Goal: Information Seeking & Learning: Learn about a topic

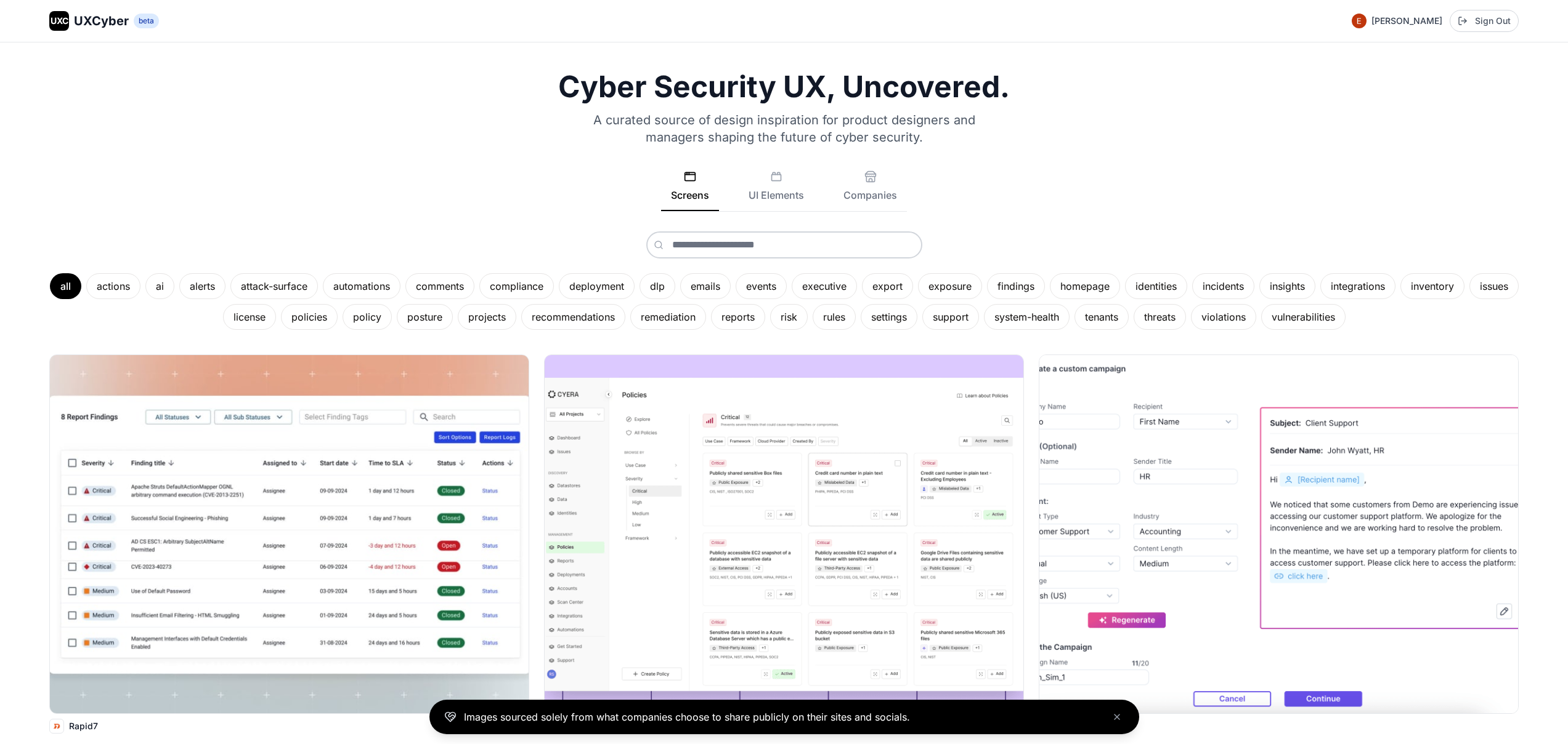
scroll to position [465, 0]
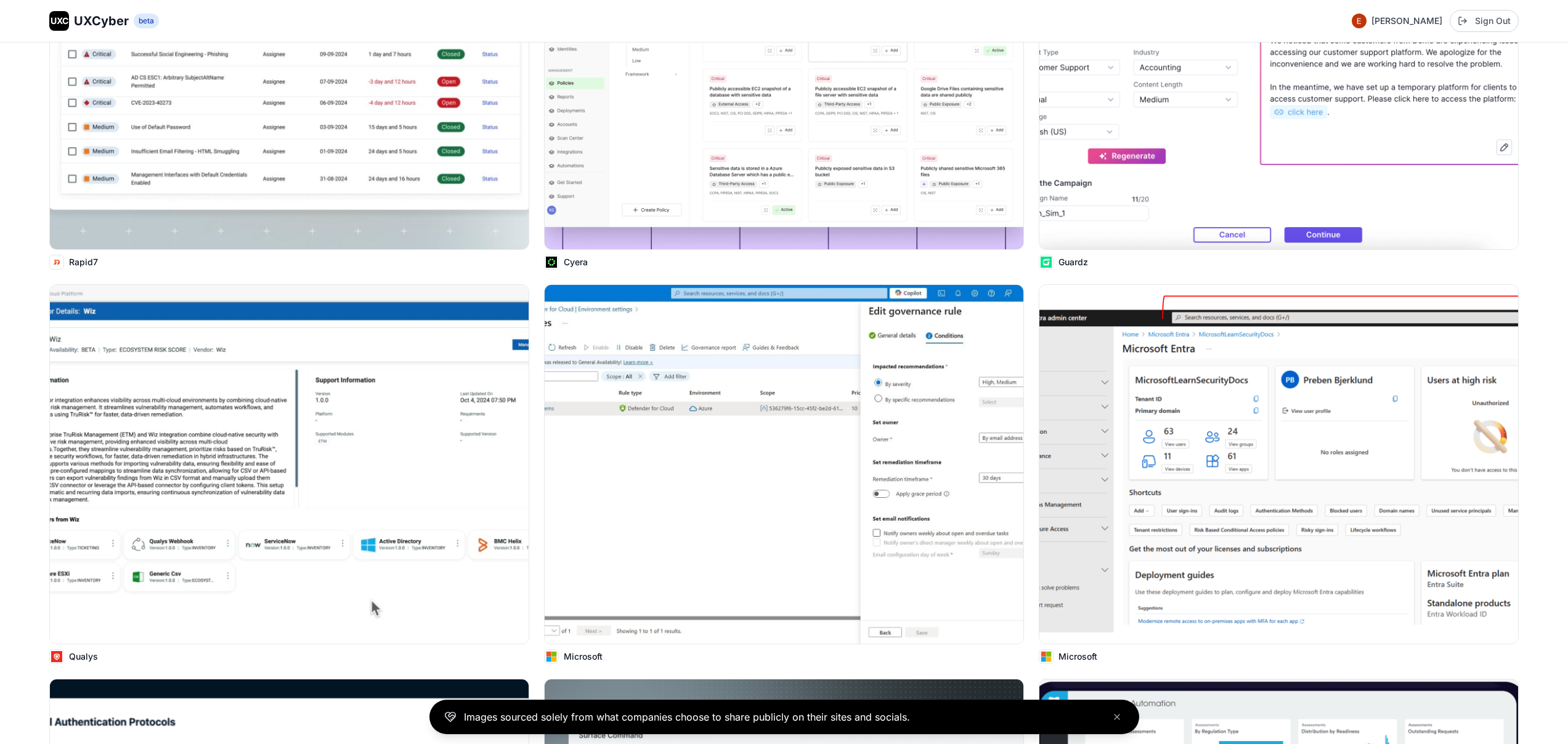
click at [747, 186] on img at bounding box center [784, 70] width 479 height 359
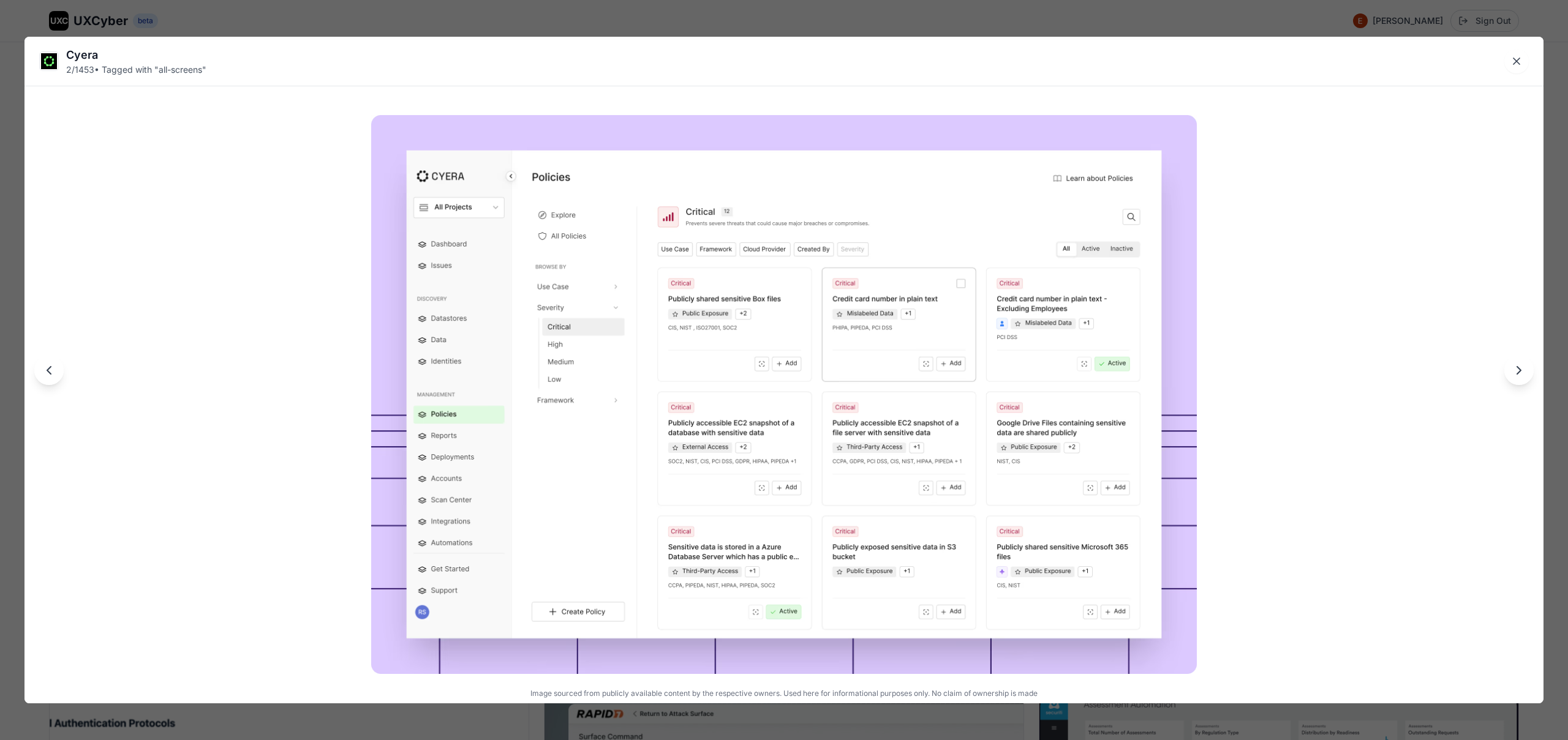
click at [697, 14] on div "Cyera 2 / 1453 • Tagged with " all-screens " Image sourced from publicly availa…" at bounding box center [784, 370] width 1568 height 740
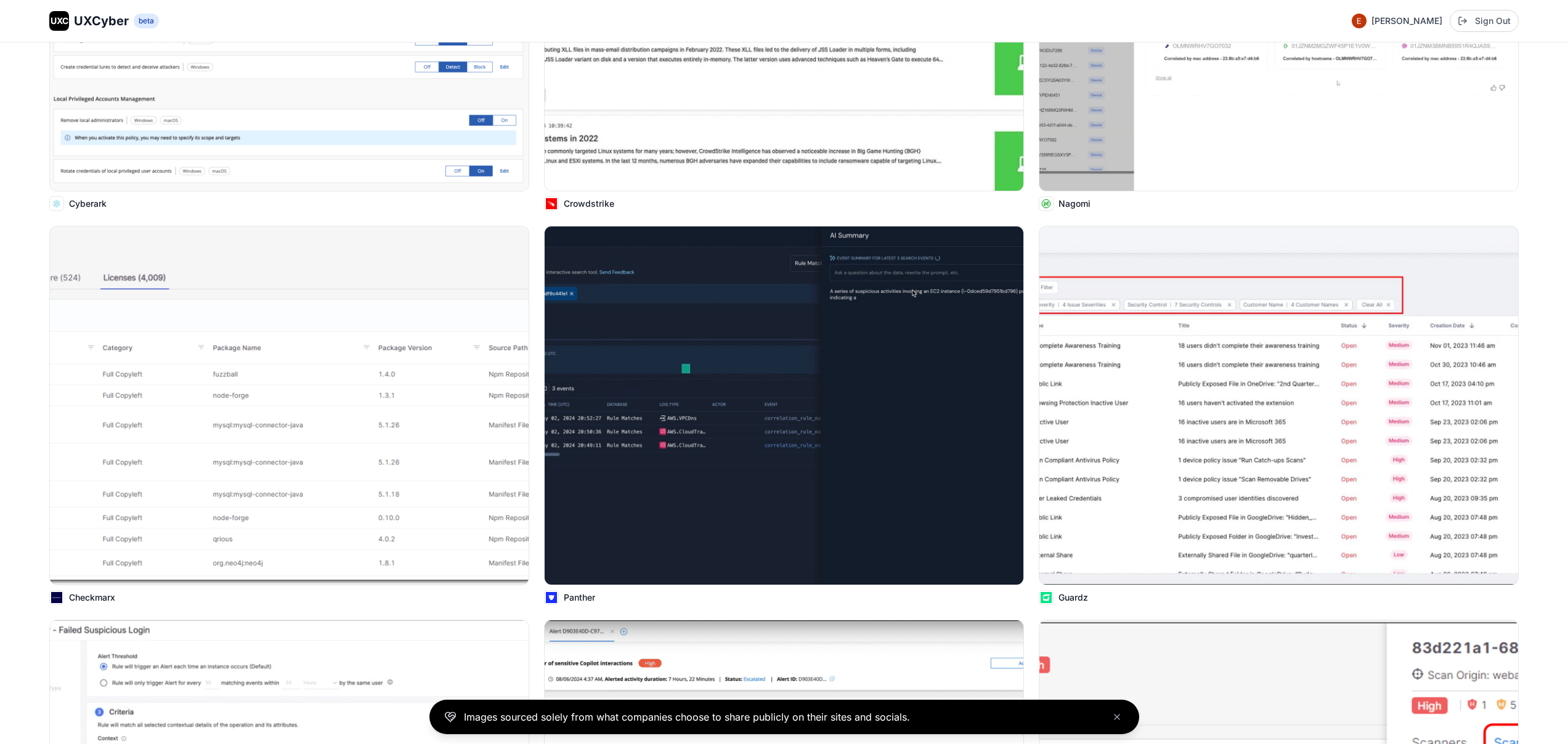
scroll to position [5649, 0]
click at [1271, 307] on img at bounding box center [1278, 405] width 483 height 362
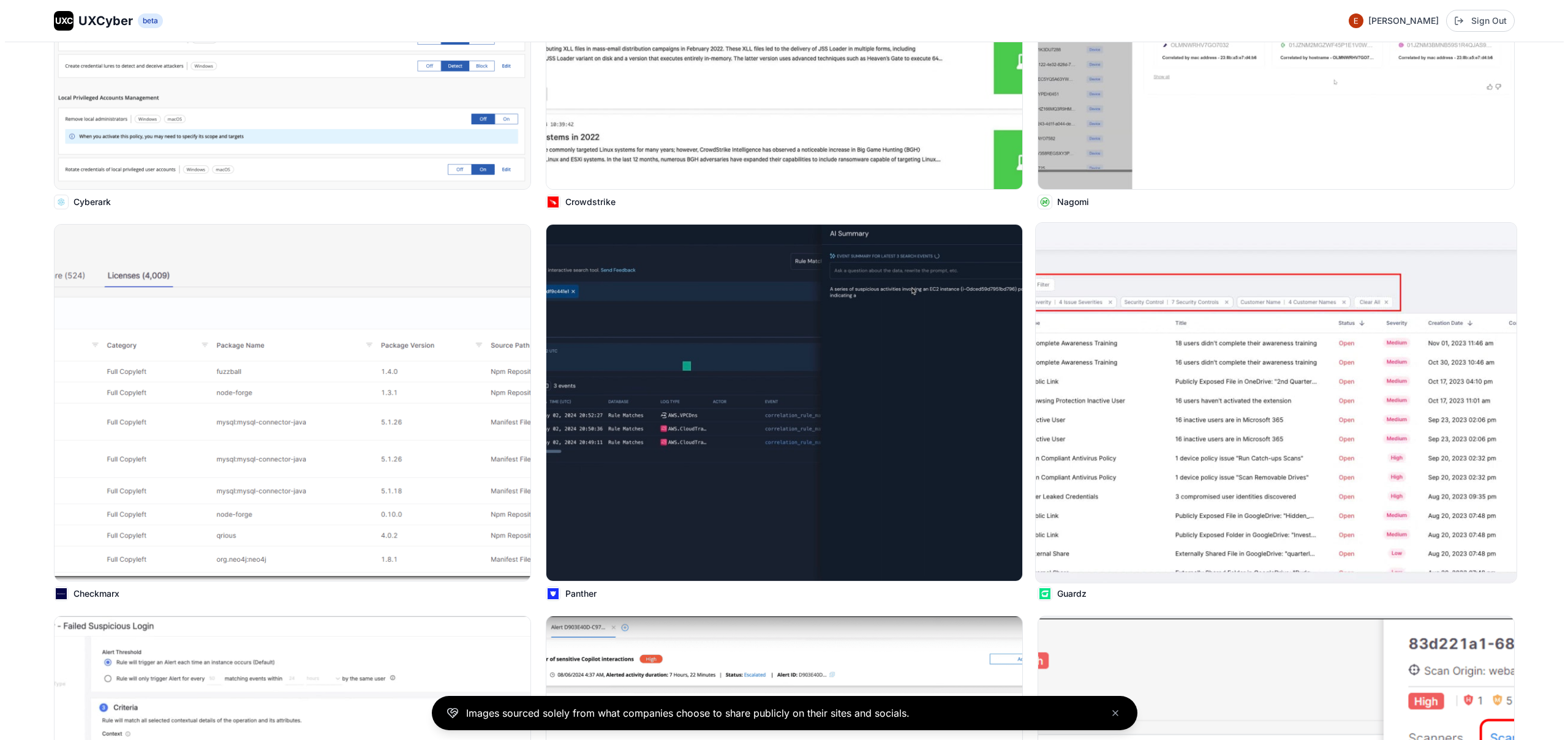
scroll to position [5648, 0]
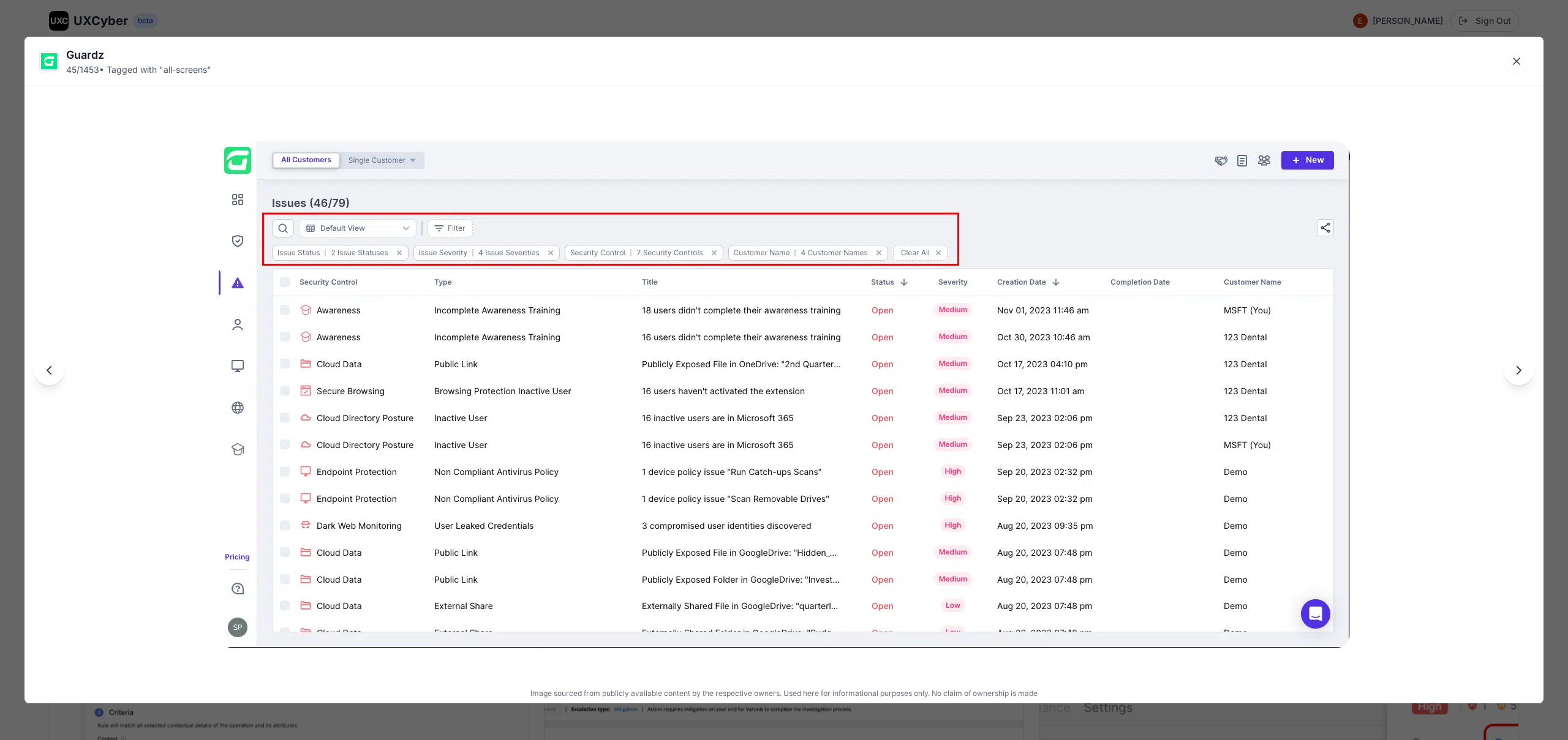
click at [375, 20] on div "Guardz 45 / 1453 • Tagged with " all-screens " Image sourced from publicly avai…" at bounding box center [784, 370] width 1568 height 740
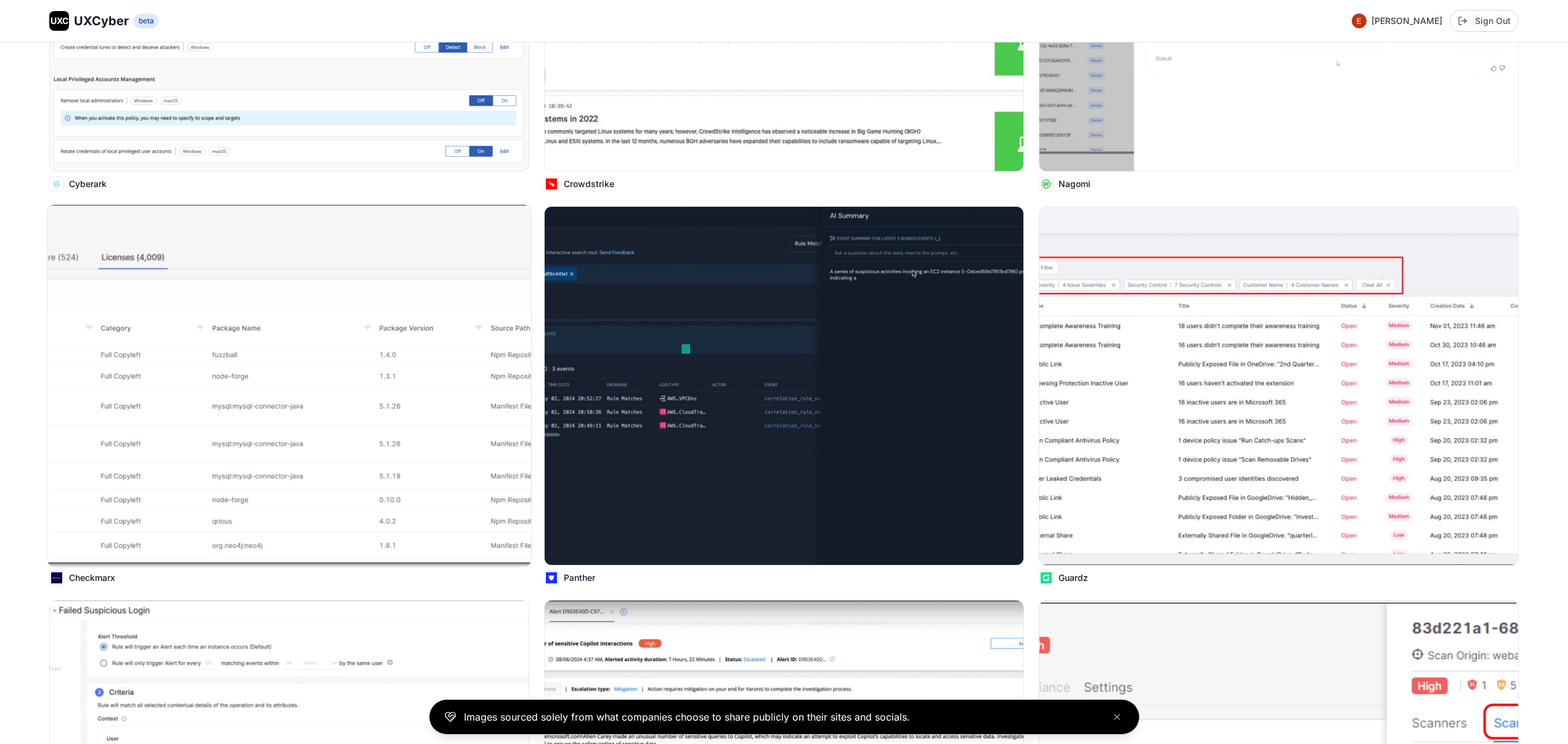
scroll to position [5677, 0]
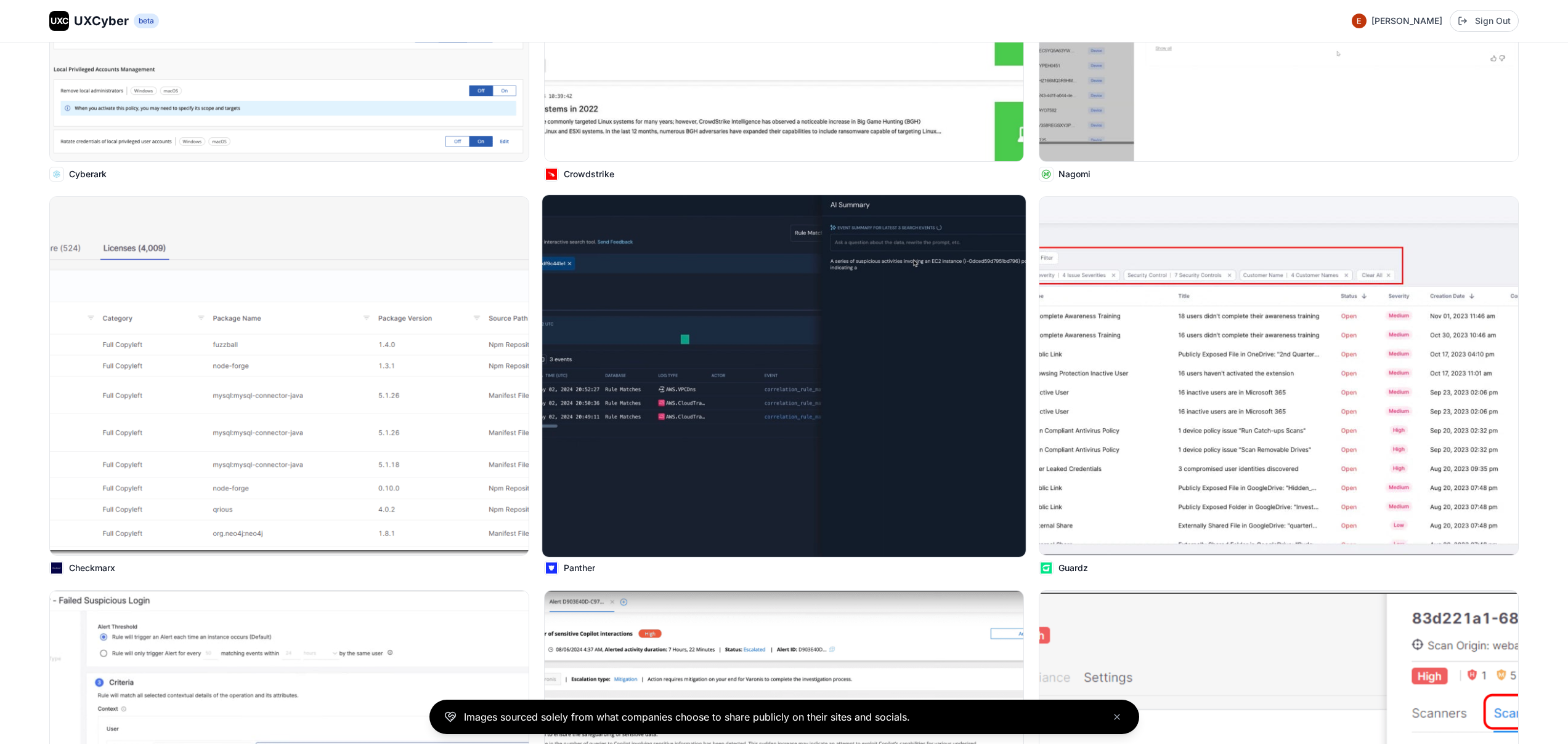
click at [696, 354] on img at bounding box center [784, 376] width 483 height 362
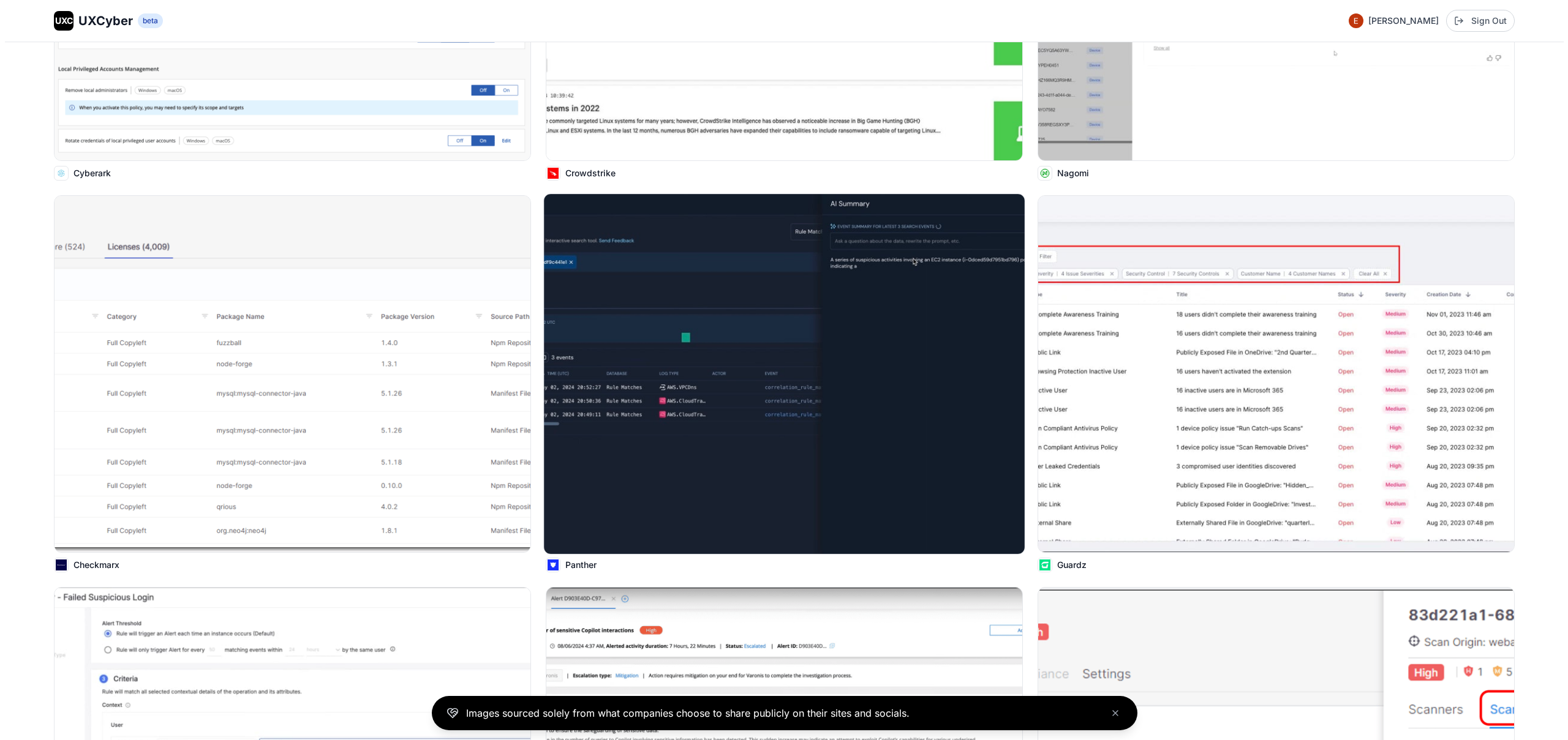
scroll to position [5677, 0]
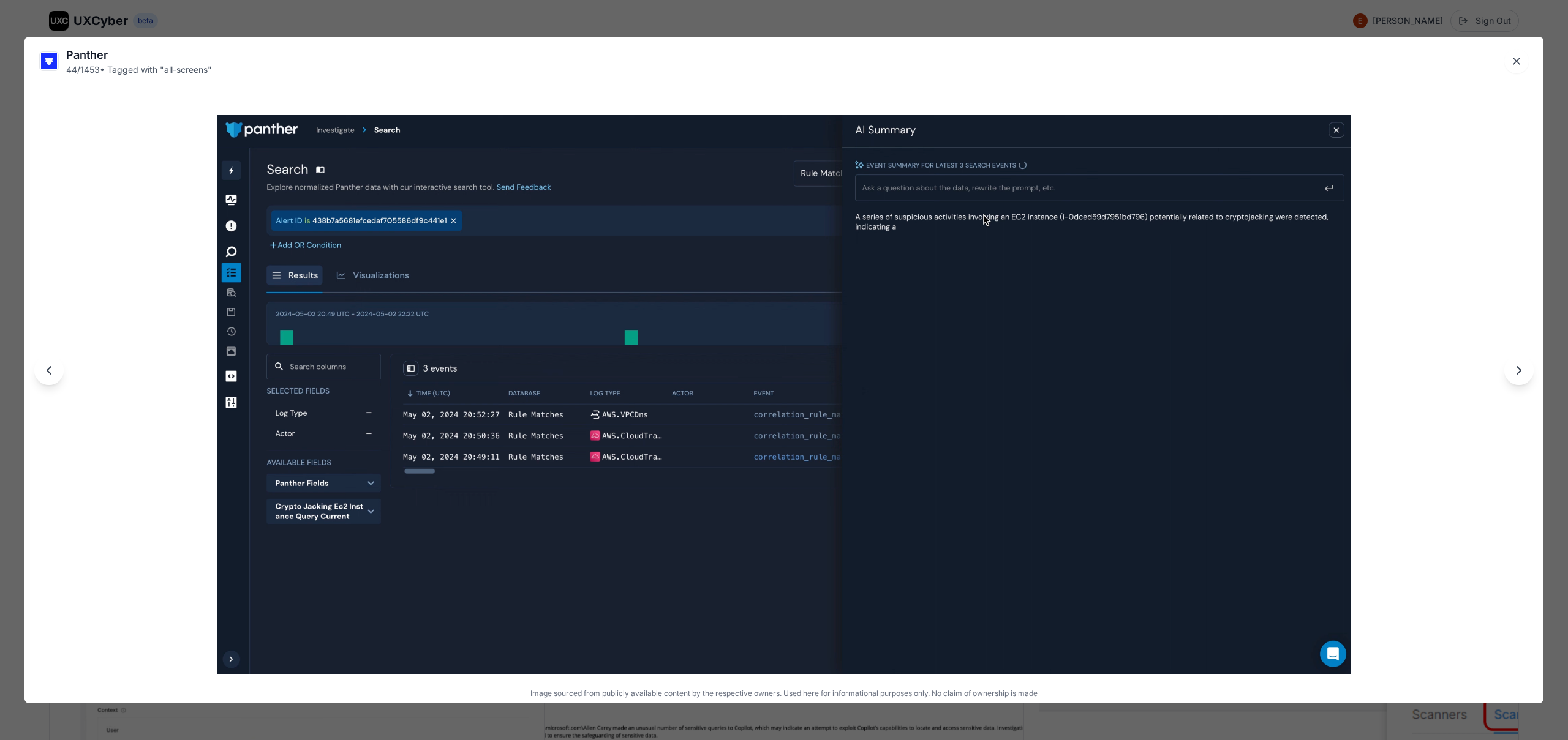
click at [738, 29] on div "Panther 44 / 1453 • Tagged with " all-screens " Image sourced from publicly ava…" at bounding box center [784, 370] width 1568 height 740
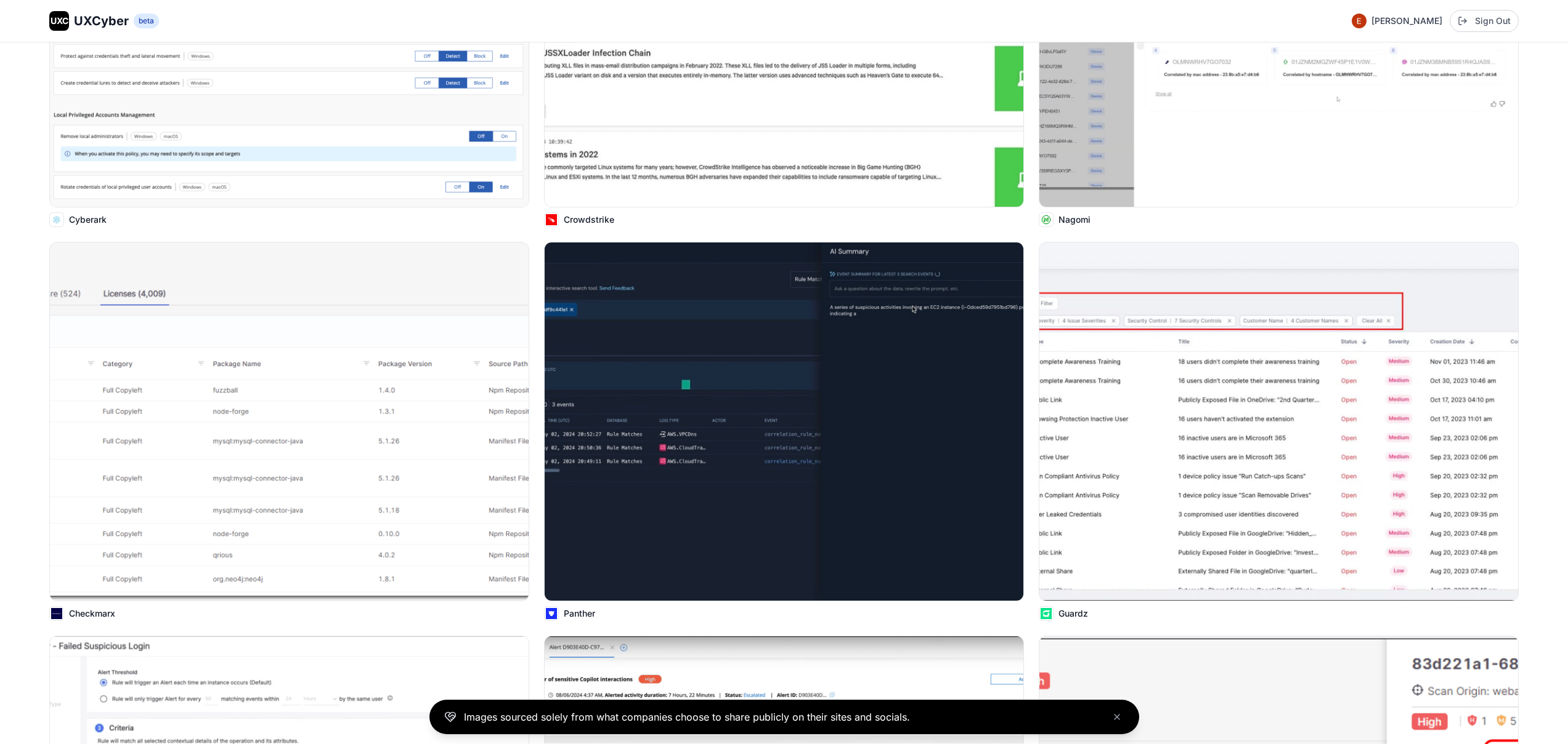
click at [767, 332] on img at bounding box center [784, 422] width 479 height 359
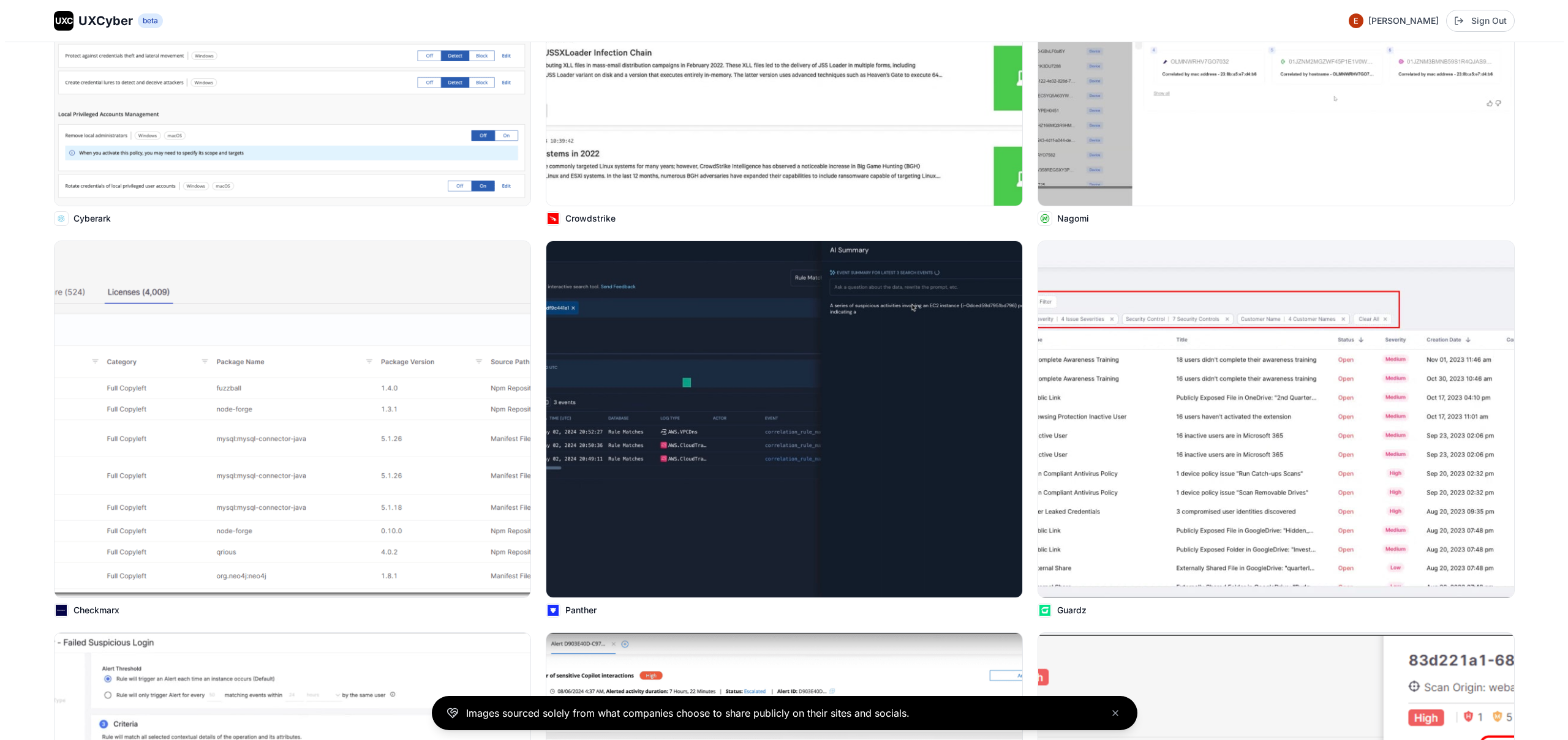
scroll to position [5631, 0]
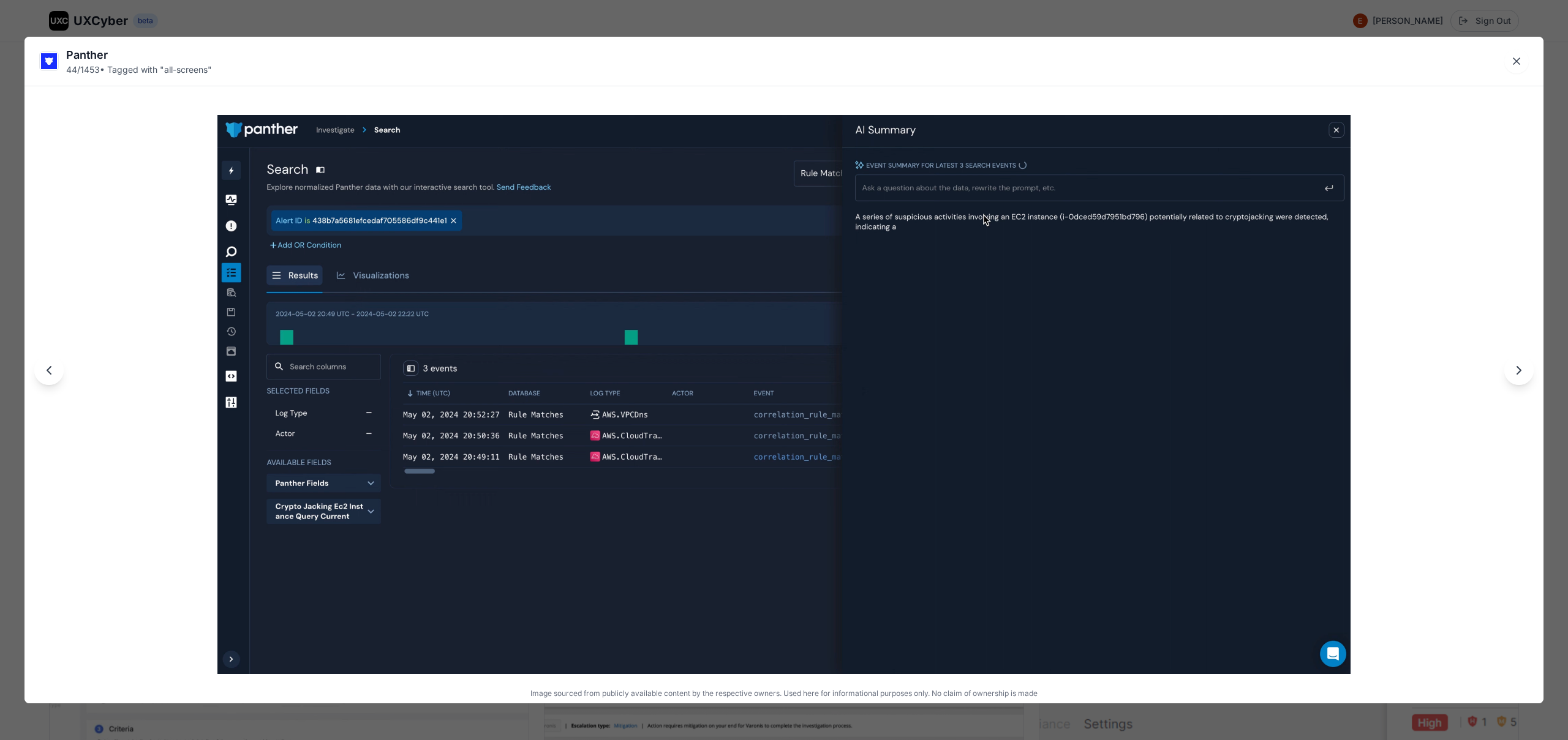
click at [786, 22] on div "Panther 44 / 1453 • Tagged with " all-screens " Image sourced from publicly ava…" at bounding box center [784, 370] width 1568 height 740
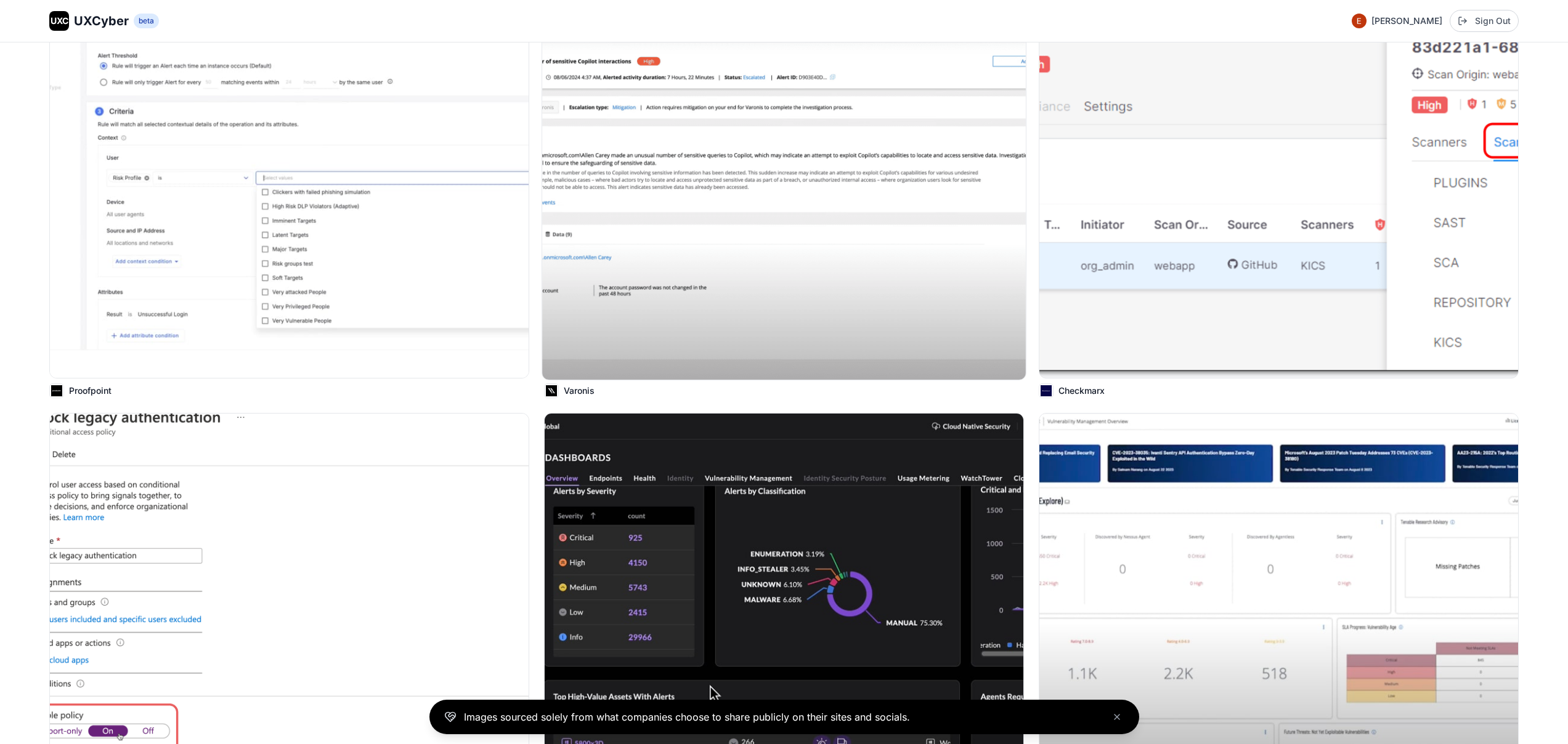
scroll to position [6616, 0]
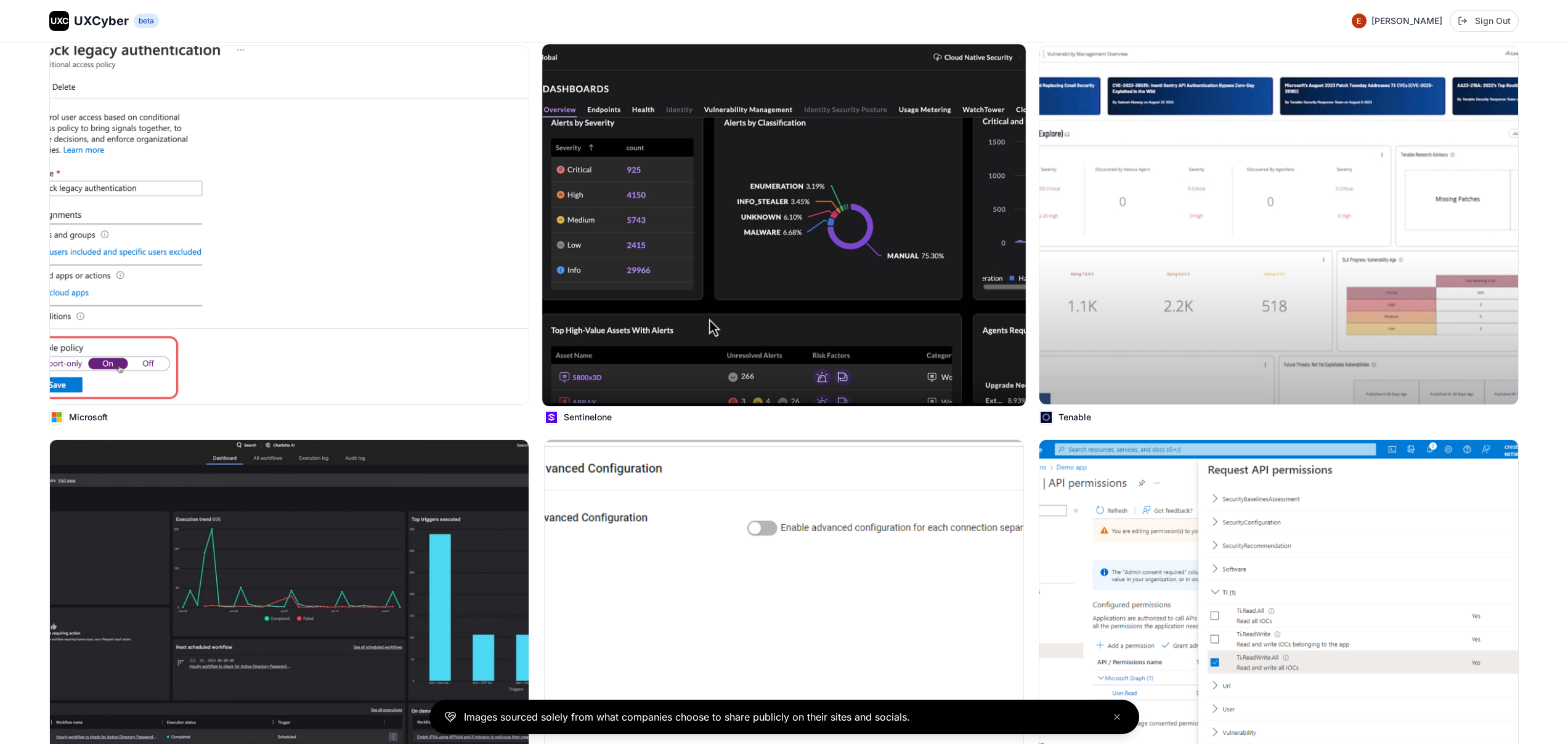
click at [736, 255] on img at bounding box center [784, 225] width 483 height 362
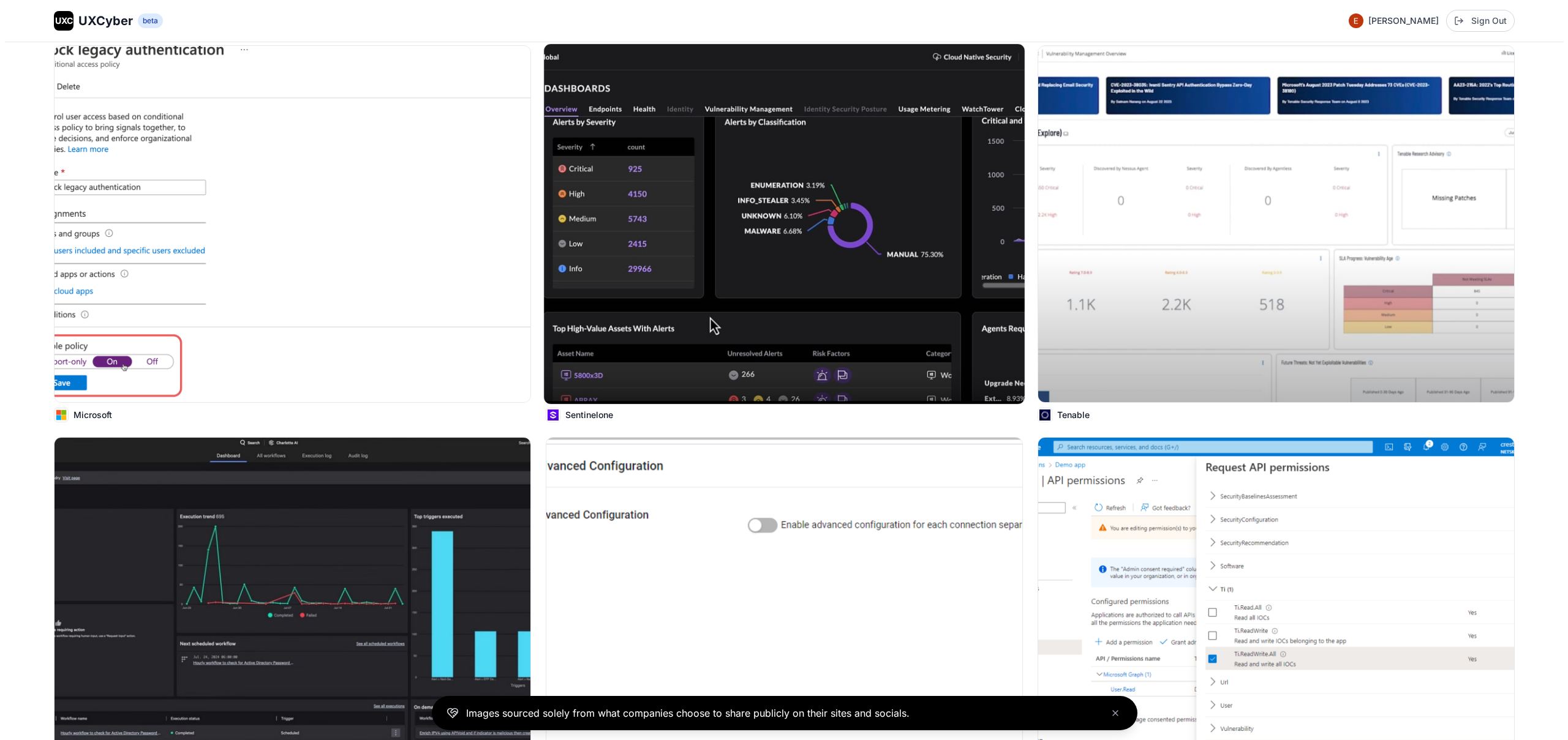
scroll to position [6615, 0]
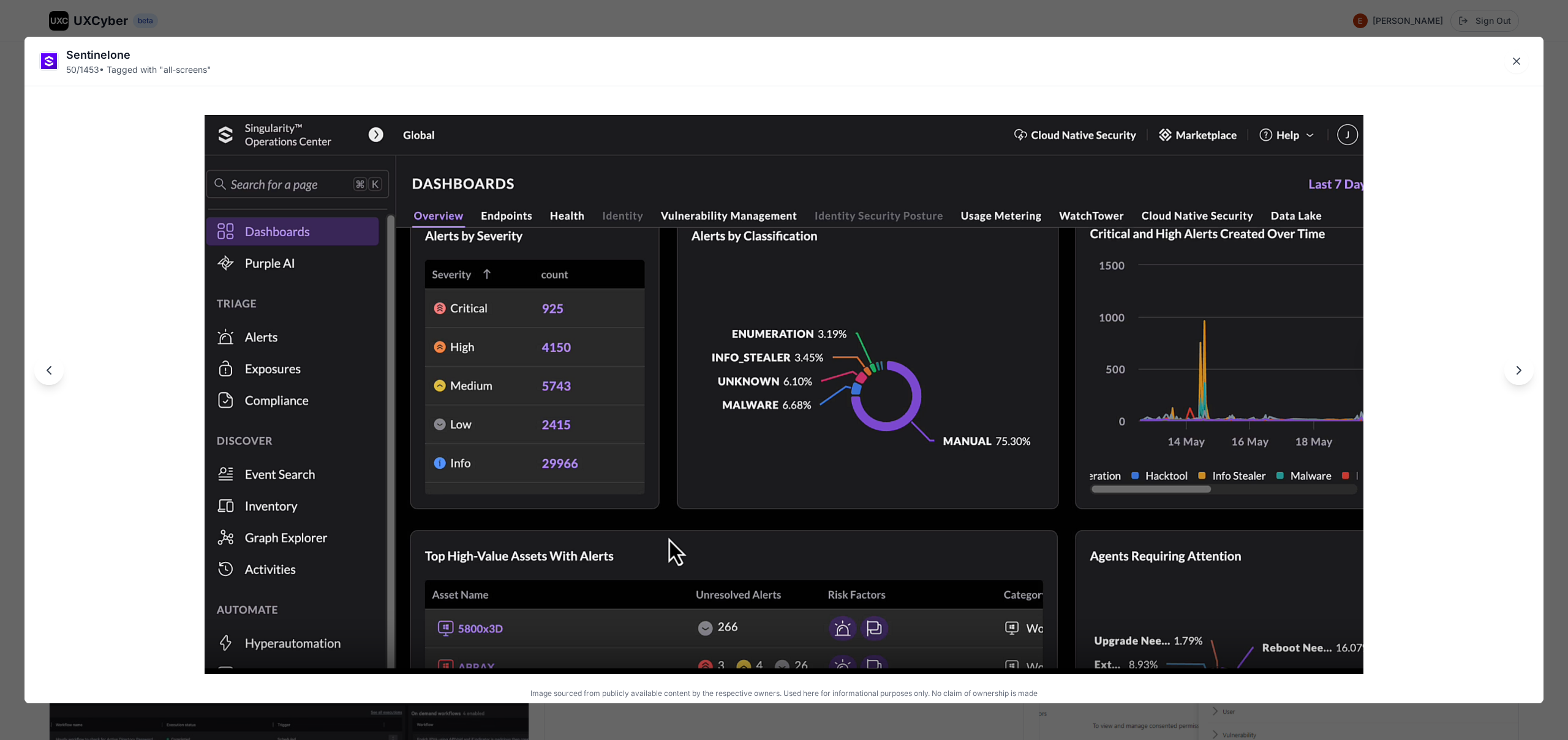
click at [743, 15] on div "Sentinelone 50 / 1453 • Tagged with " all-screens " Image sourced from publicly…" at bounding box center [784, 370] width 1568 height 740
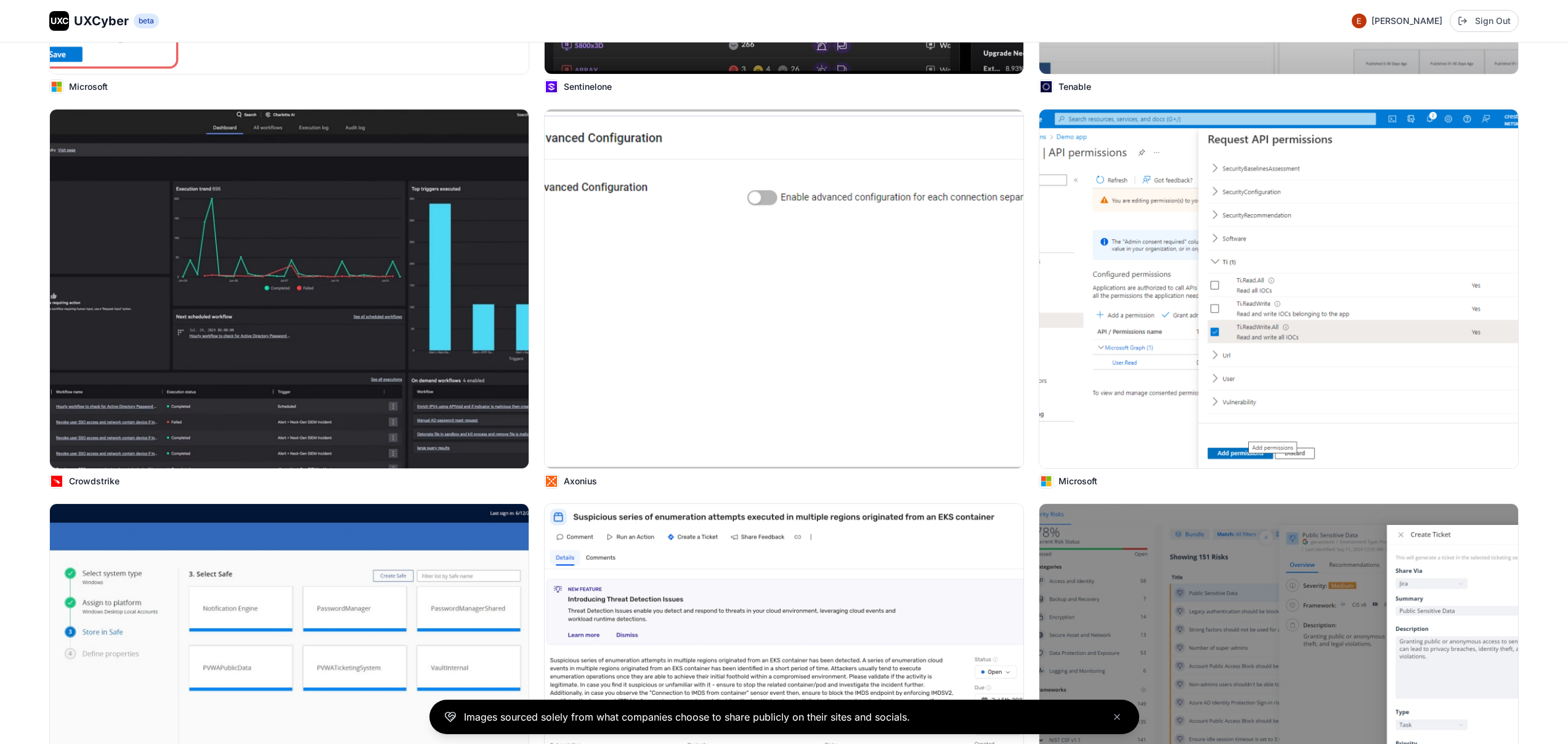
scroll to position [6951, 0]
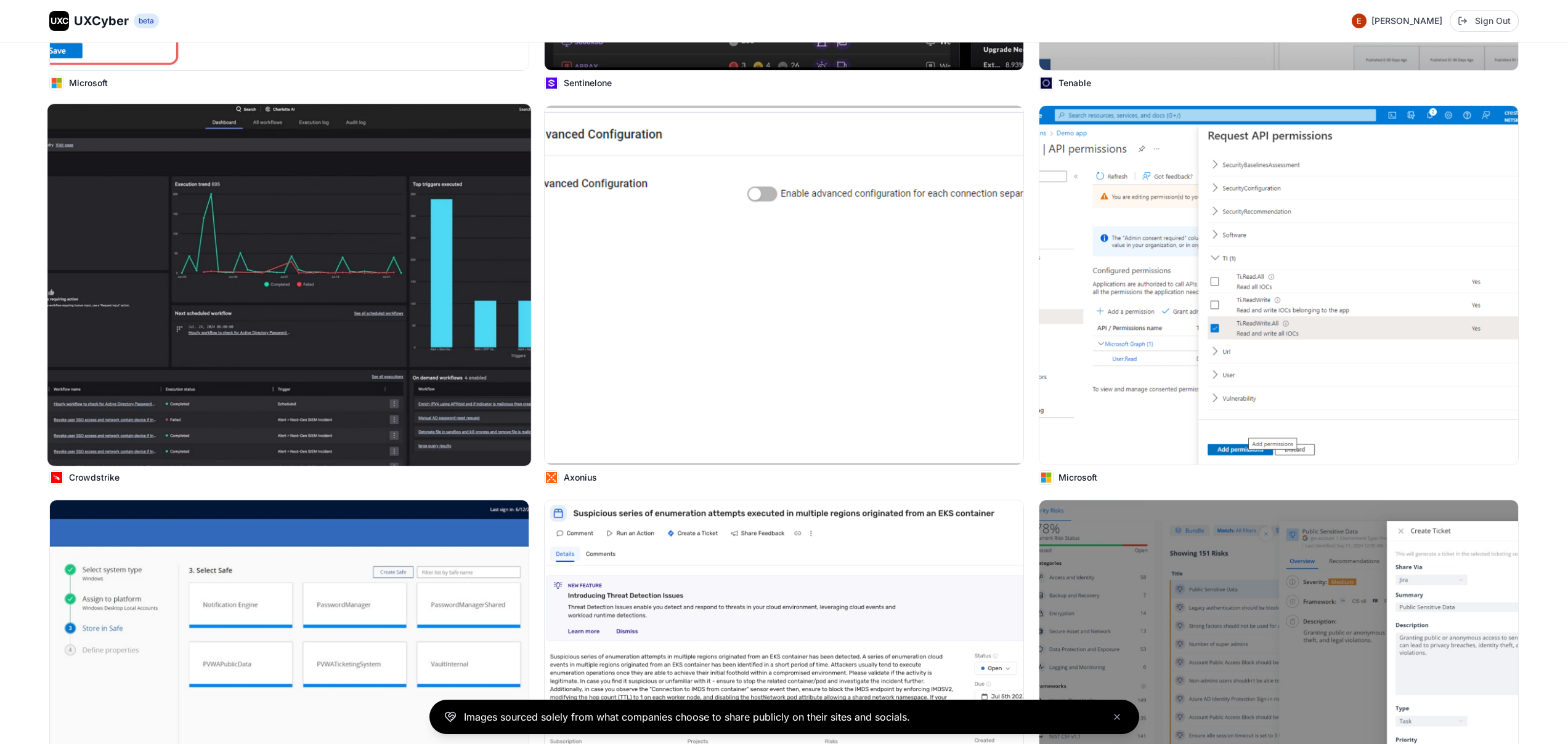
click at [321, 295] on img at bounding box center [288, 285] width 483 height 362
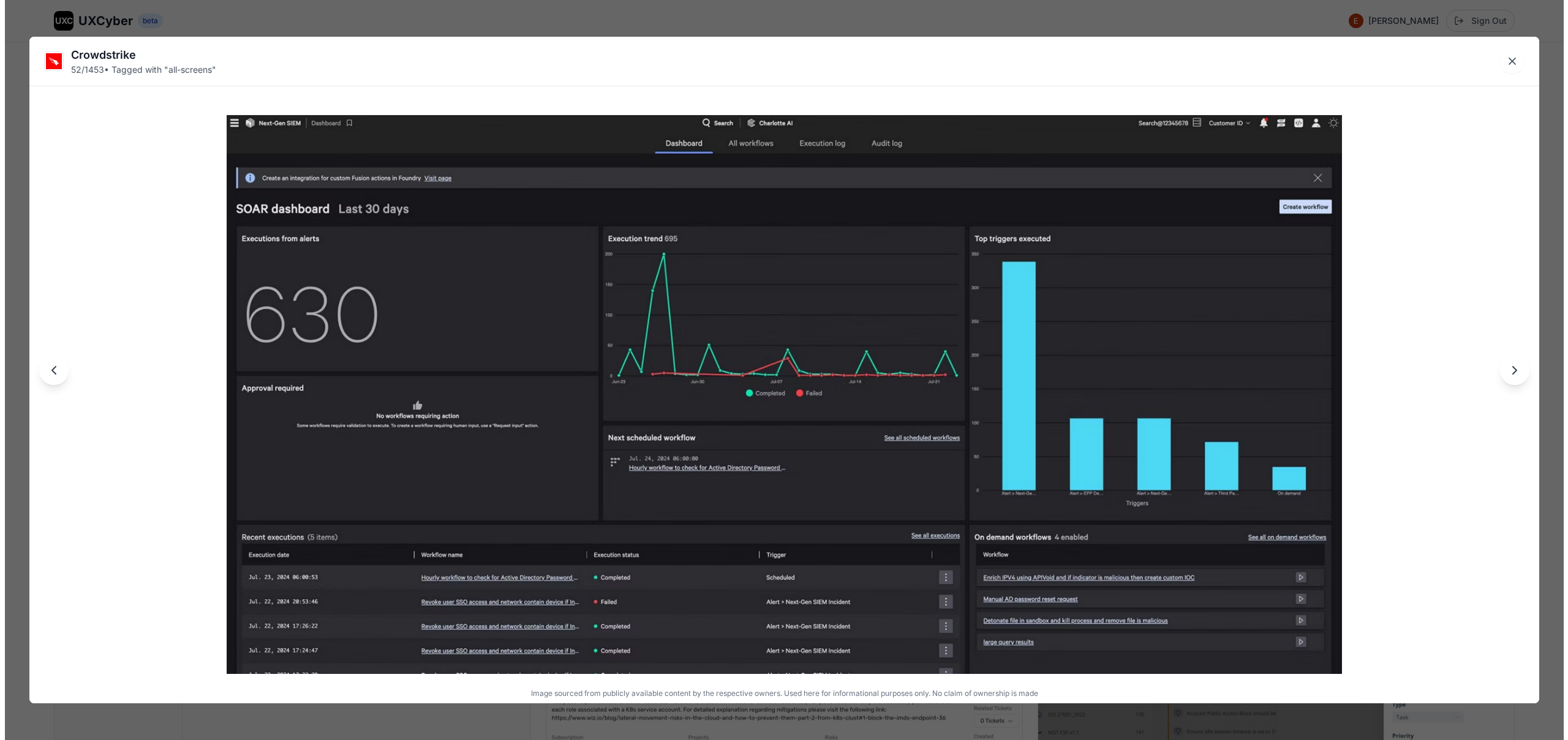
scroll to position [6950, 0]
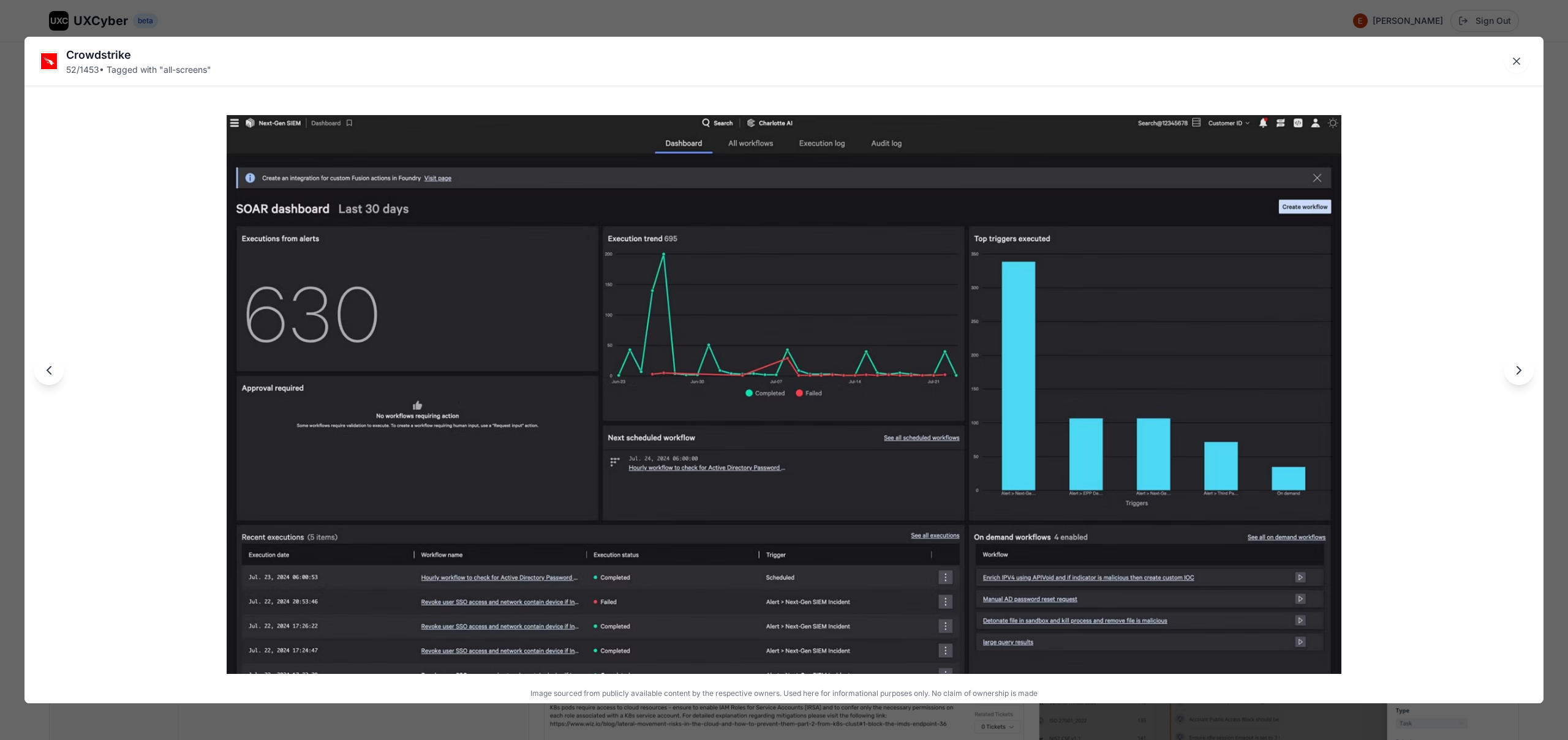
click at [782, 18] on div "Crowdstrike 52 / 1453 • Tagged with " all-screens " Image sourced from publicly…" at bounding box center [784, 370] width 1568 height 740
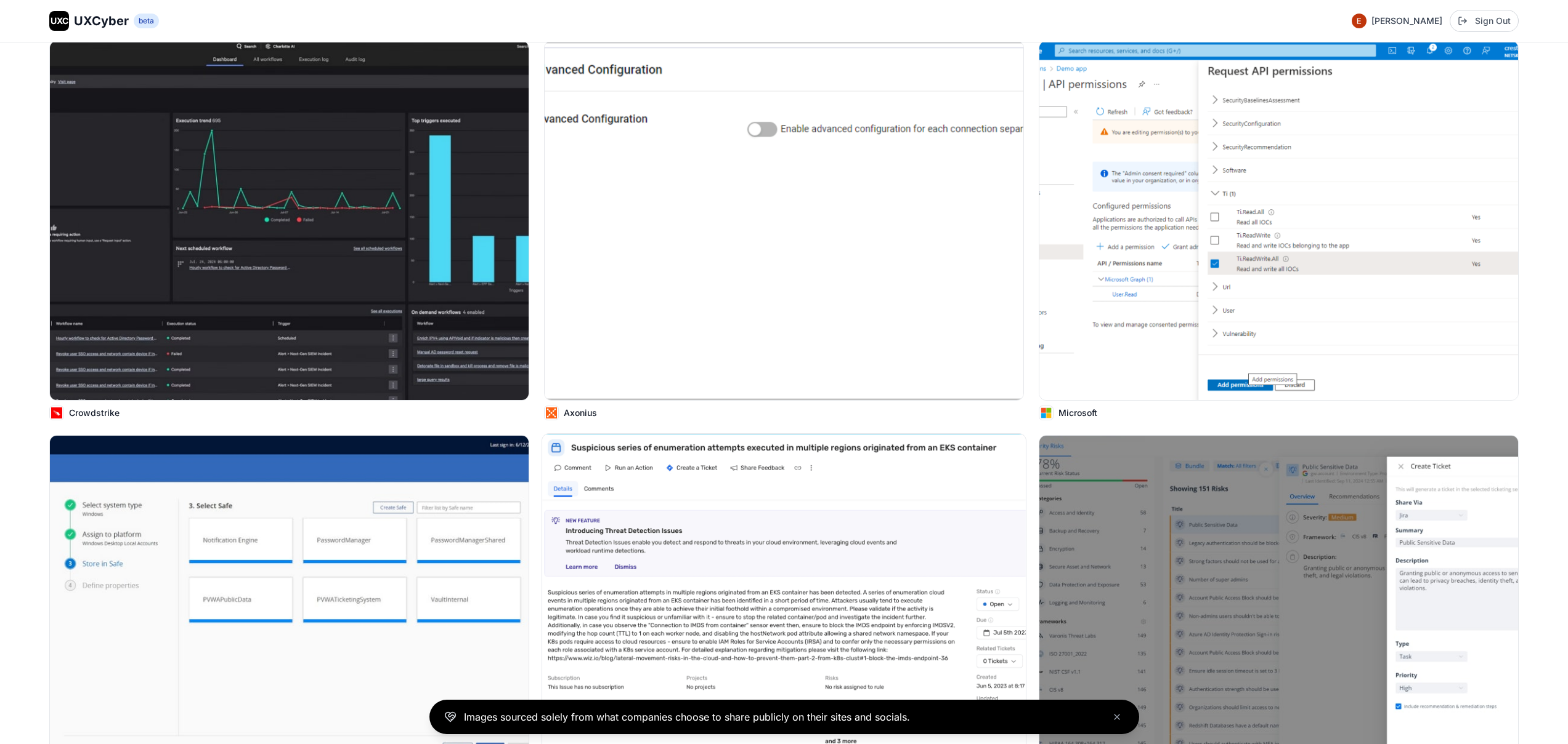
click at [739, 511] on img at bounding box center [784, 615] width 483 height 362
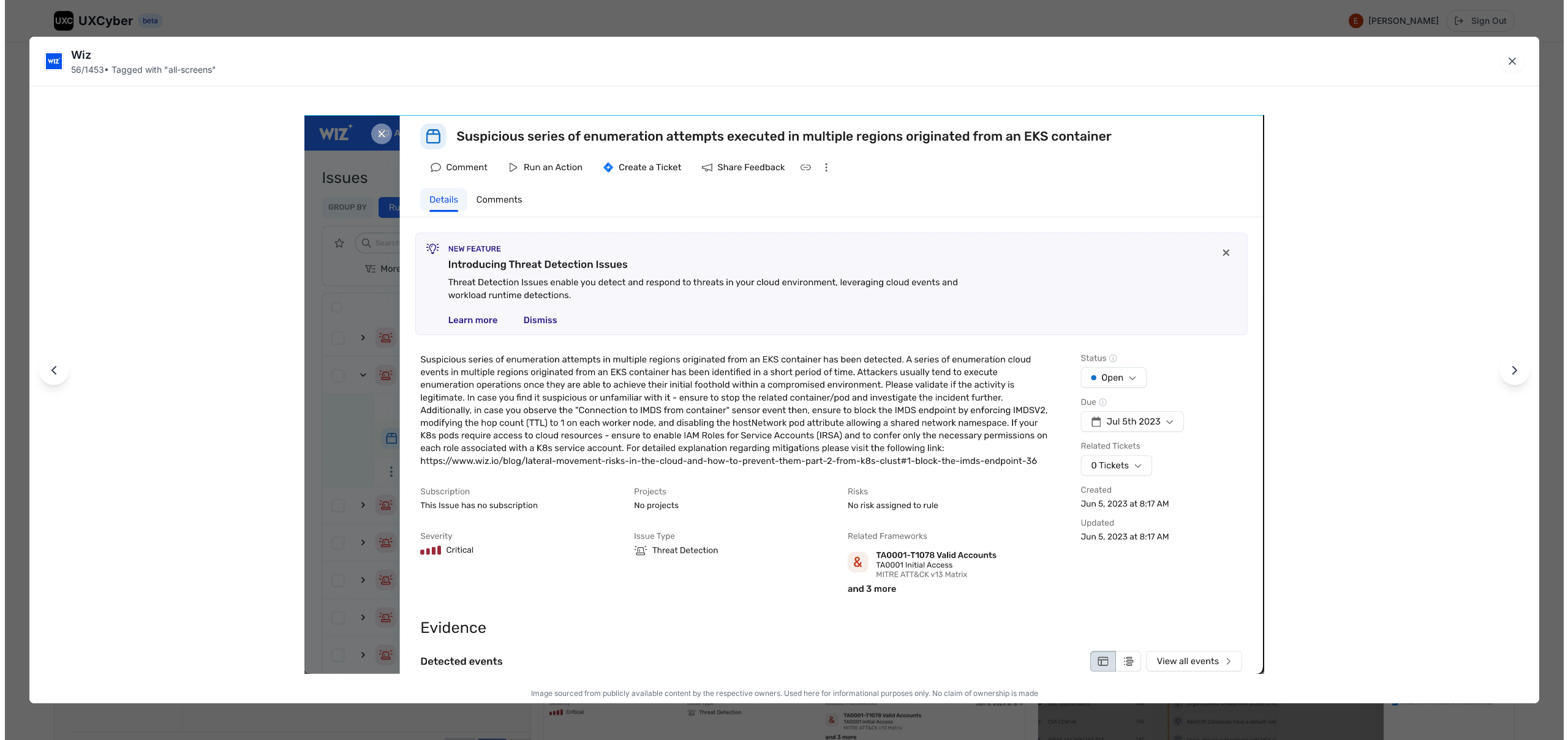
scroll to position [7014, 0]
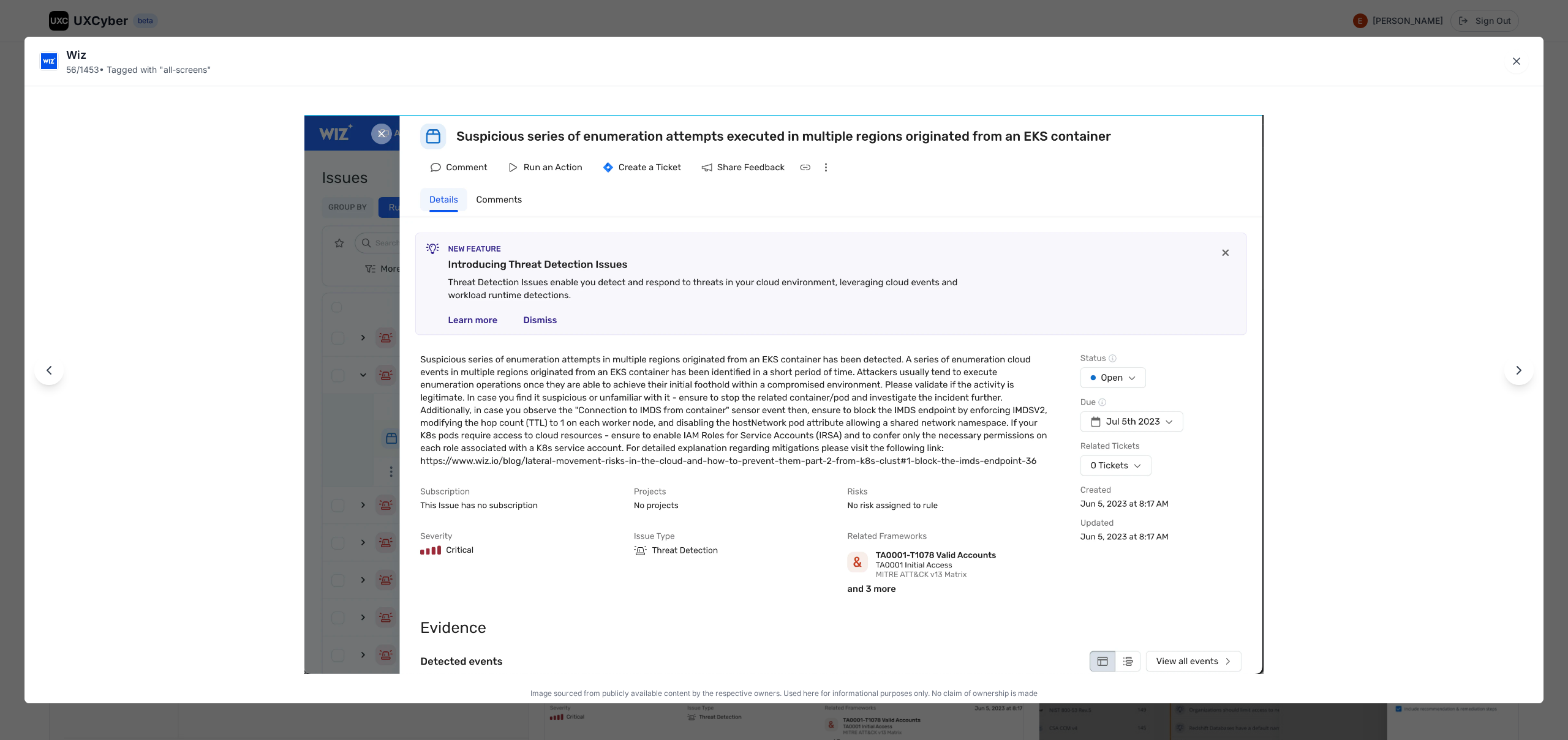
click at [687, 21] on div "Wiz 56 / 1453 • Tagged with " all-screens " Image sourced from publicly availab…" at bounding box center [784, 370] width 1568 height 740
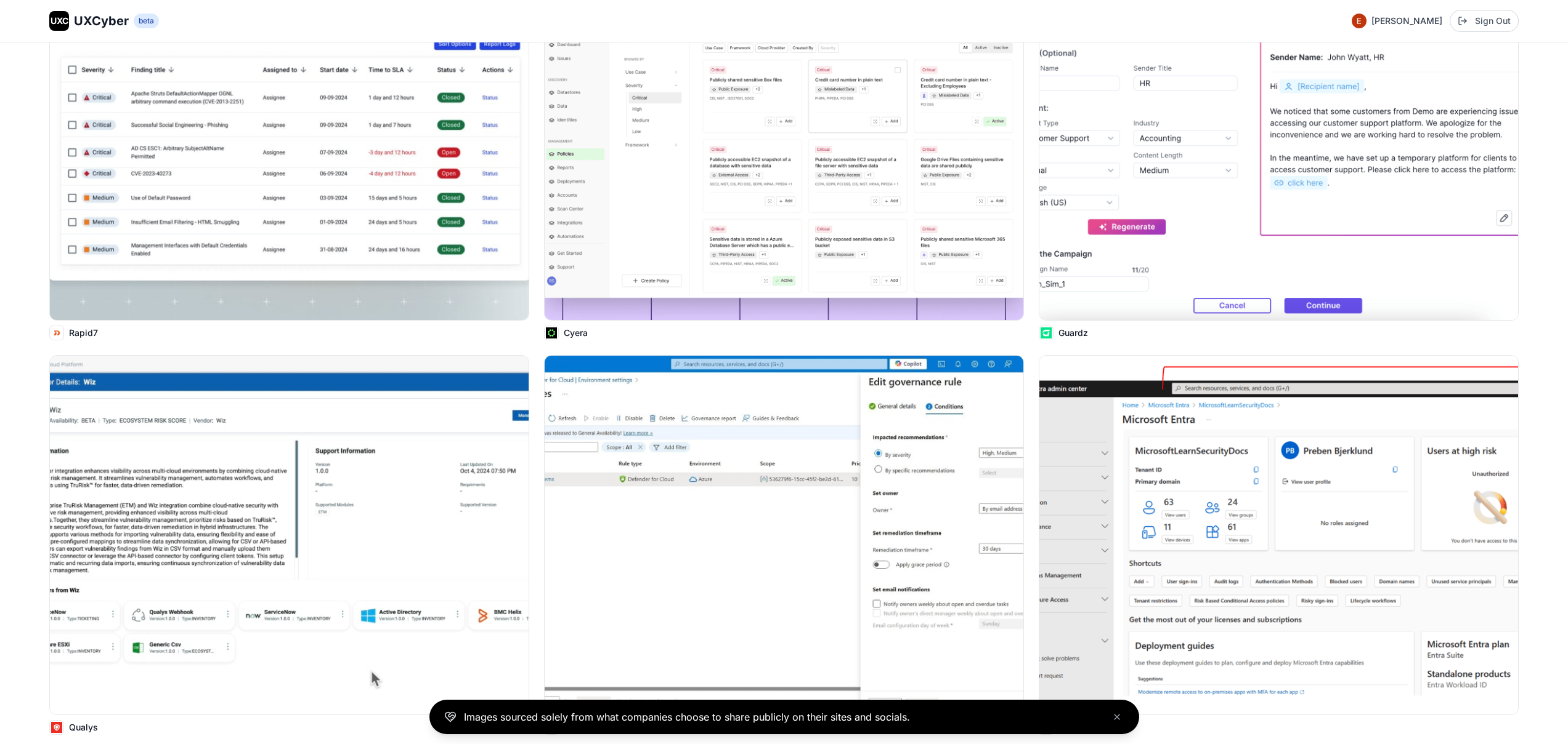
scroll to position [0, 0]
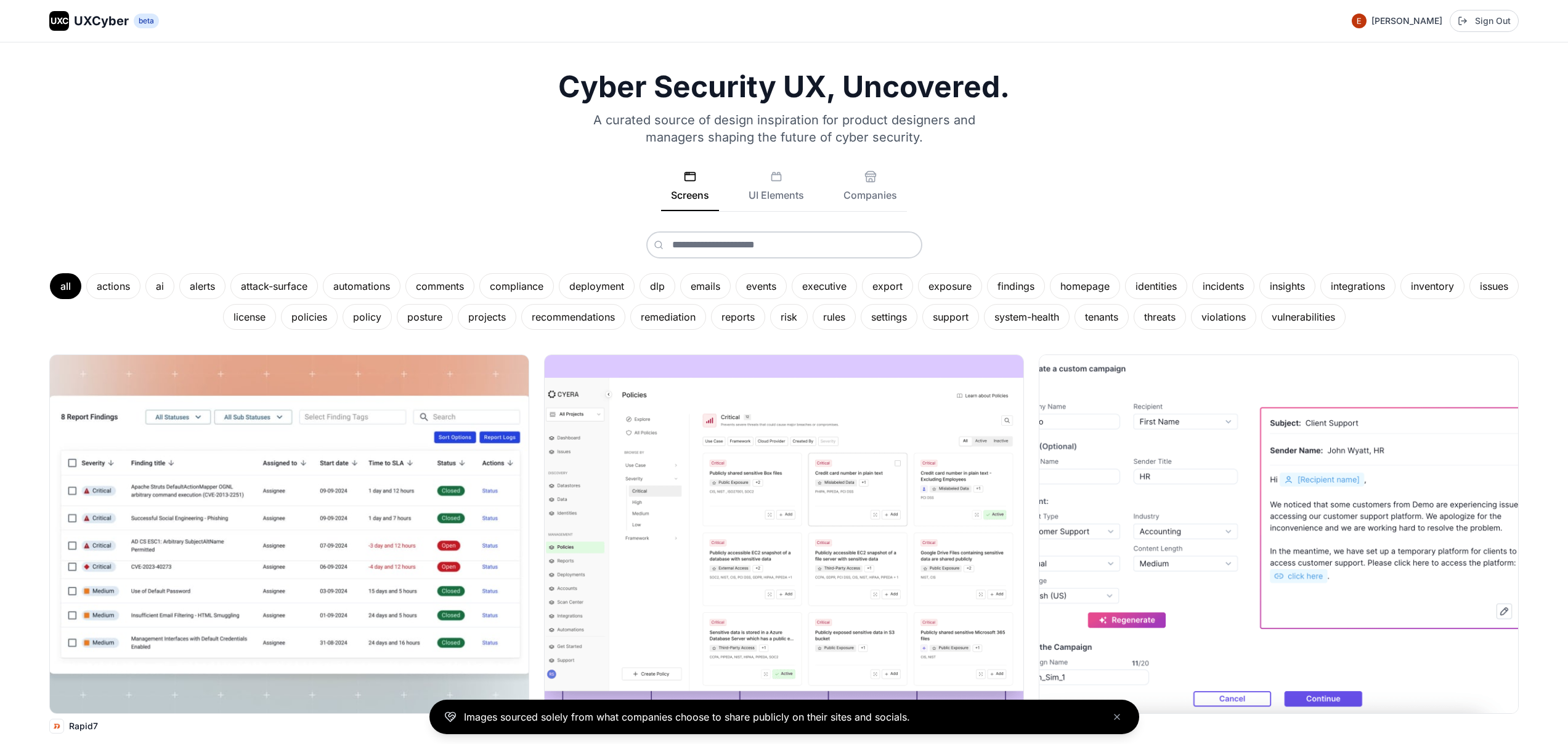
click at [693, 193] on button "Screens" at bounding box center [689, 191] width 58 height 41
click at [175, 297] on div "ai" at bounding box center [159, 286] width 29 height 26
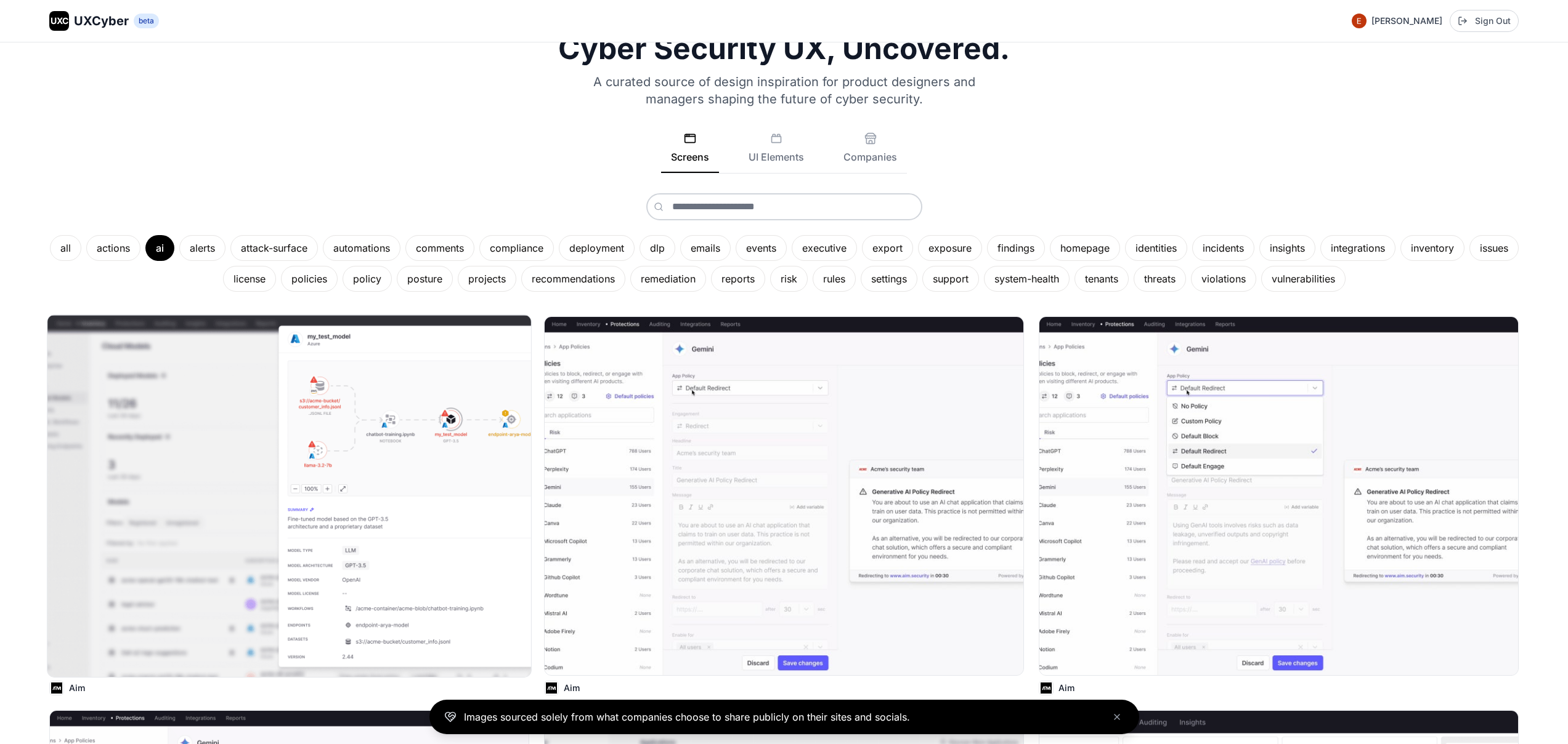
scroll to position [75, 0]
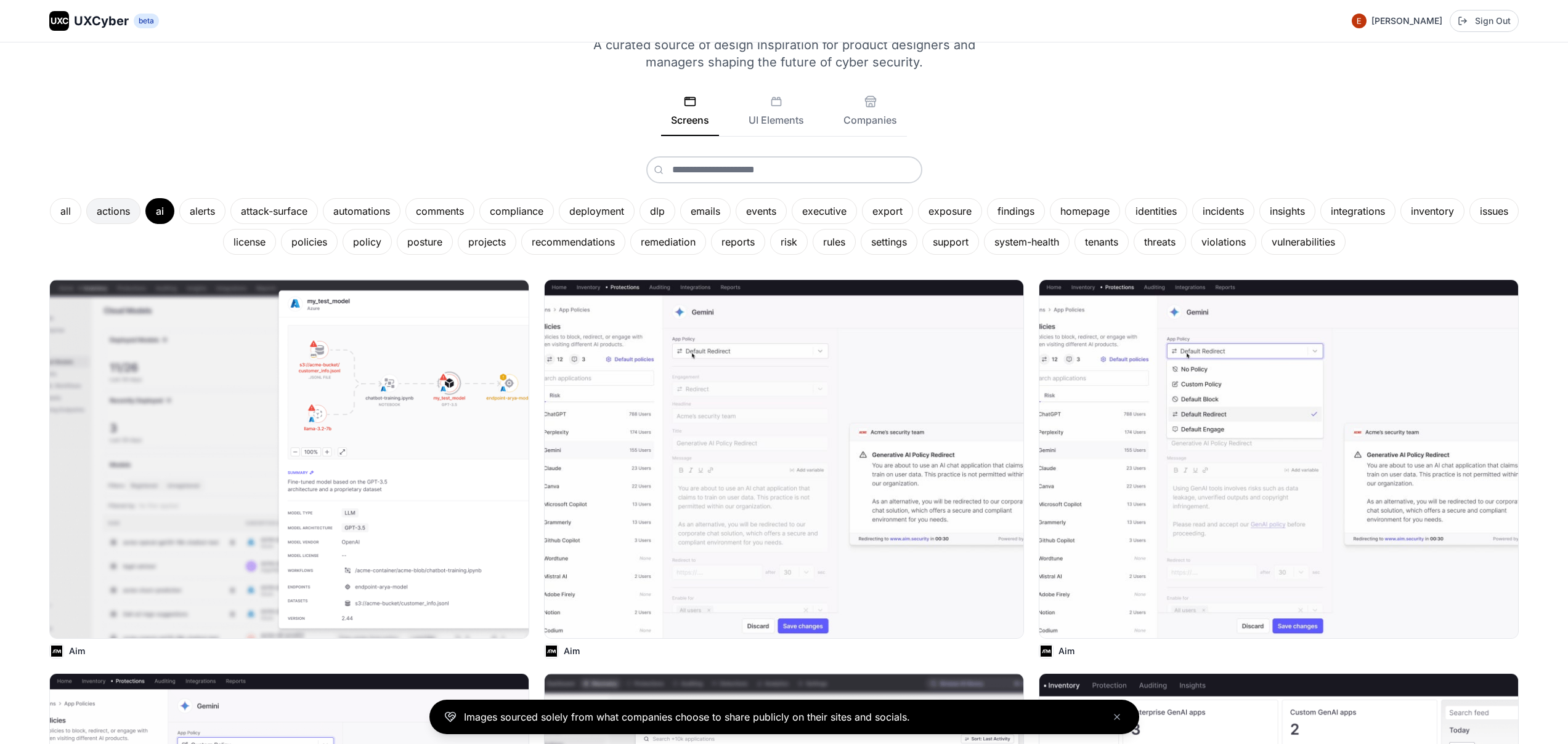
click at [141, 218] on div "actions" at bounding box center [113, 211] width 54 height 26
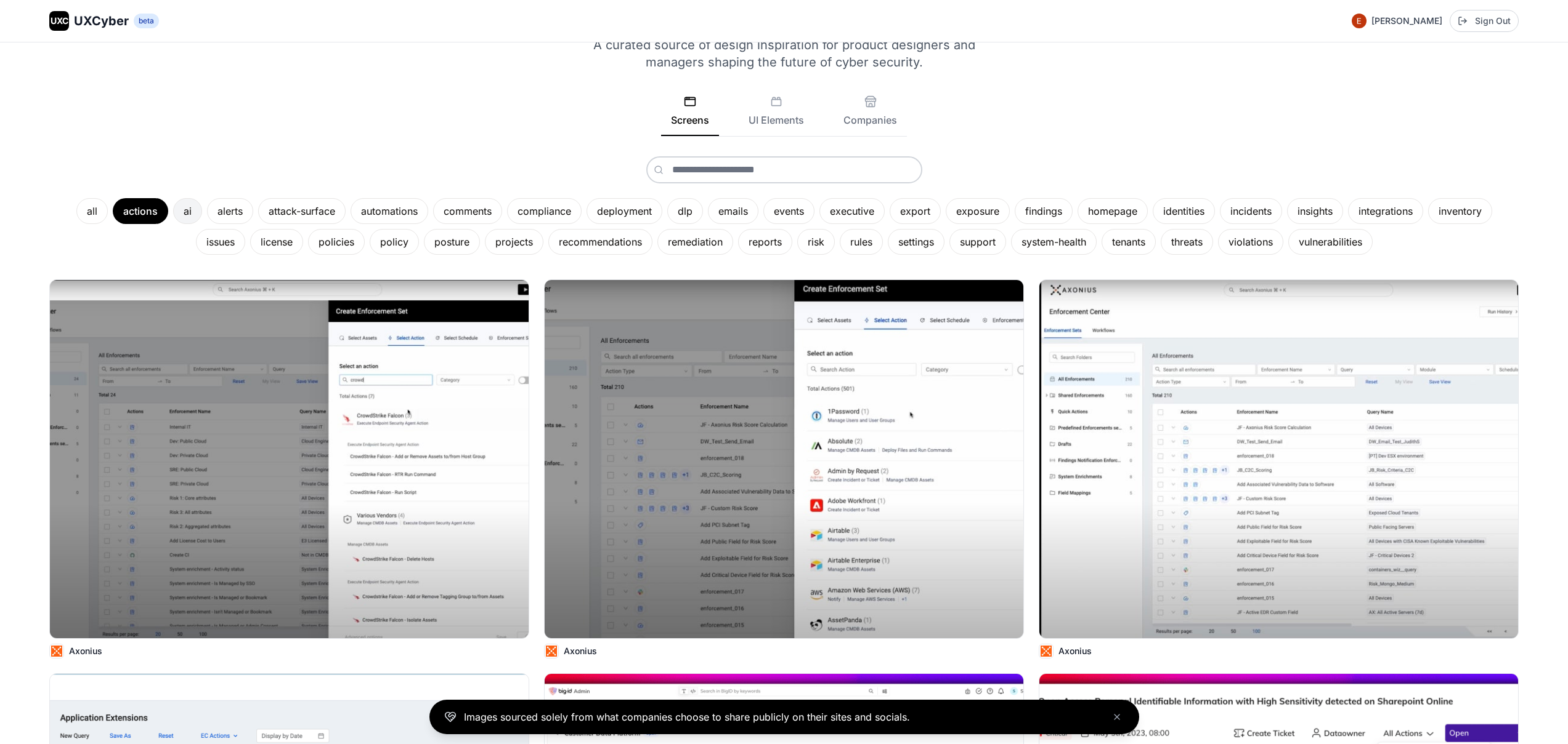
click at [179, 216] on div "ai" at bounding box center [187, 211] width 29 height 26
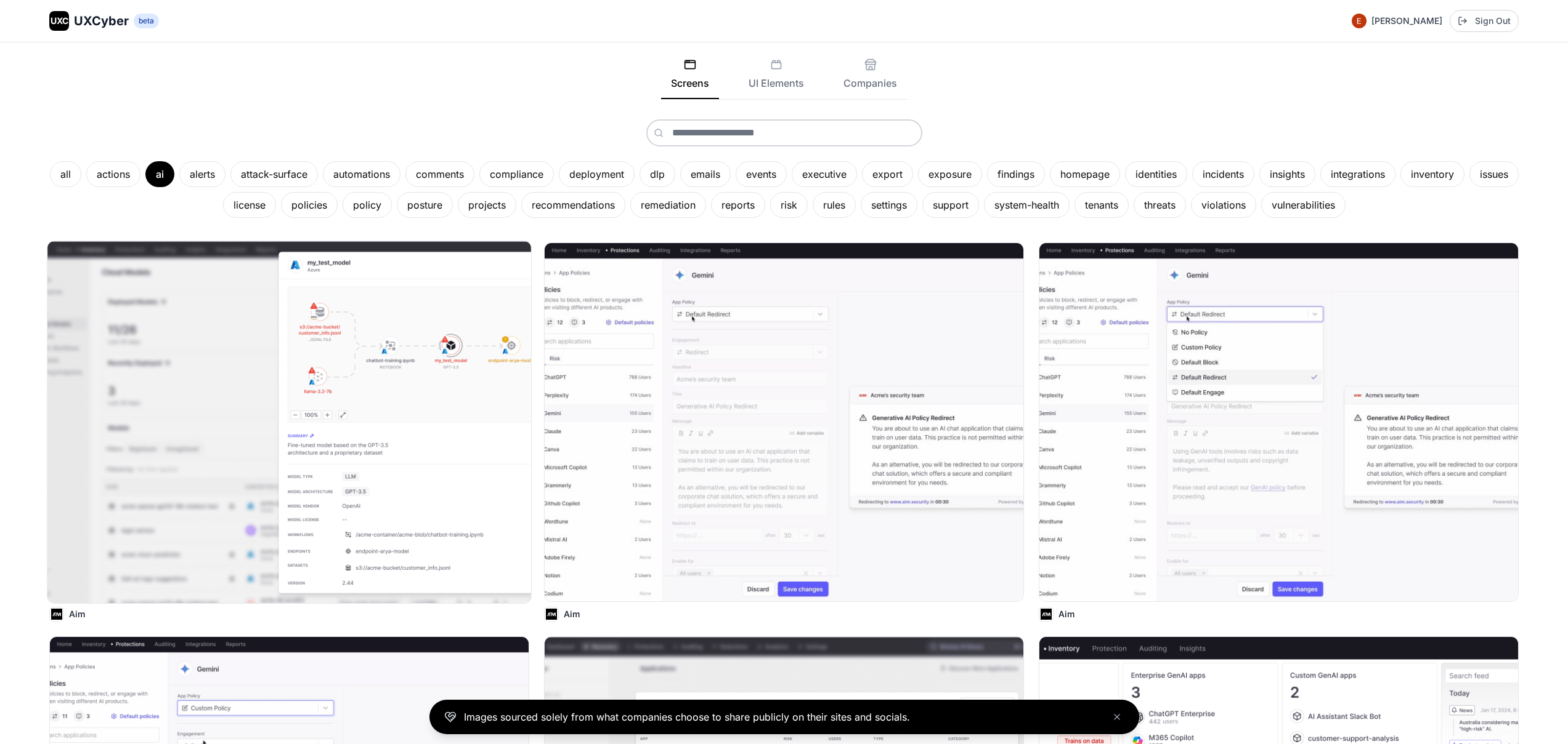
scroll to position [0, 0]
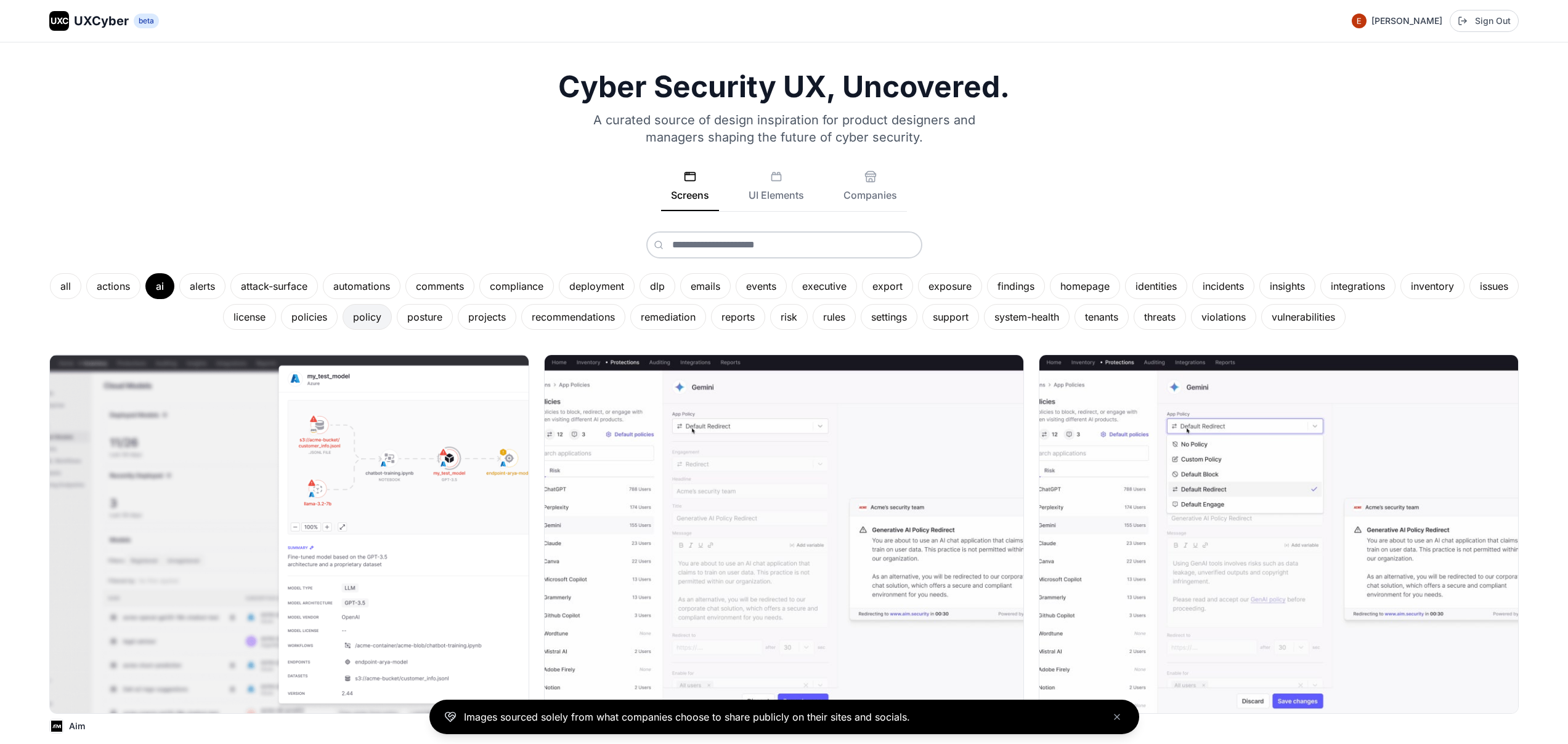
click at [392, 312] on div "policy" at bounding box center [367, 317] width 49 height 26
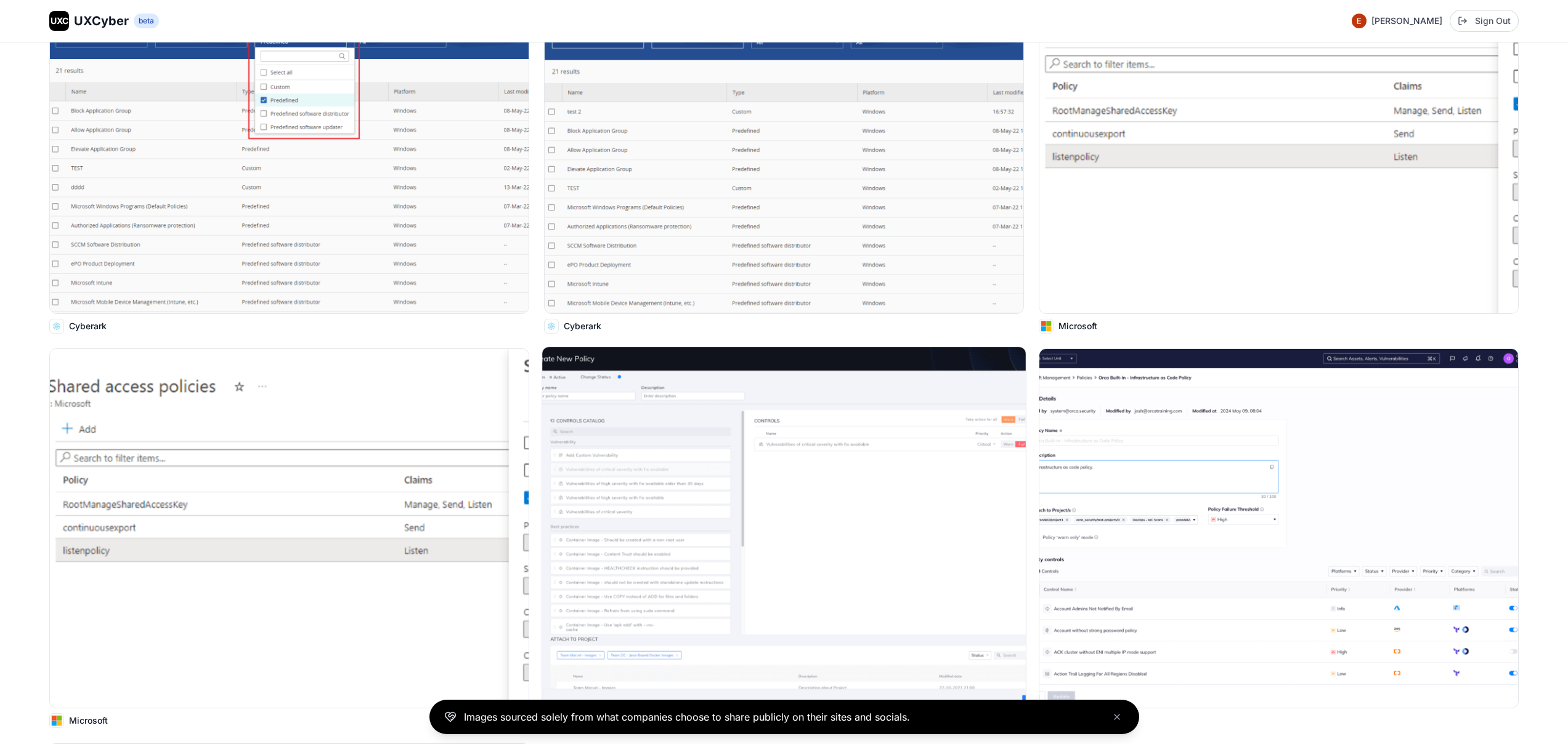
scroll to position [513, 0]
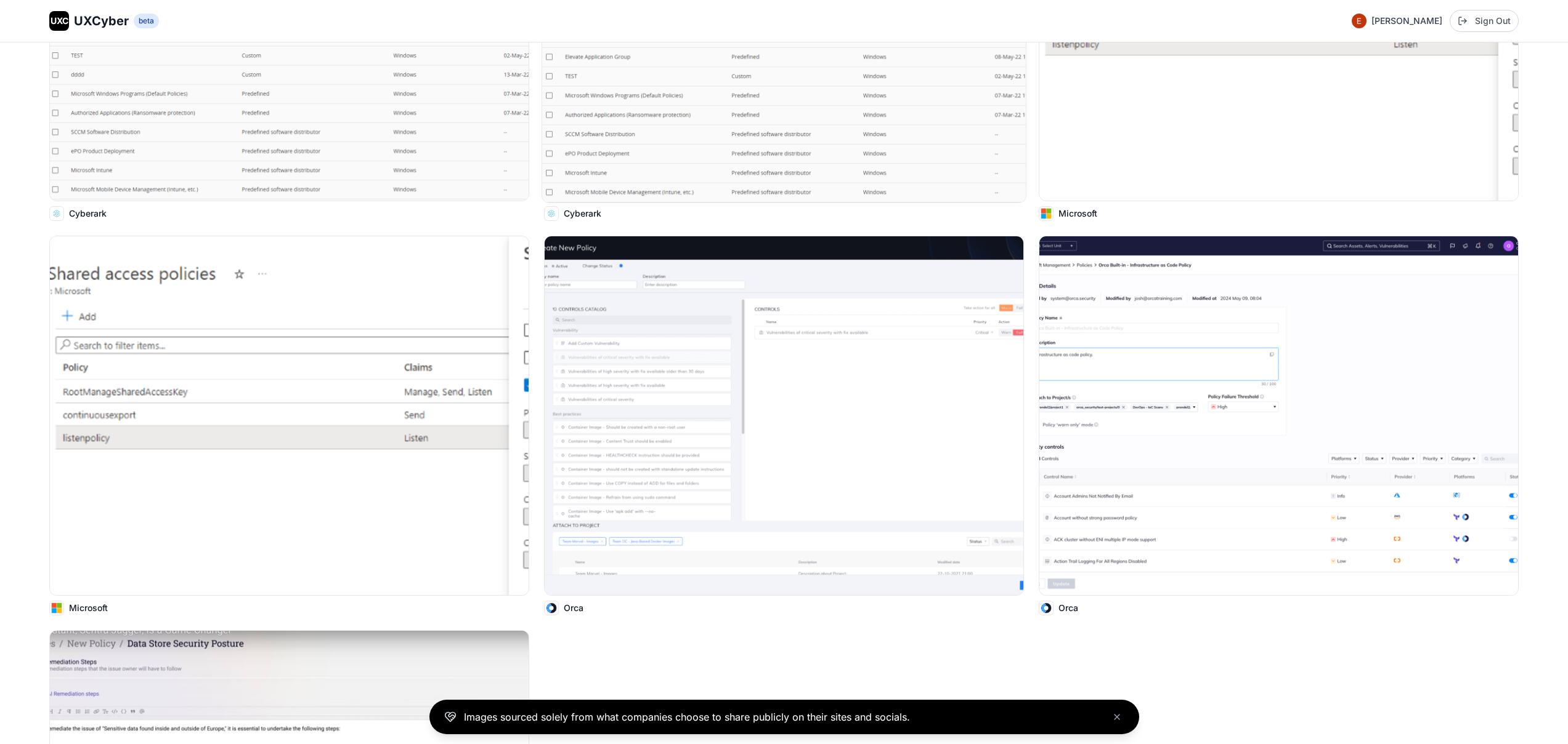
click at [602, 100] on img at bounding box center [784, 21] width 483 height 362
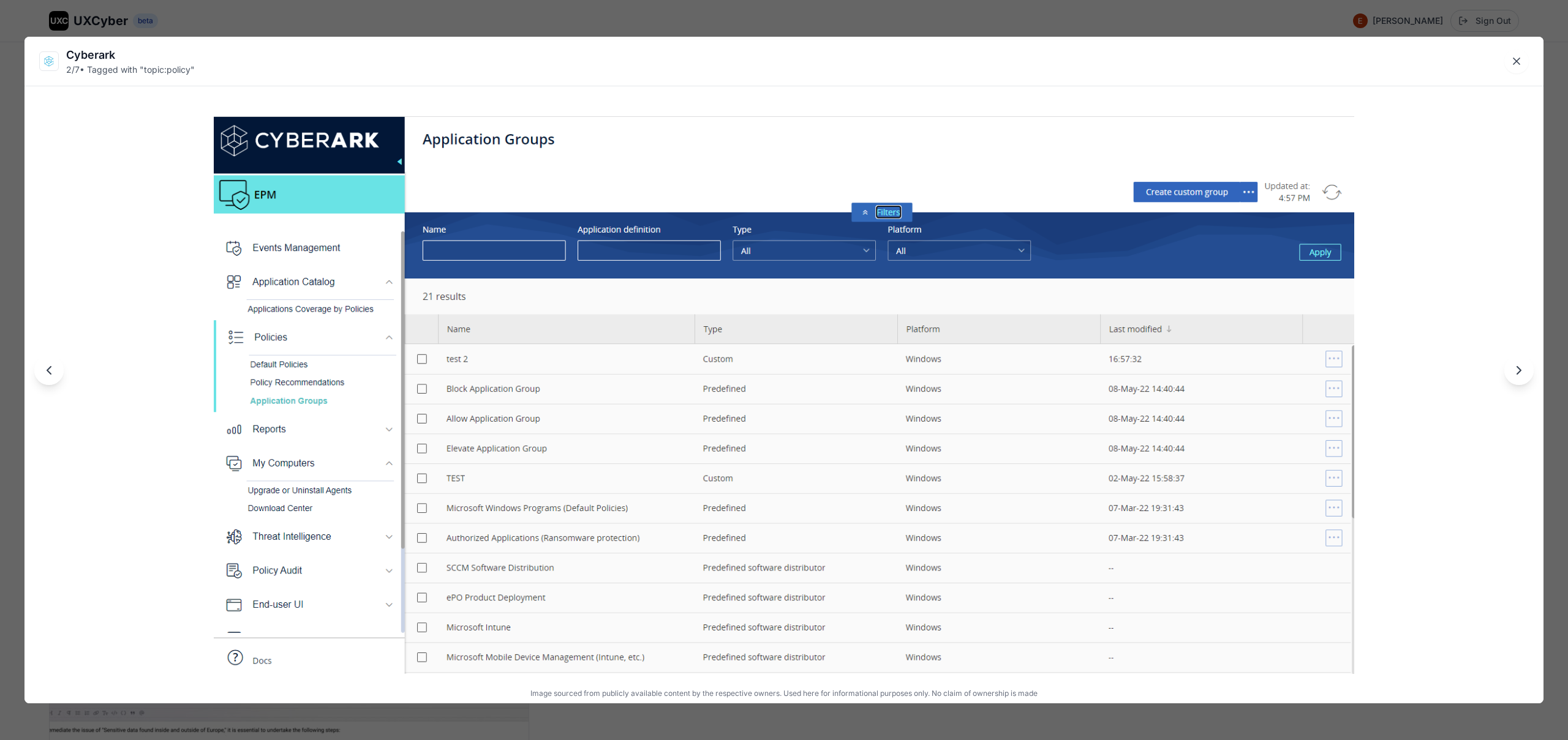
click at [633, 15] on div "Cyberark 2 / 7 • Tagged with " topic:policy " Image sourced from publicly avail…" at bounding box center [784, 370] width 1568 height 740
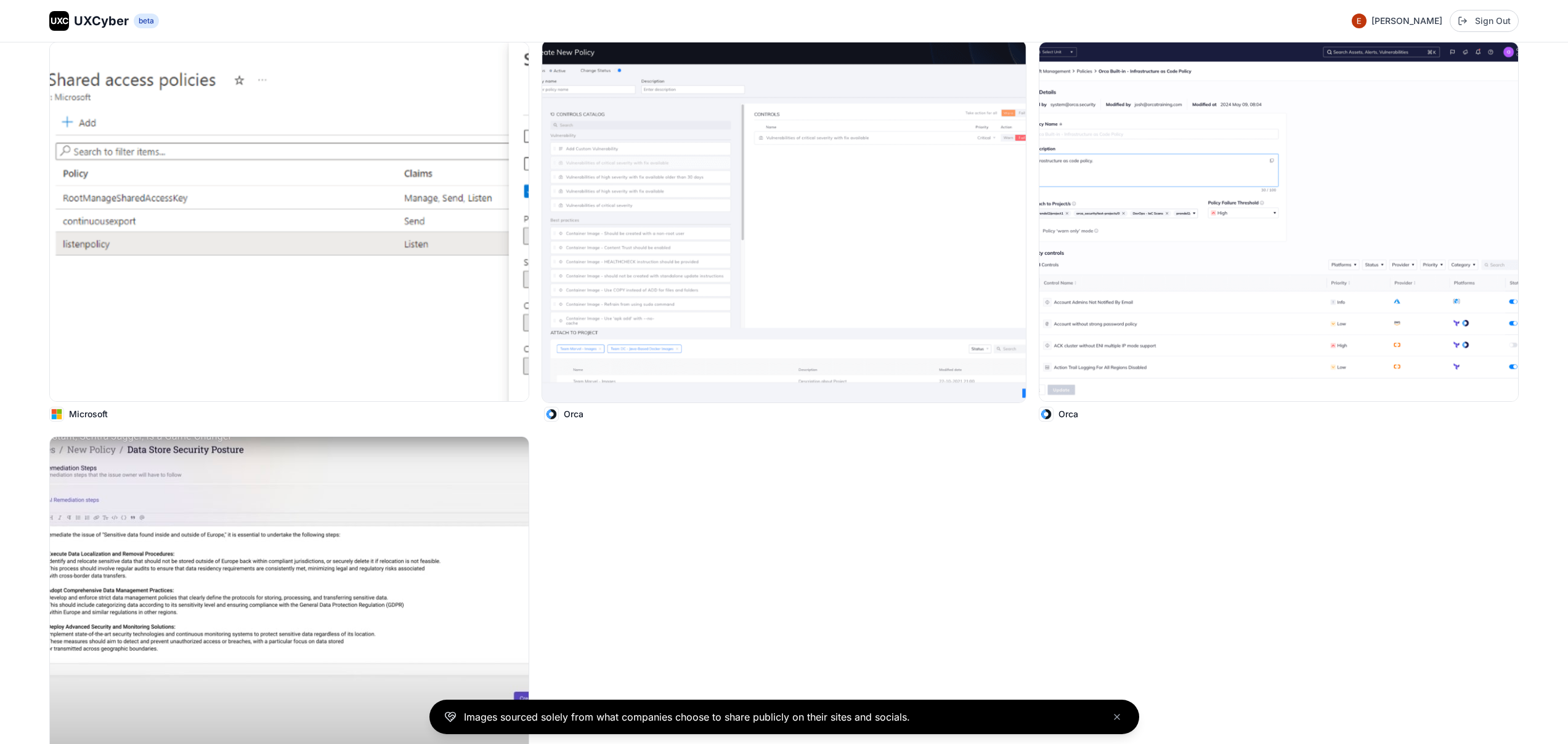
scroll to position [850, 0]
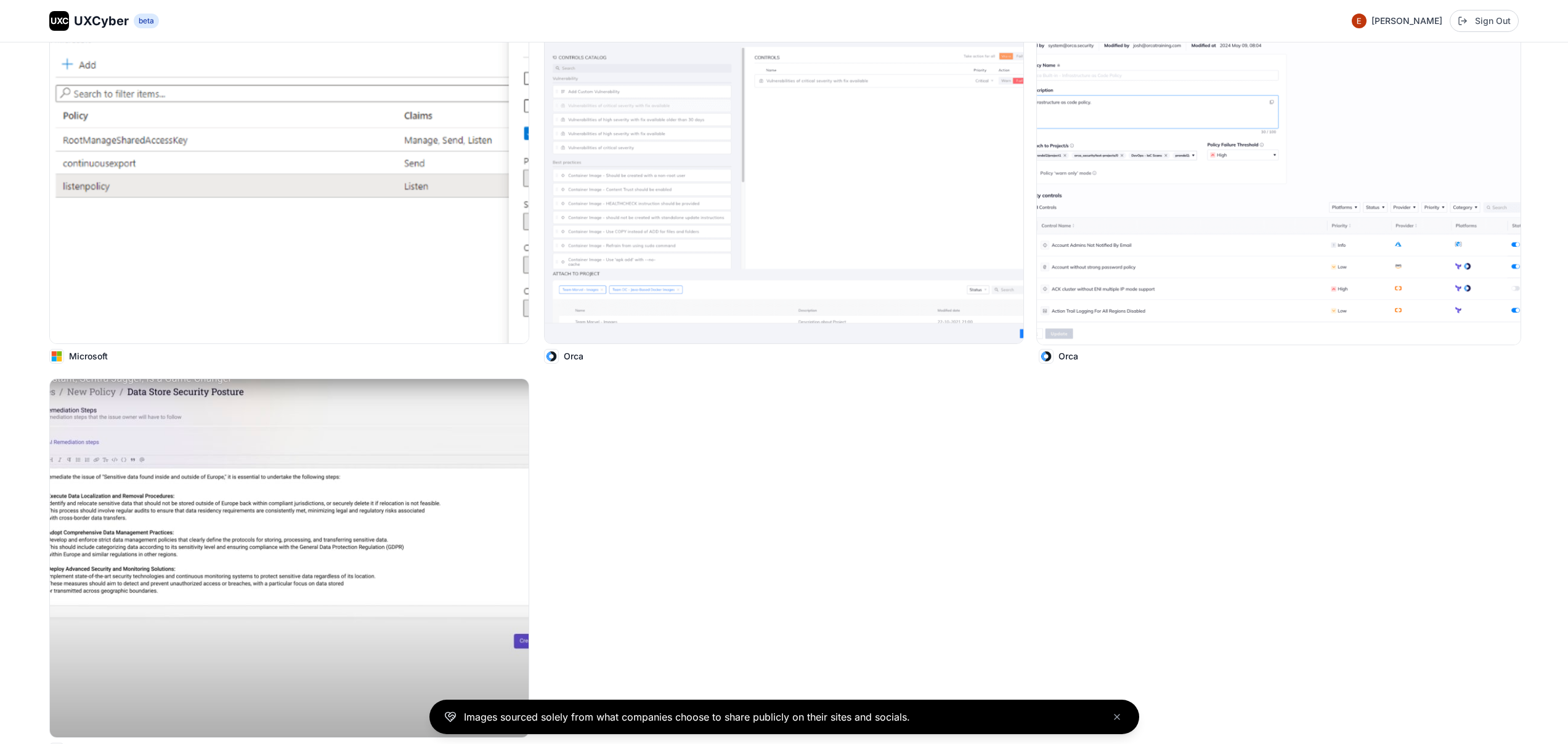
click at [1295, 185] on img at bounding box center [1278, 164] width 483 height 362
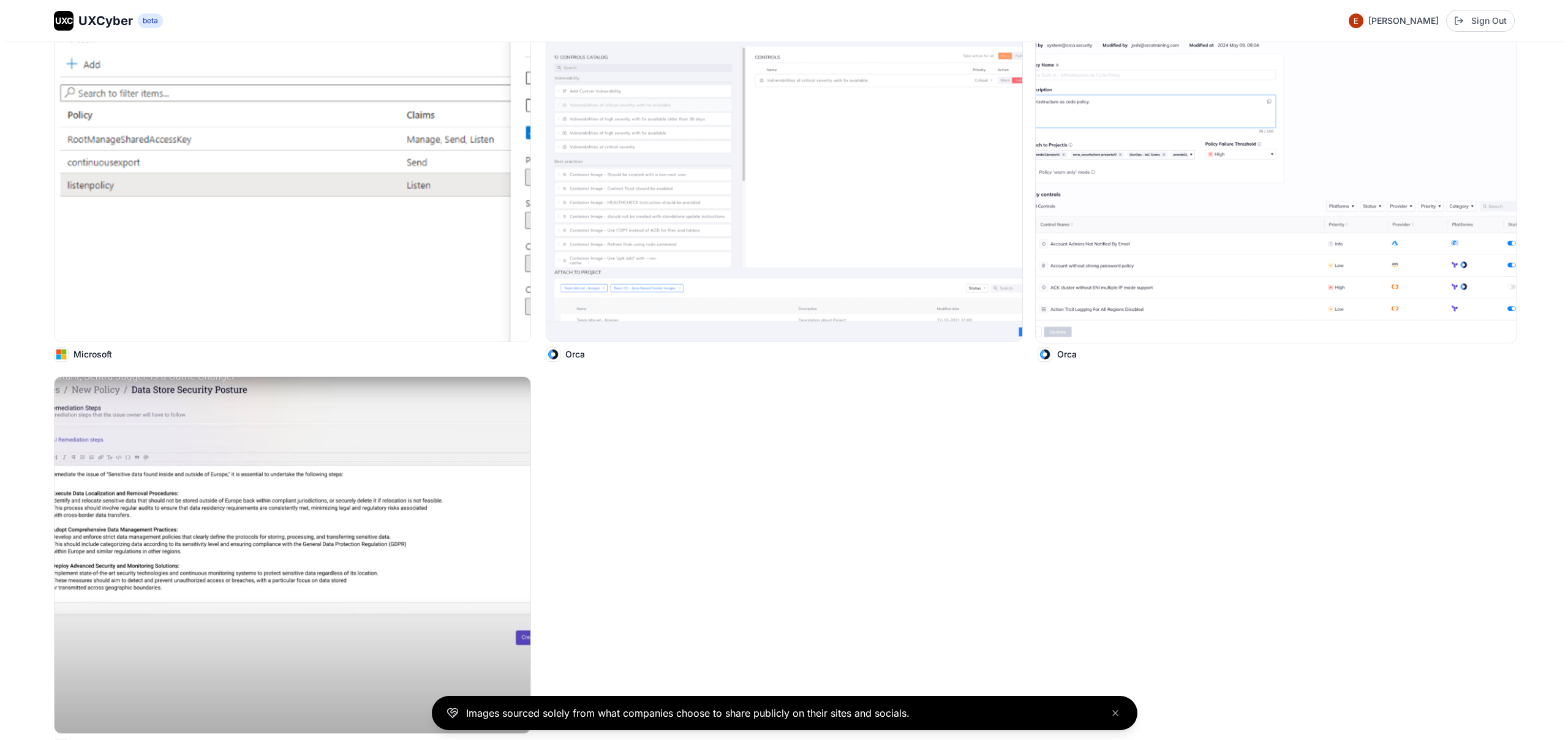
scroll to position [763, 0]
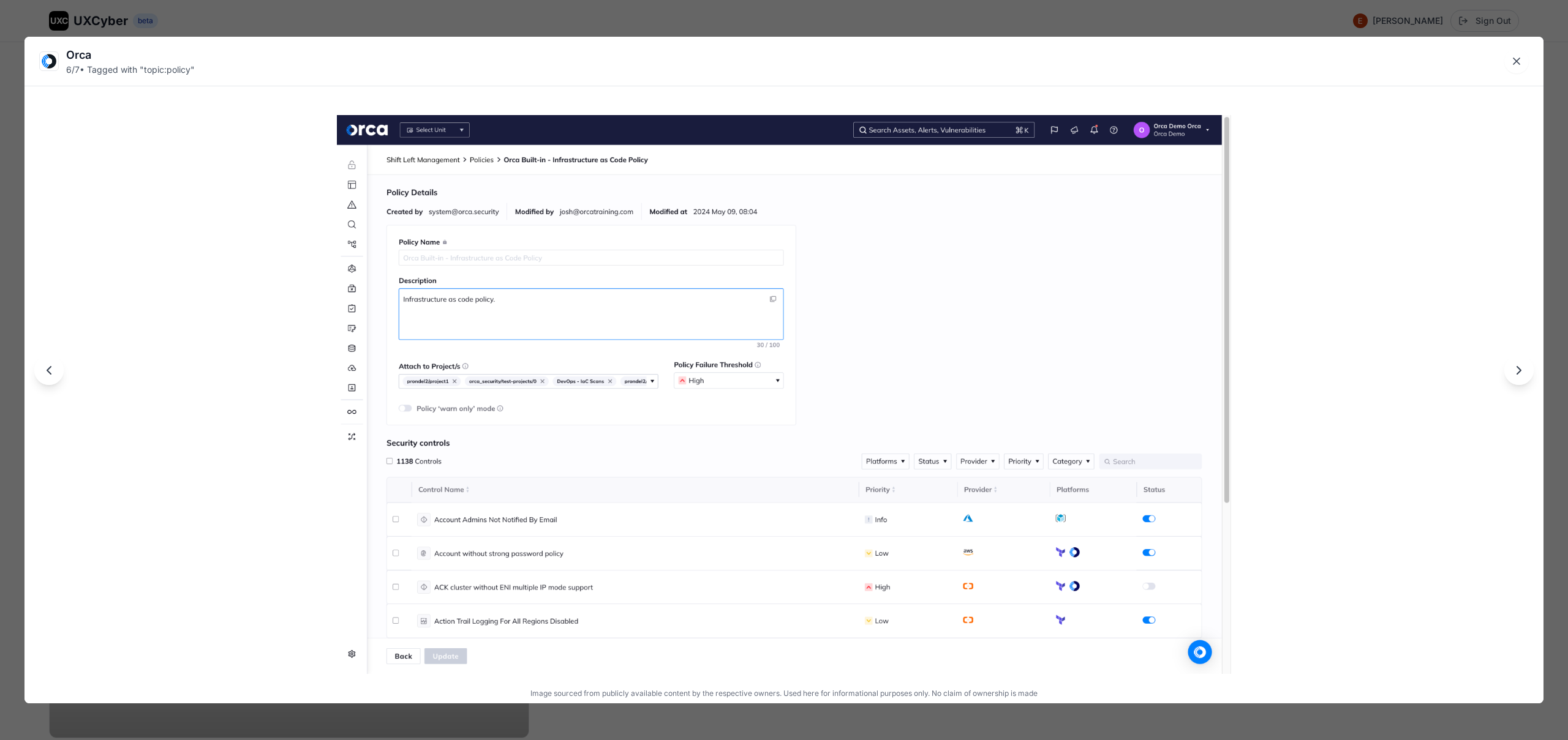
click at [590, 13] on div "Orca 6 / 7 • Tagged with " topic:policy " Image sourced from publicly available…" at bounding box center [784, 370] width 1568 height 740
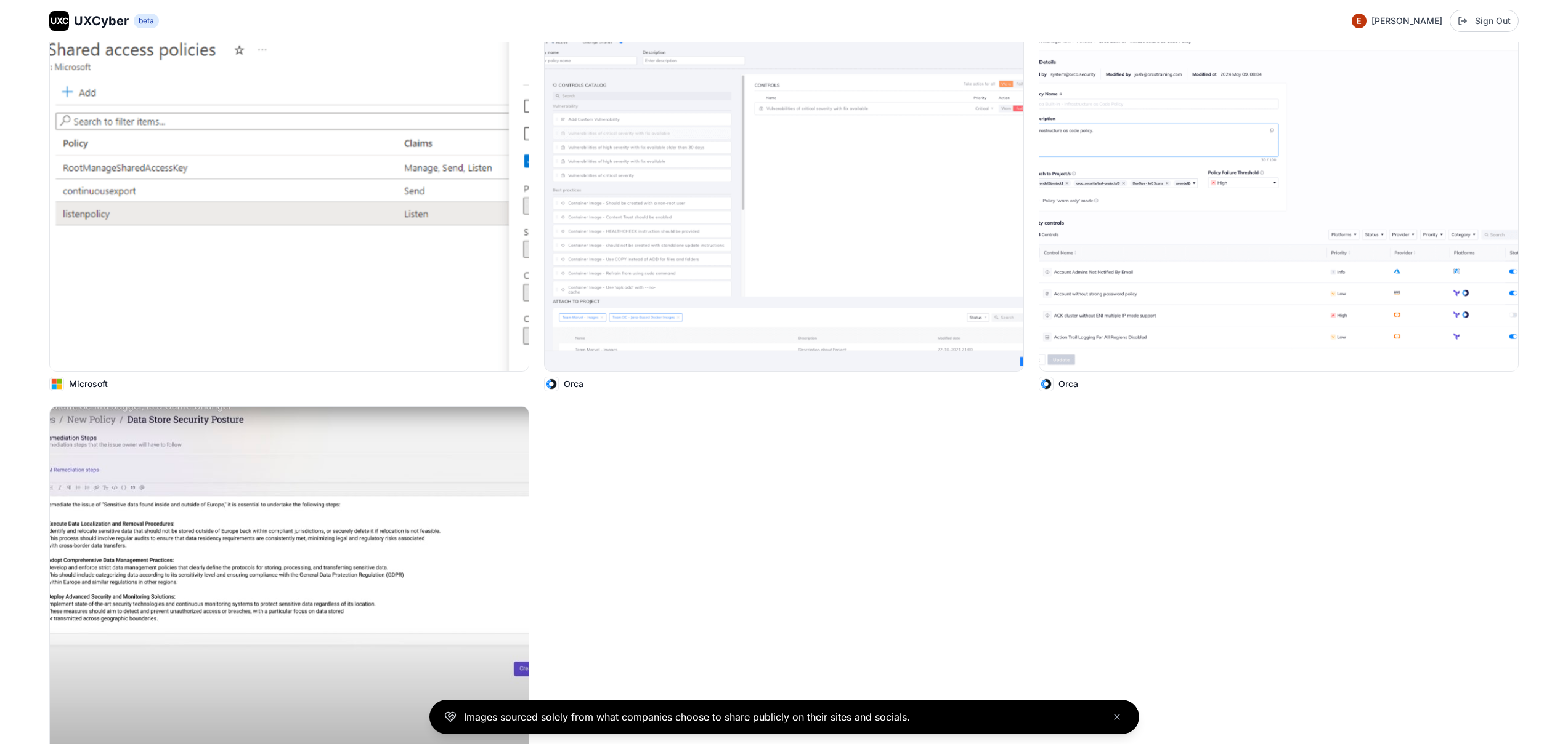
scroll to position [590, 0]
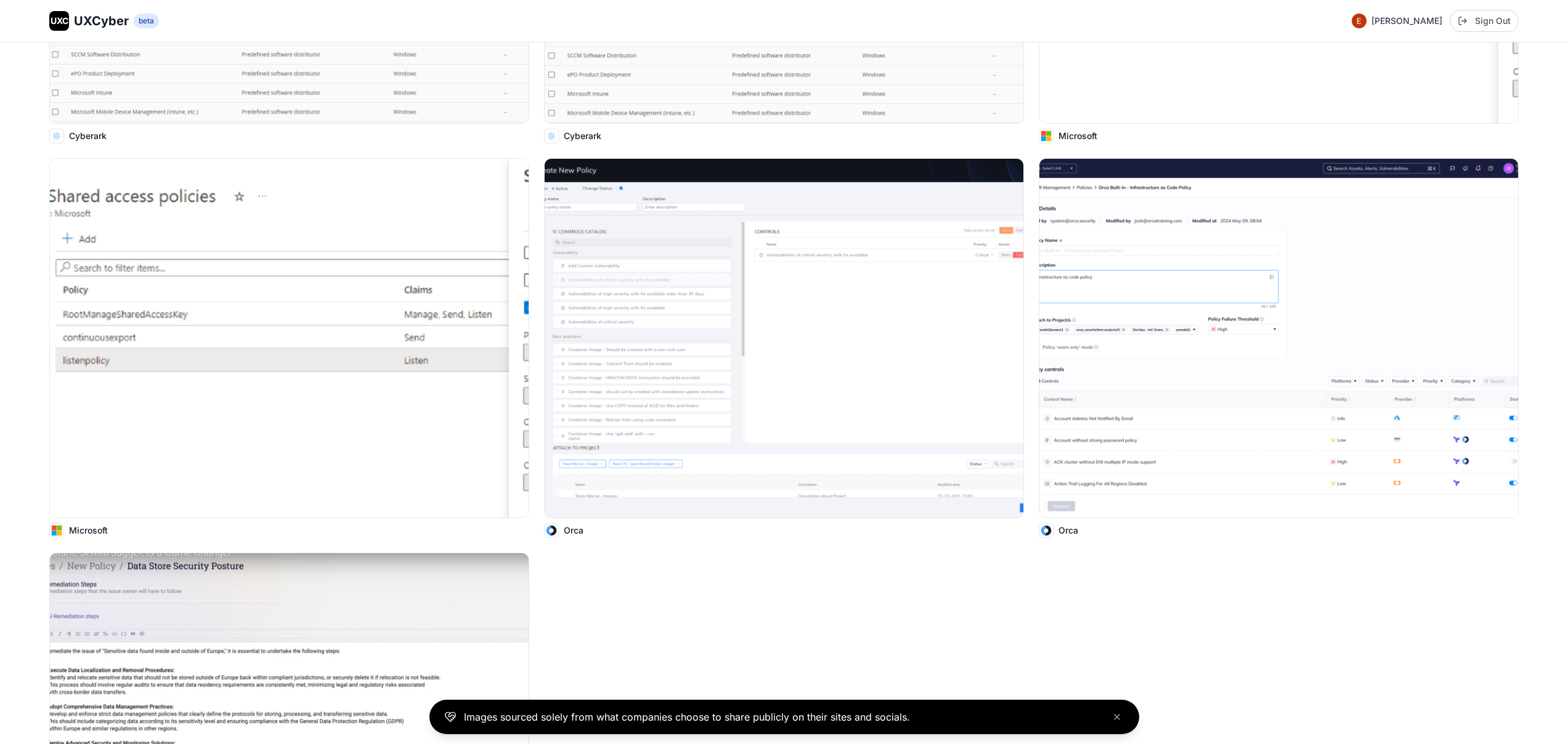
click at [779, 428] on img at bounding box center [784, 337] width 479 height 359
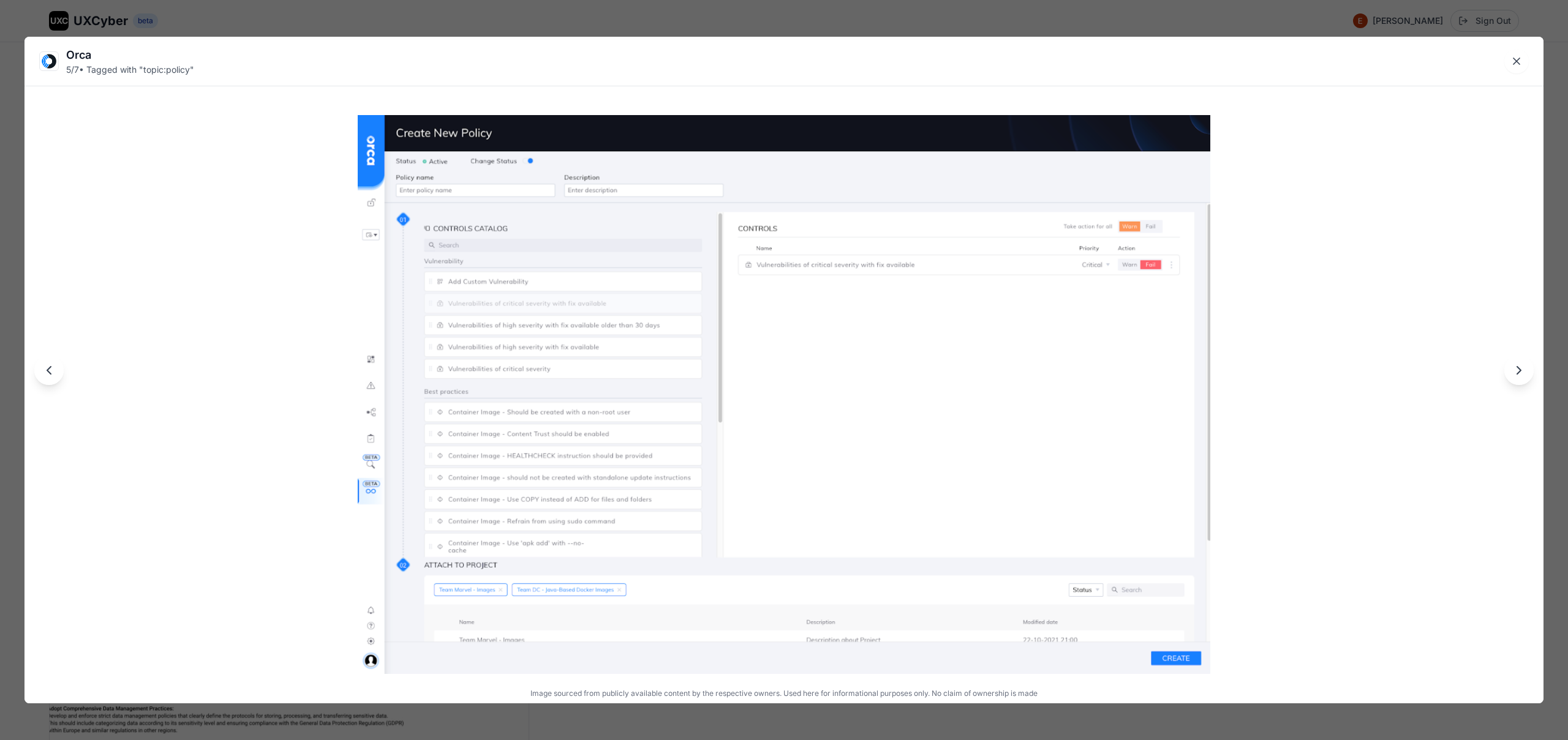
click at [711, 12] on div "Orca 5 / 7 • Tagged with " topic:policy " Image sourced from publicly available…" at bounding box center [784, 370] width 1568 height 740
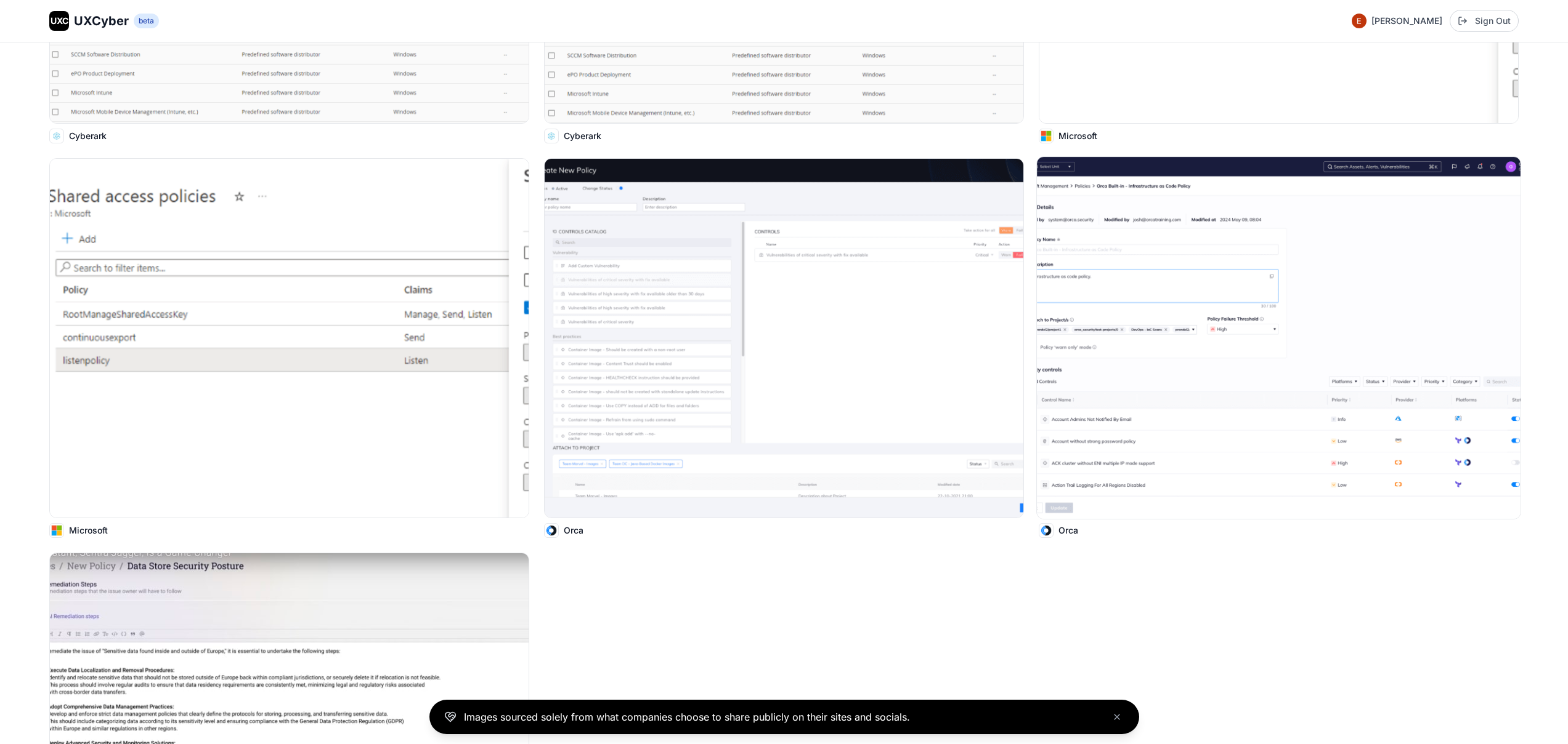
click at [1246, 457] on img at bounding box center [1278, 337] width 483 height 362
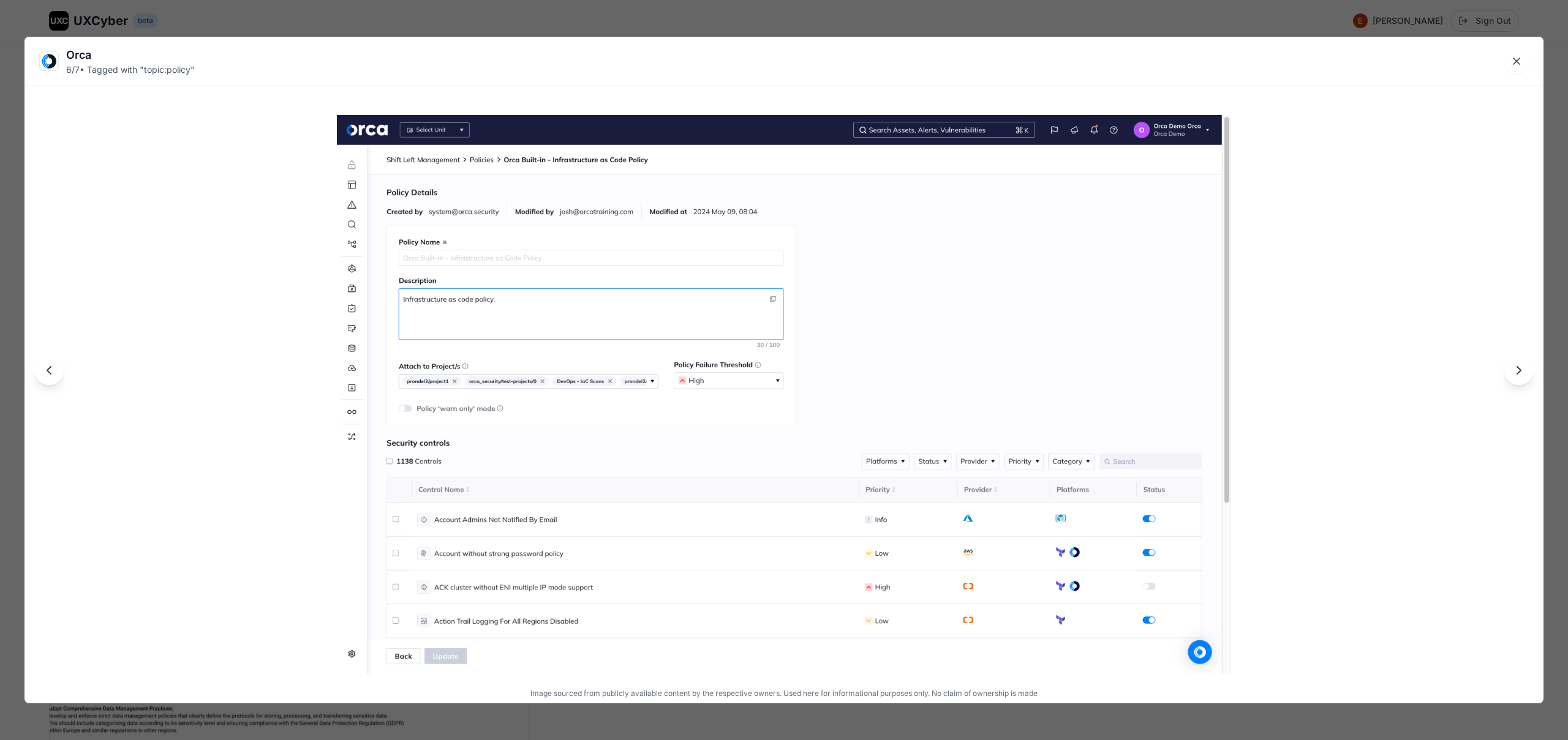
click at [550, 16] on div "Orca 6 / 7 • Tagged with " topic:policy " Image sourced from publicly available…" at bounding box center [784, 370] width 1568 height 740
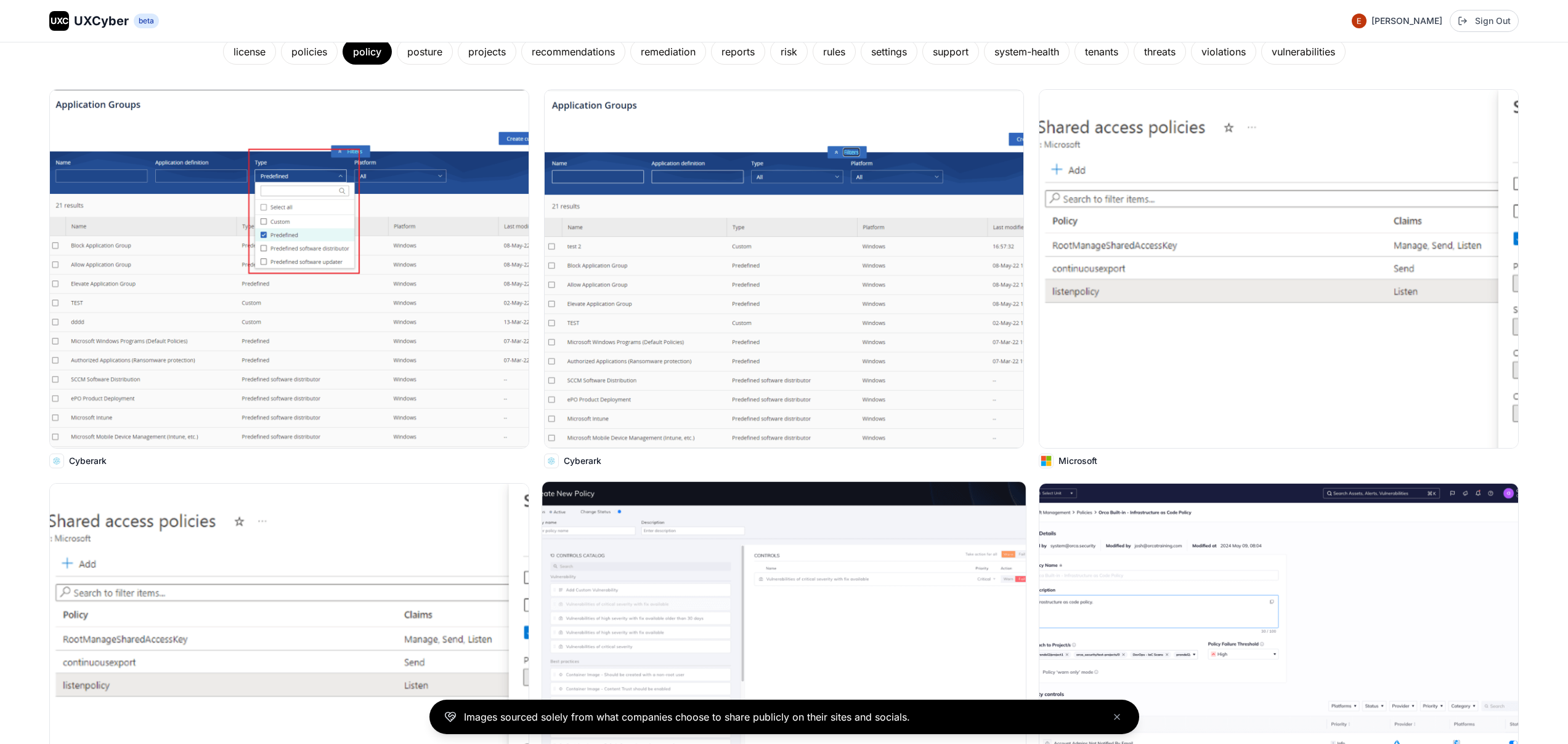
scroll to position [0, 0]
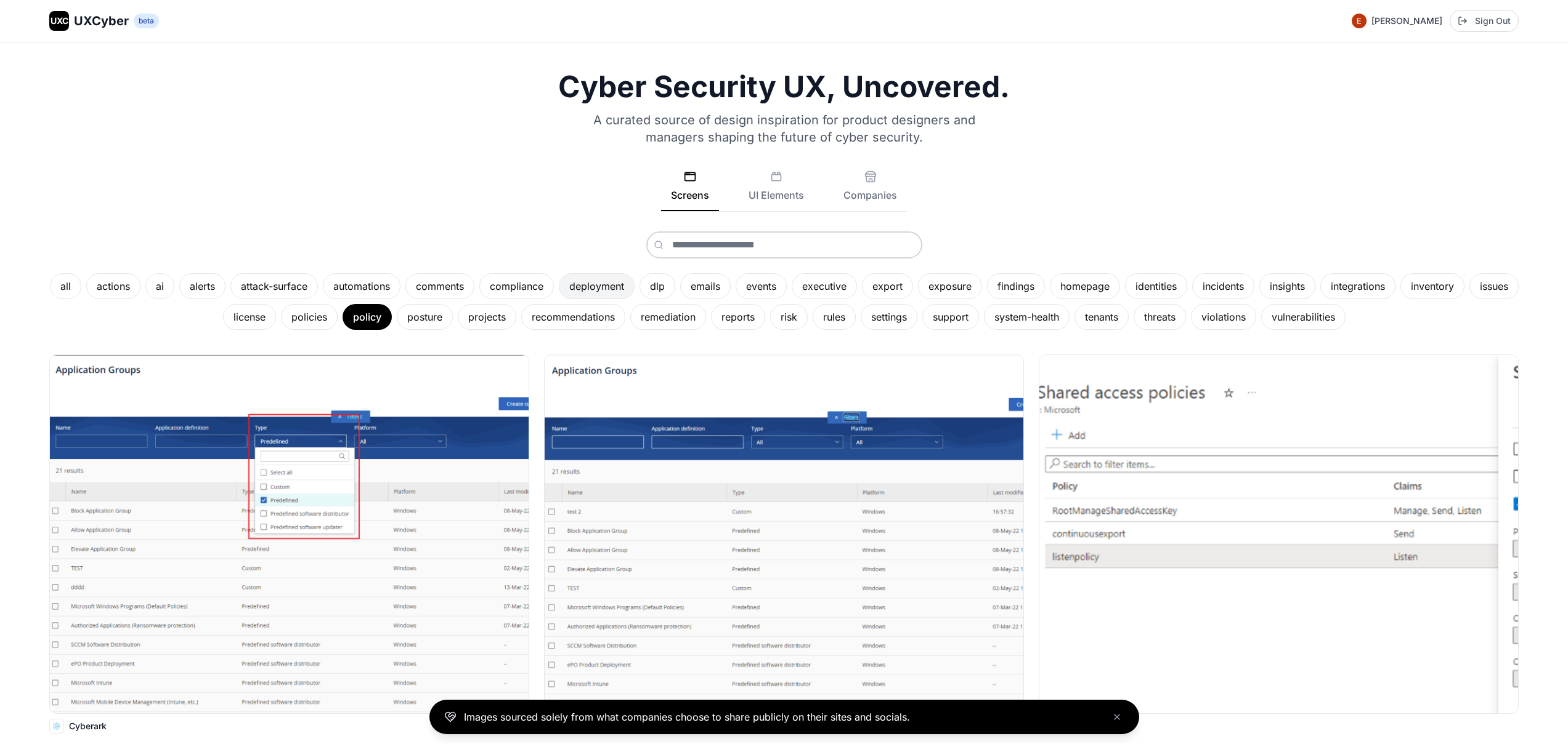
click at [635, 288] on div "deployment" at bounding box center [596, 286] width 76 height 26
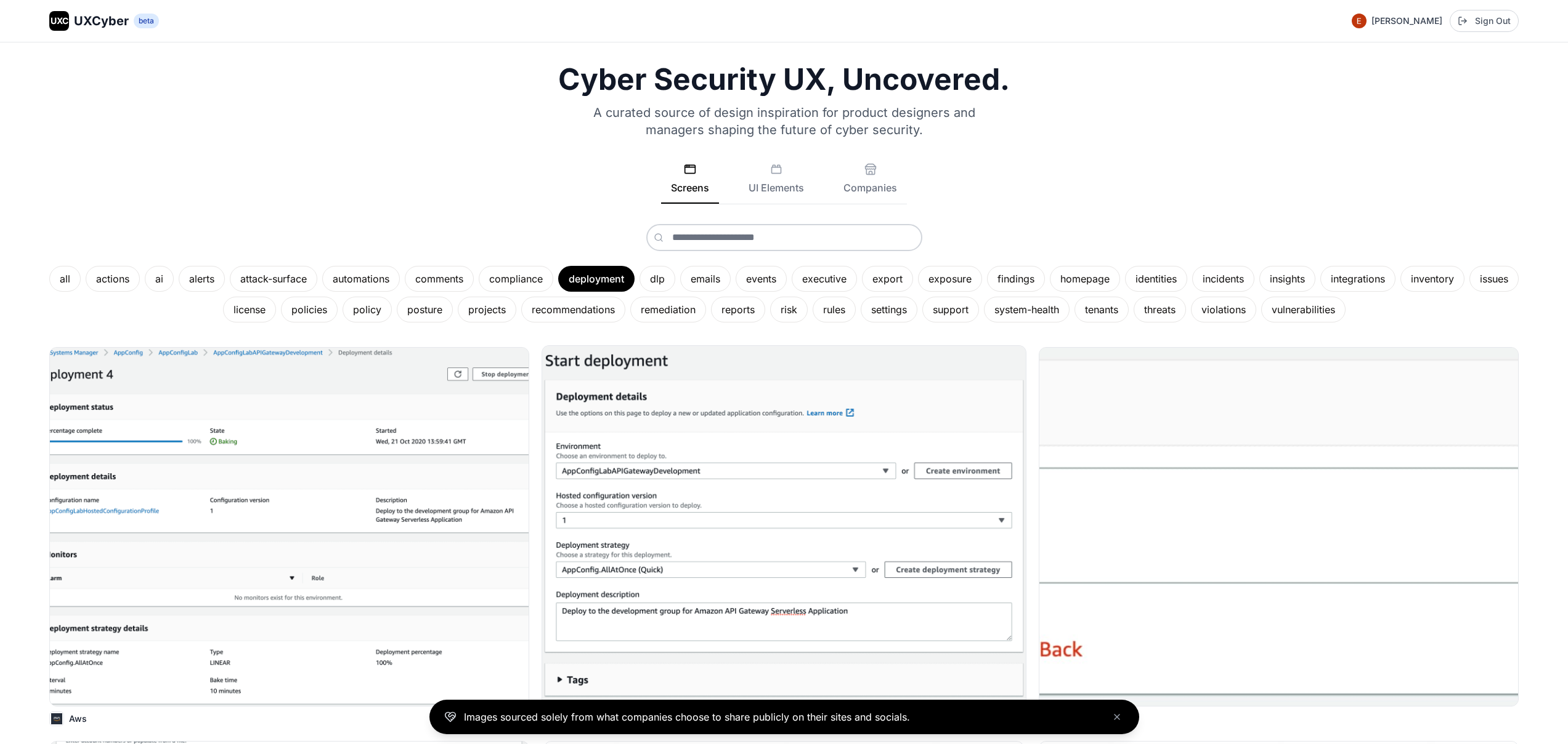
scroll to position [17, 0]
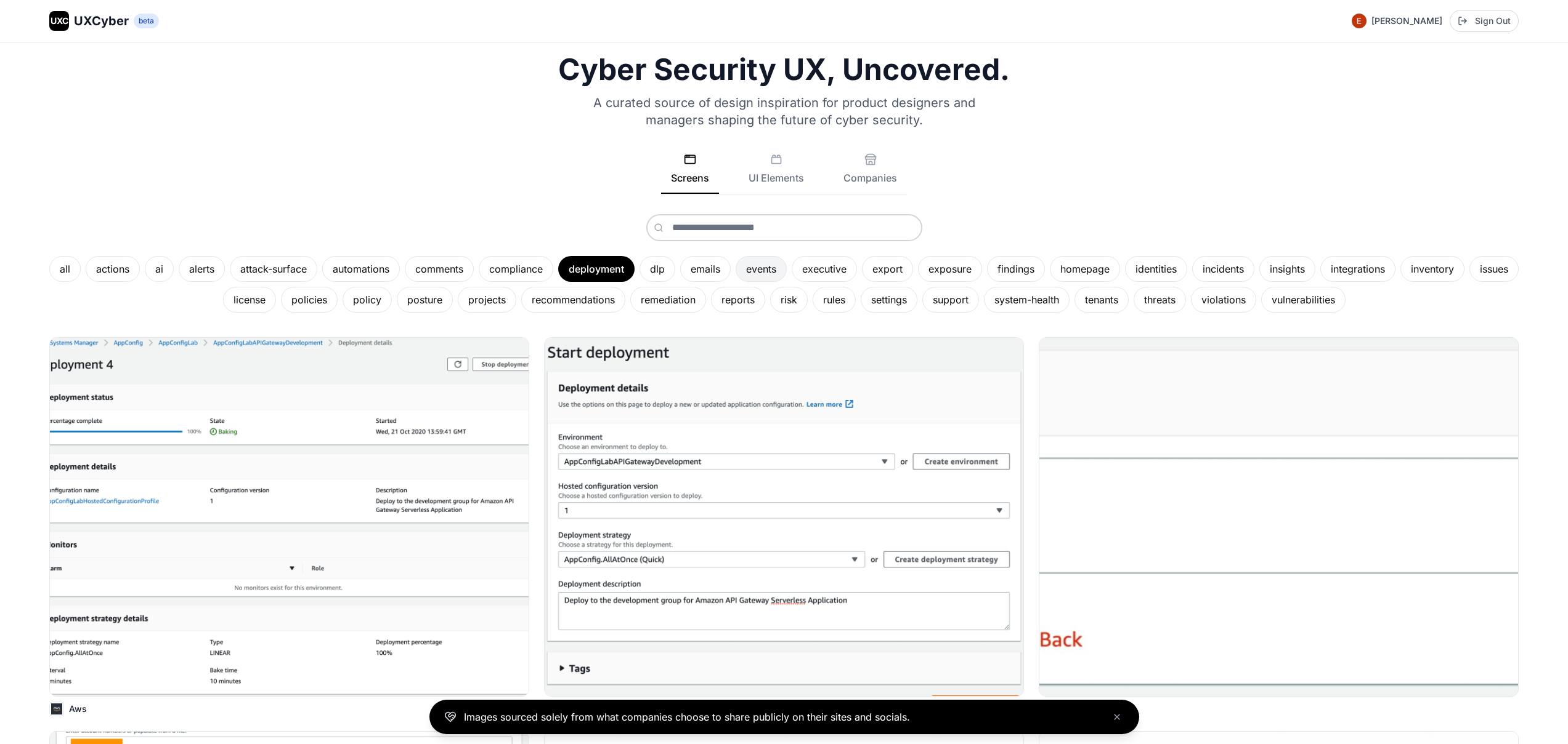
click at [786, 271] on div "events" at bounding box center [760, 269] width 51 height 26
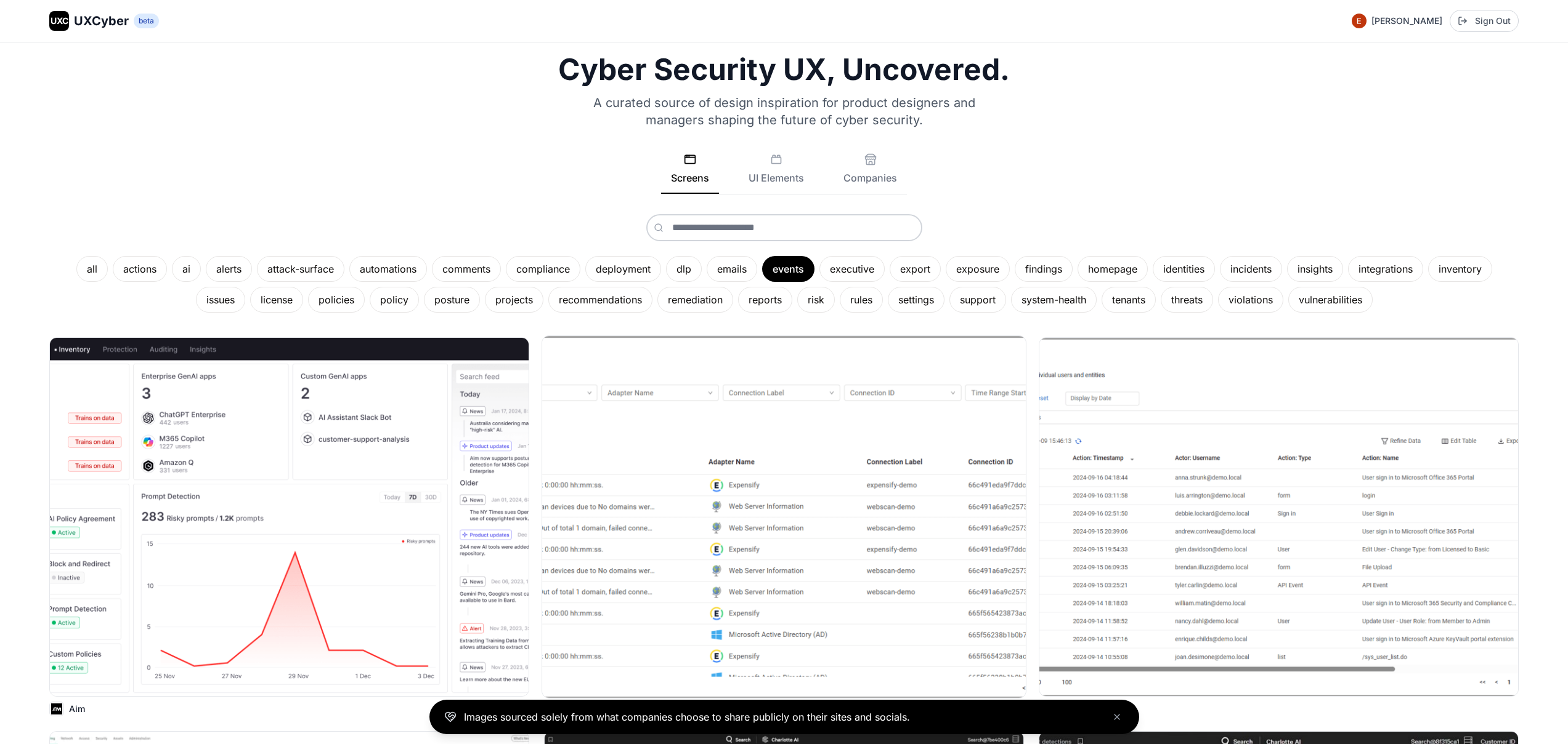
click at [812, 590] on img at bounding box center [784, 517] width 483 height 362
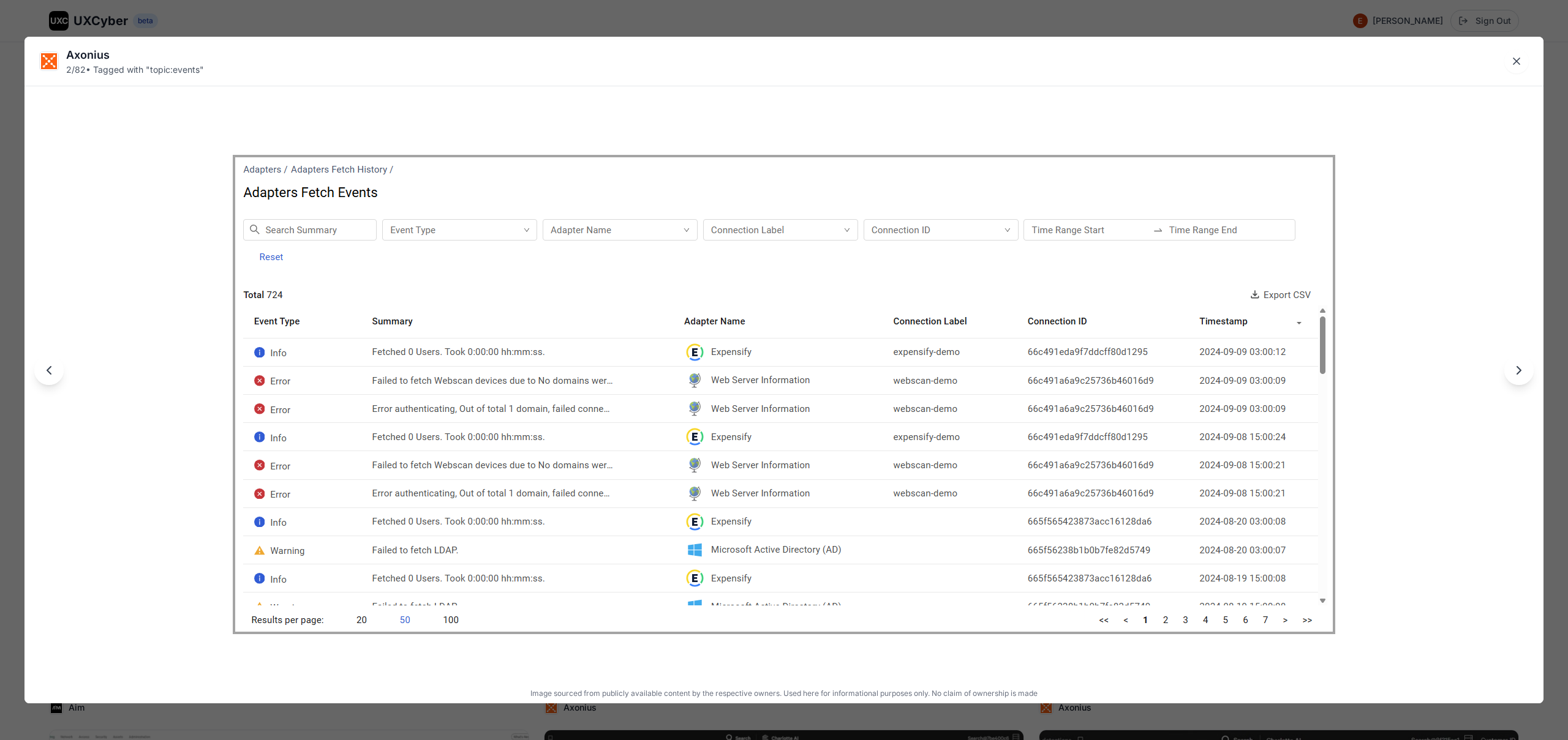
click at [745, 26] on div "Axonius 2 / 82 • Tagged with " topic:events " Image sourced from publicly avail…" at bounding box center [784, 370] width 1568 height 740
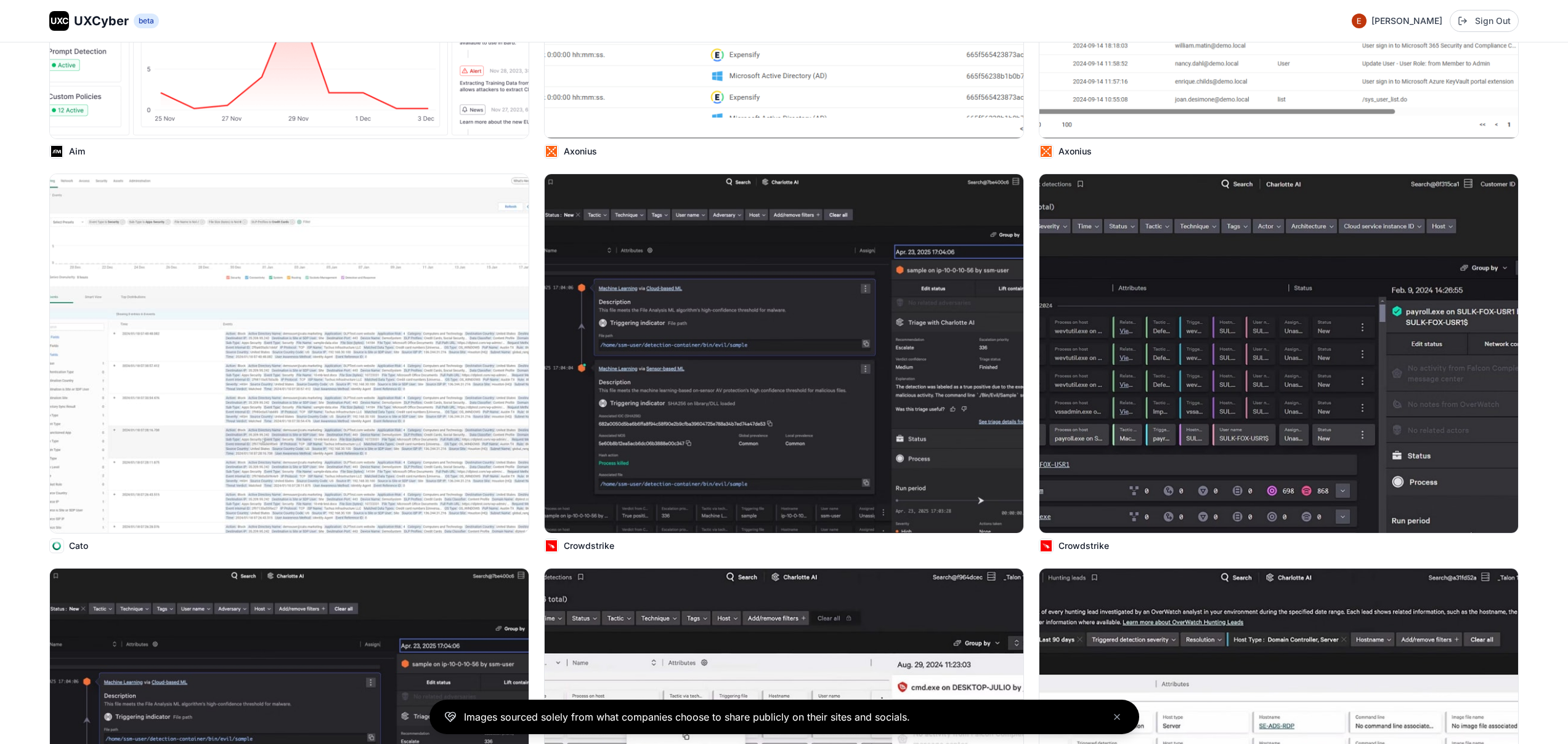
scroll to position [0, 0]
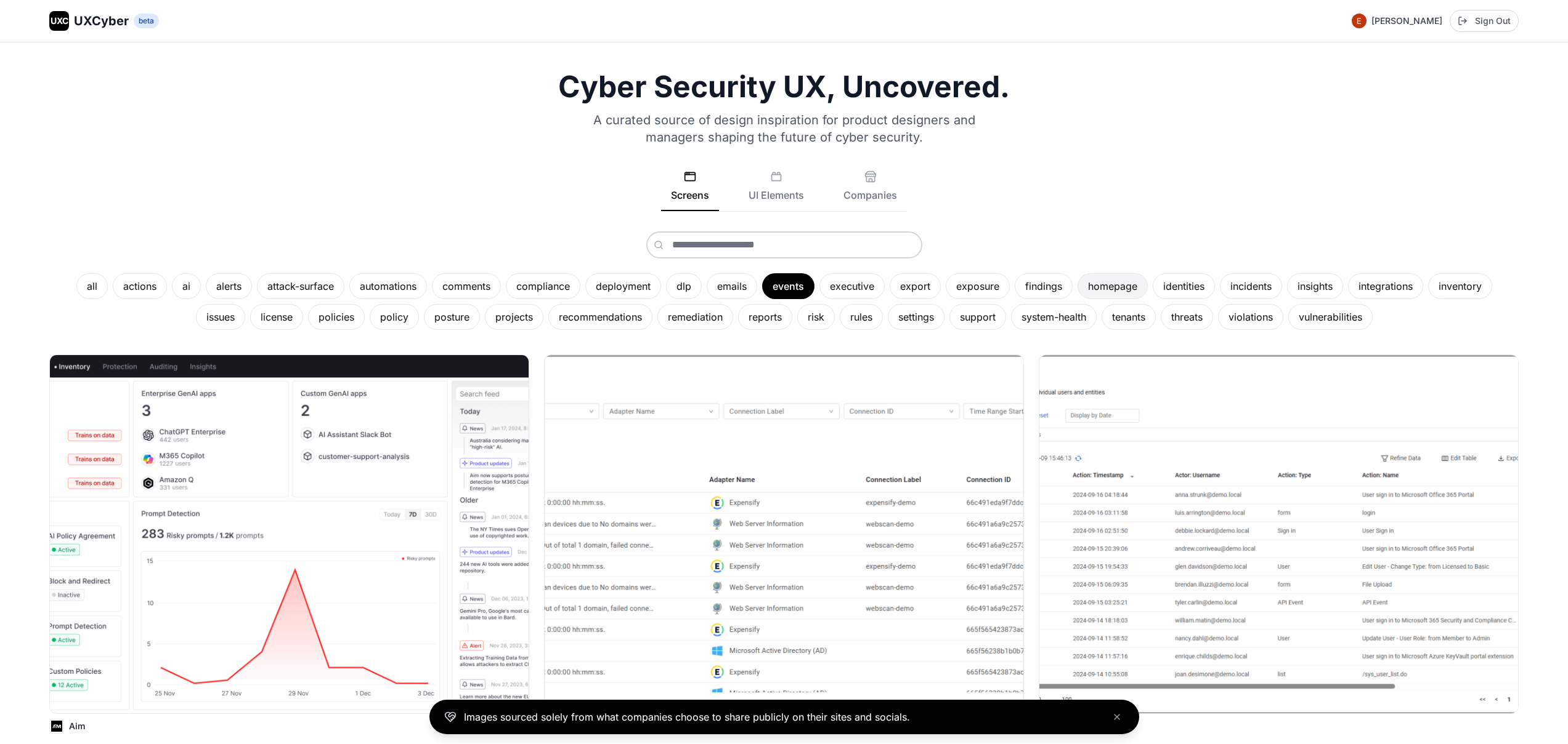
click at [1098, 285] on div "homepage" at bounding box center [1112, 286] width 70 height 26
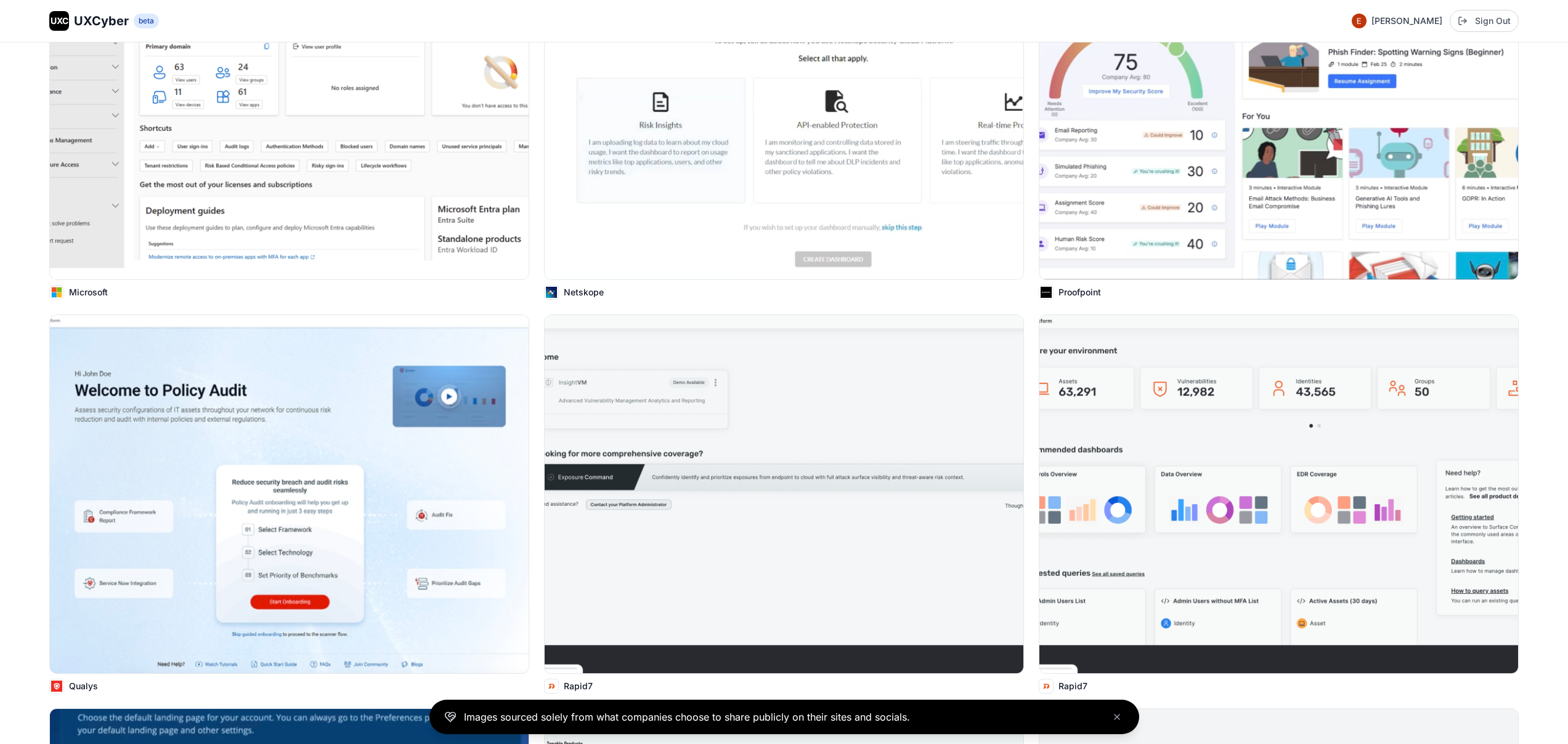
scroll to position [772, 0]
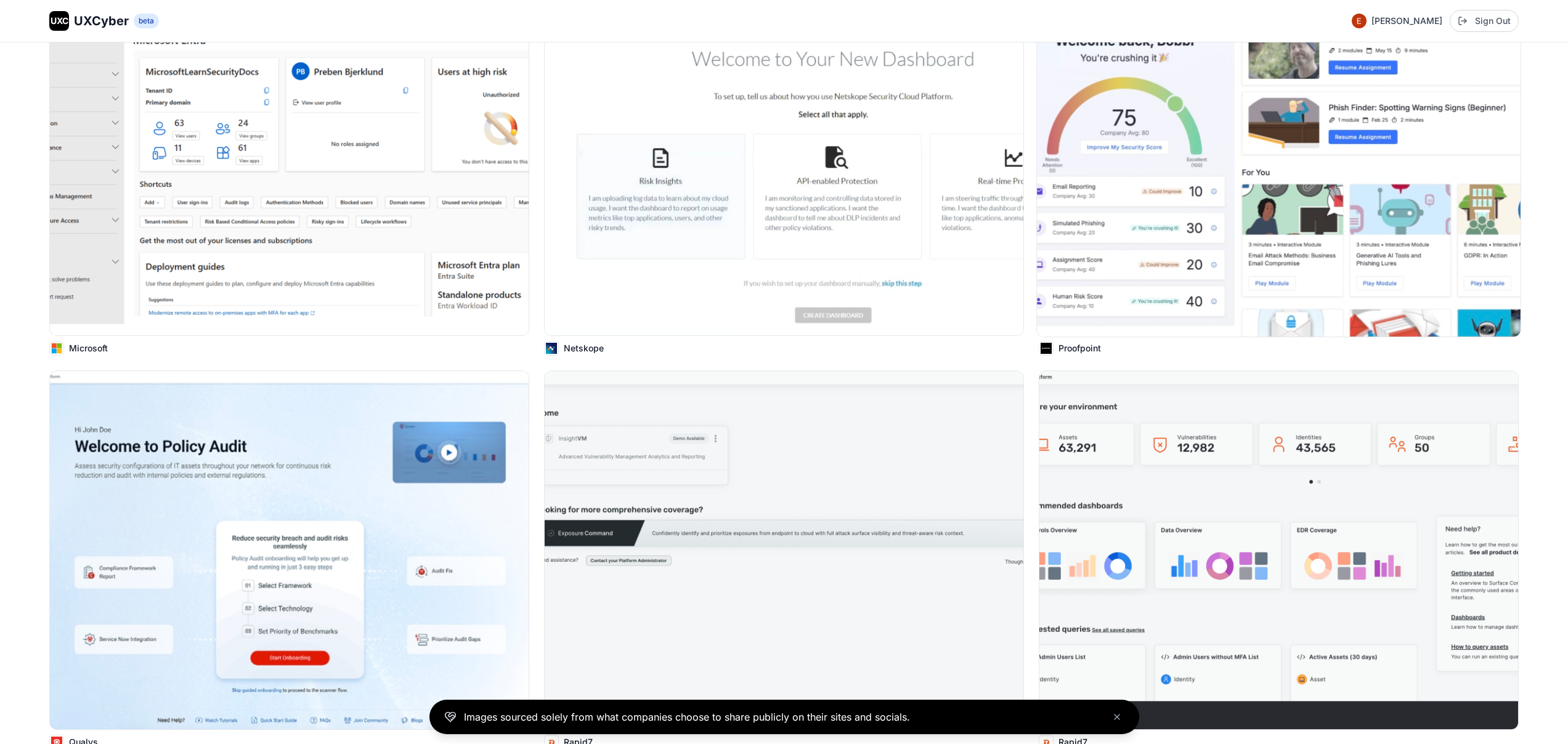
click at [1332, 213] on img at bounding box center [1278, 156] width 483 height 362
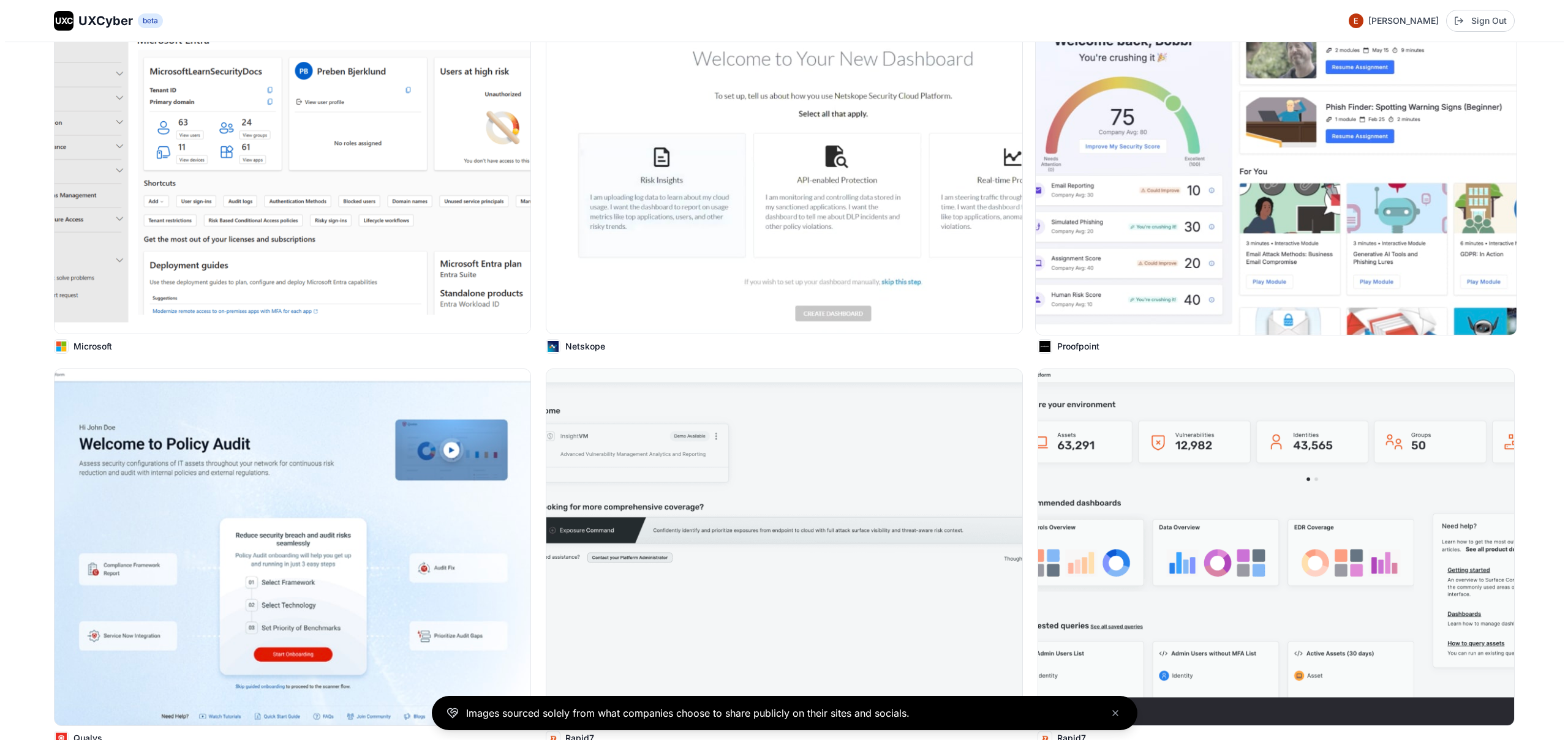
scroll to position [771, 0]
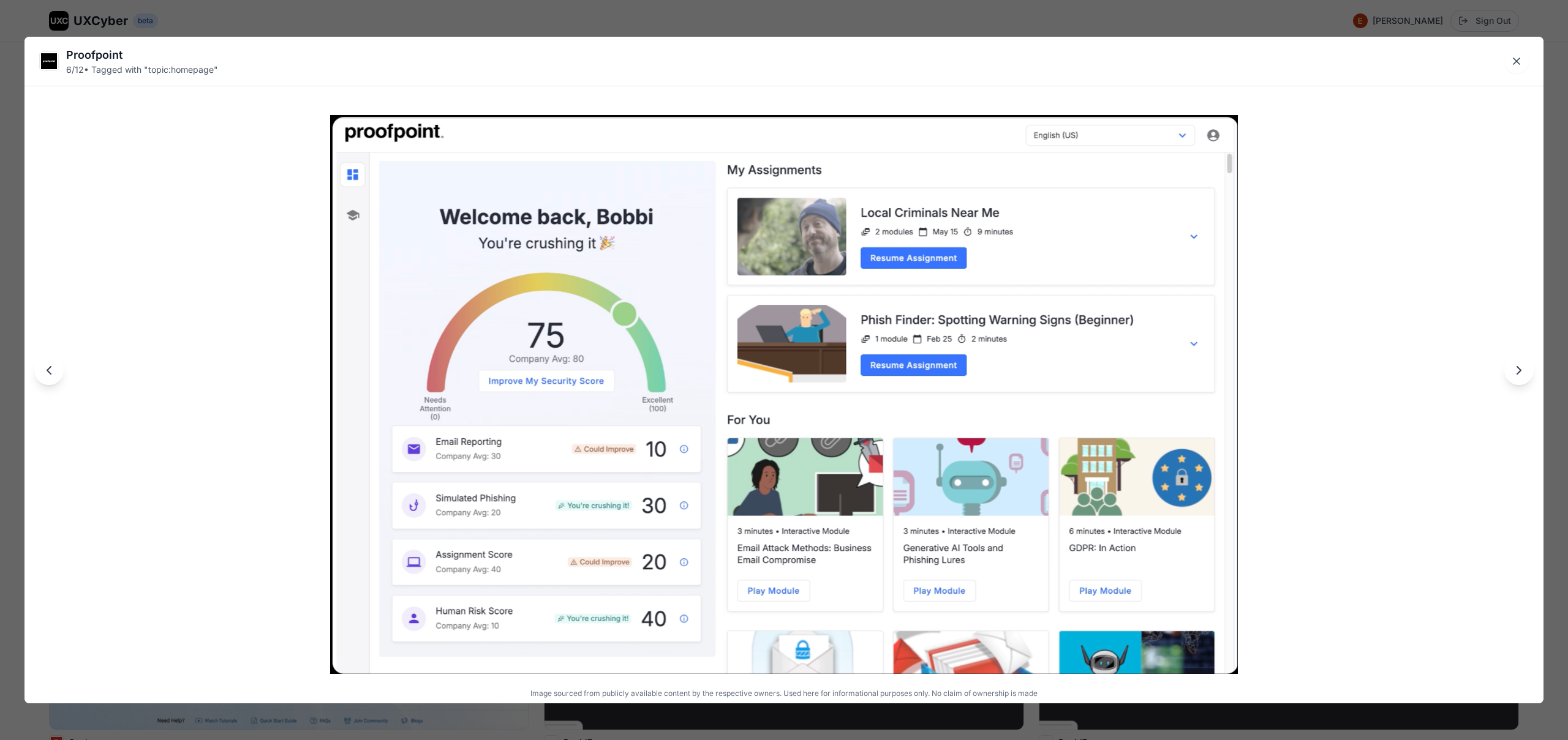
click at [1148, 15] on div "Proofpoint 6 / 12 • Tagged with " topic:homepage " Image sourced from publicly …" at bounding box center [784, 370] width 1568 height 740
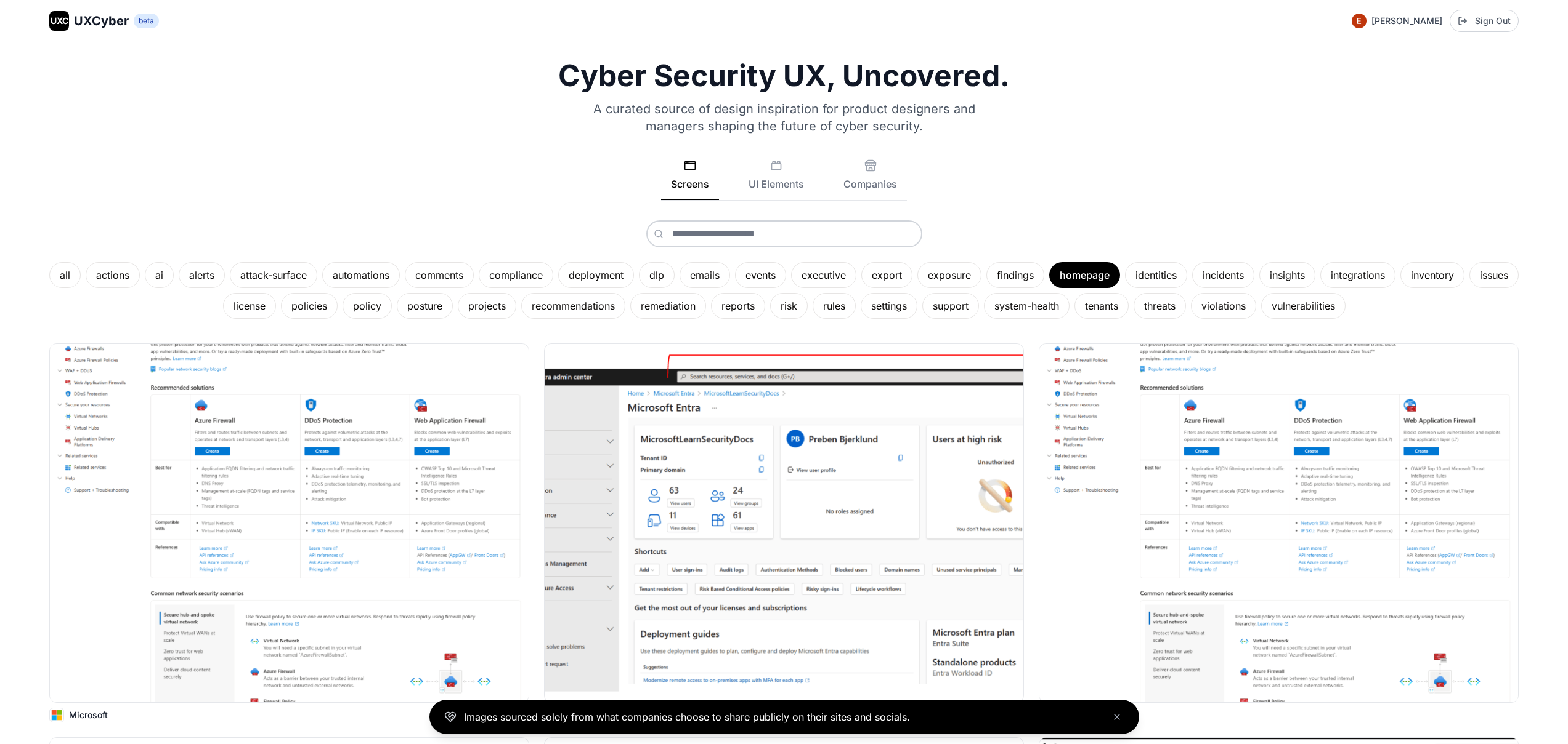
scroll to position [0, 0]
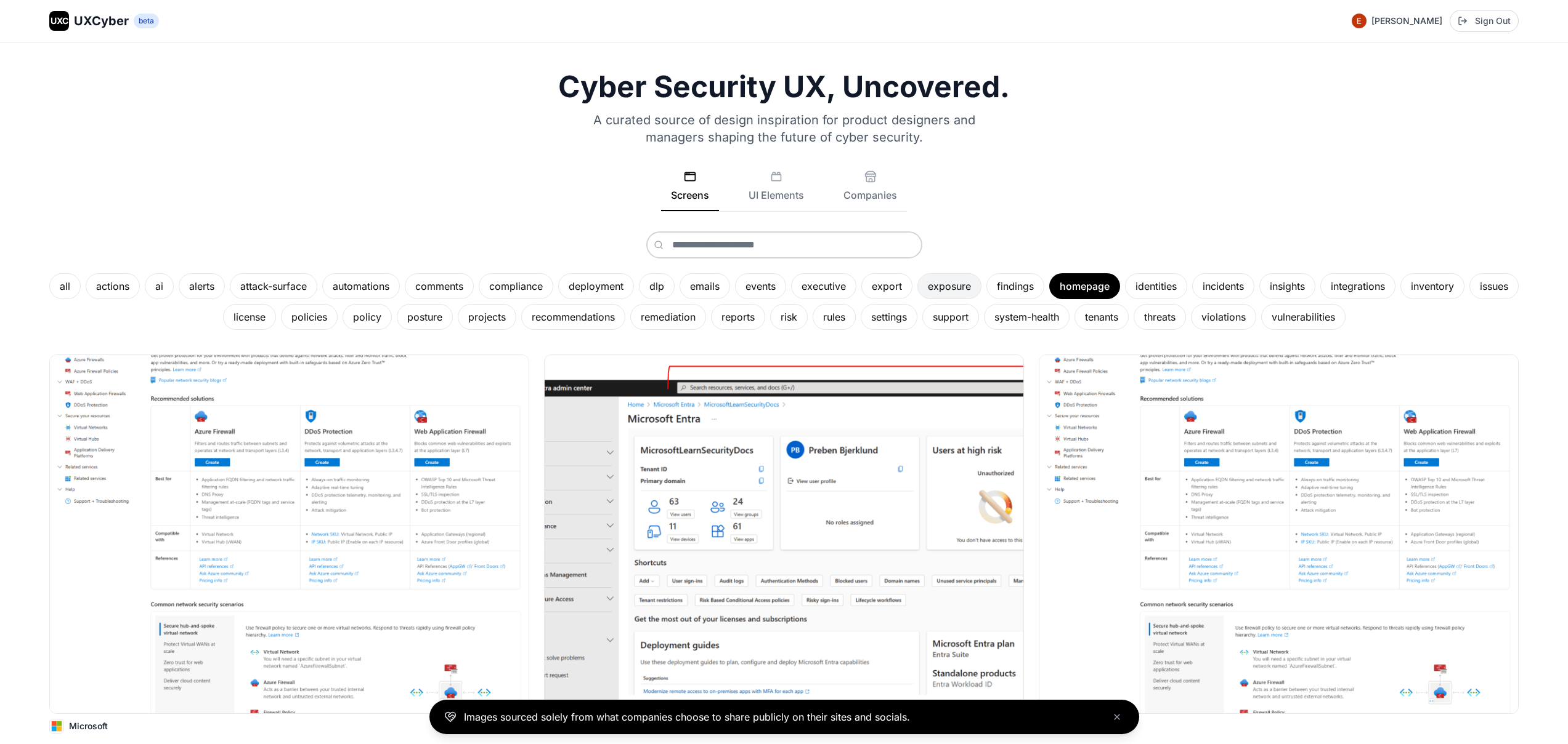
click at [981, 276] on div "exposure" at bounding box center [949, 286] width 64 height 26
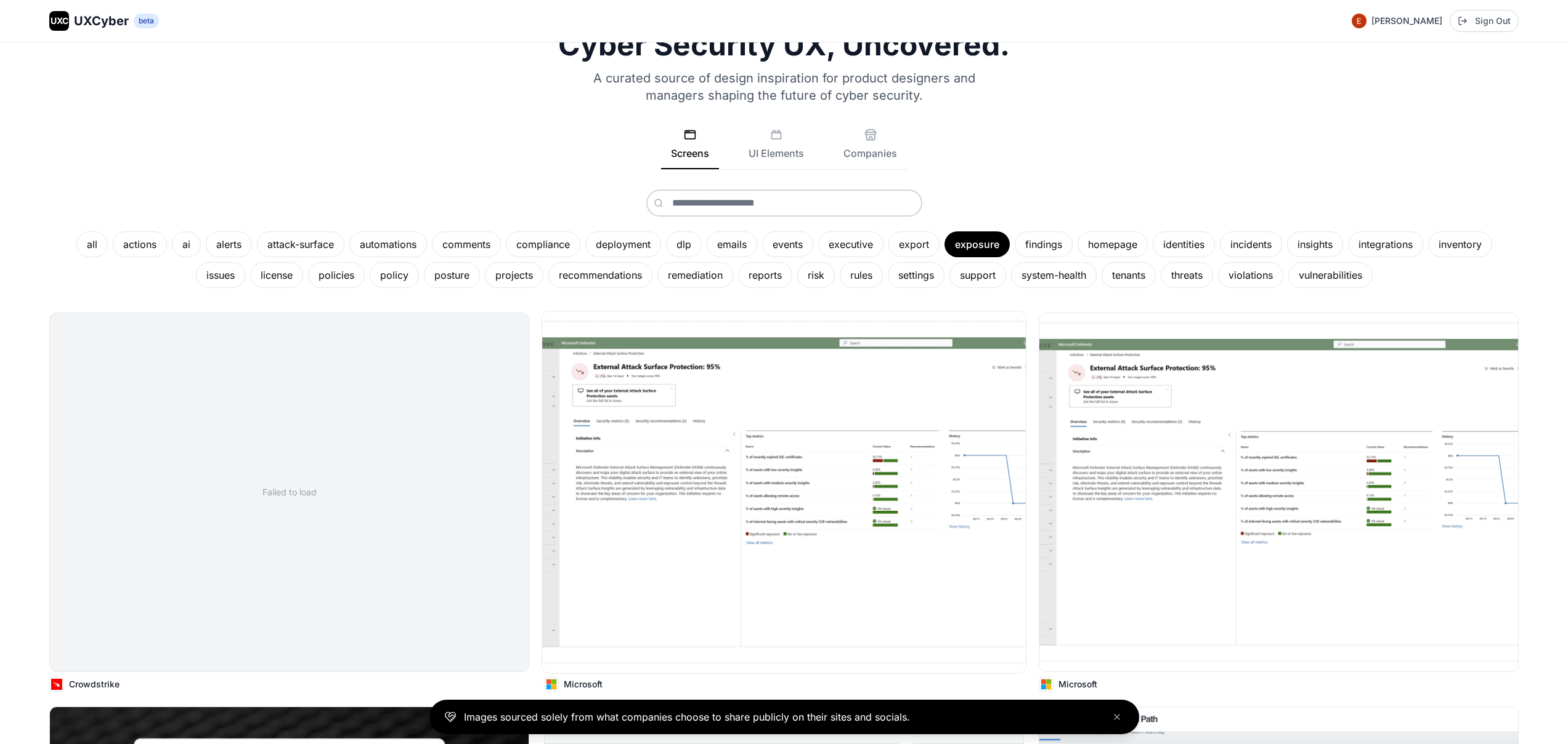
scroll to position [43, 0]
click at [1367, 275] on div "vulnerabilities" at bounding box center [1330, 274] width 85 height 26
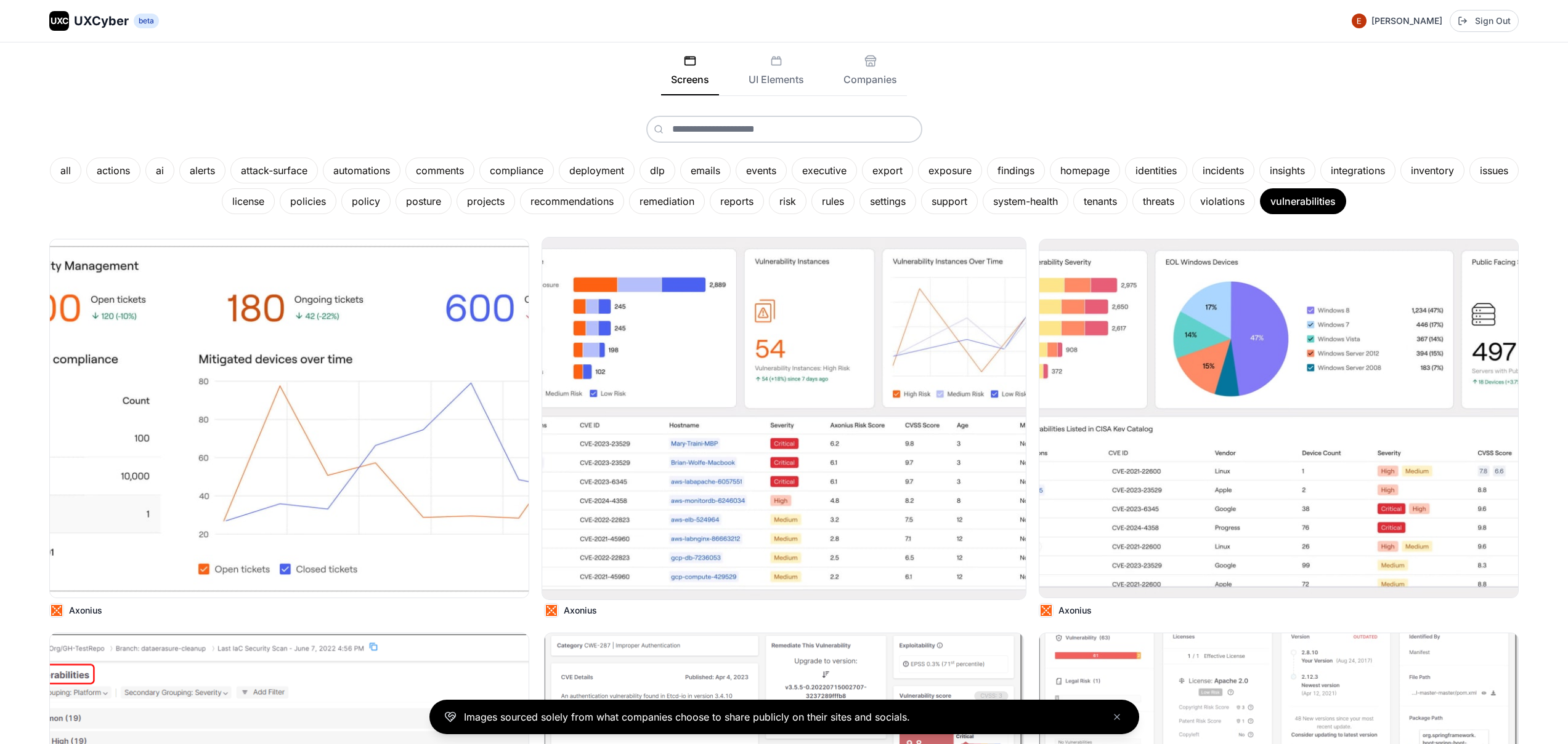
scroll to position [127, 0]
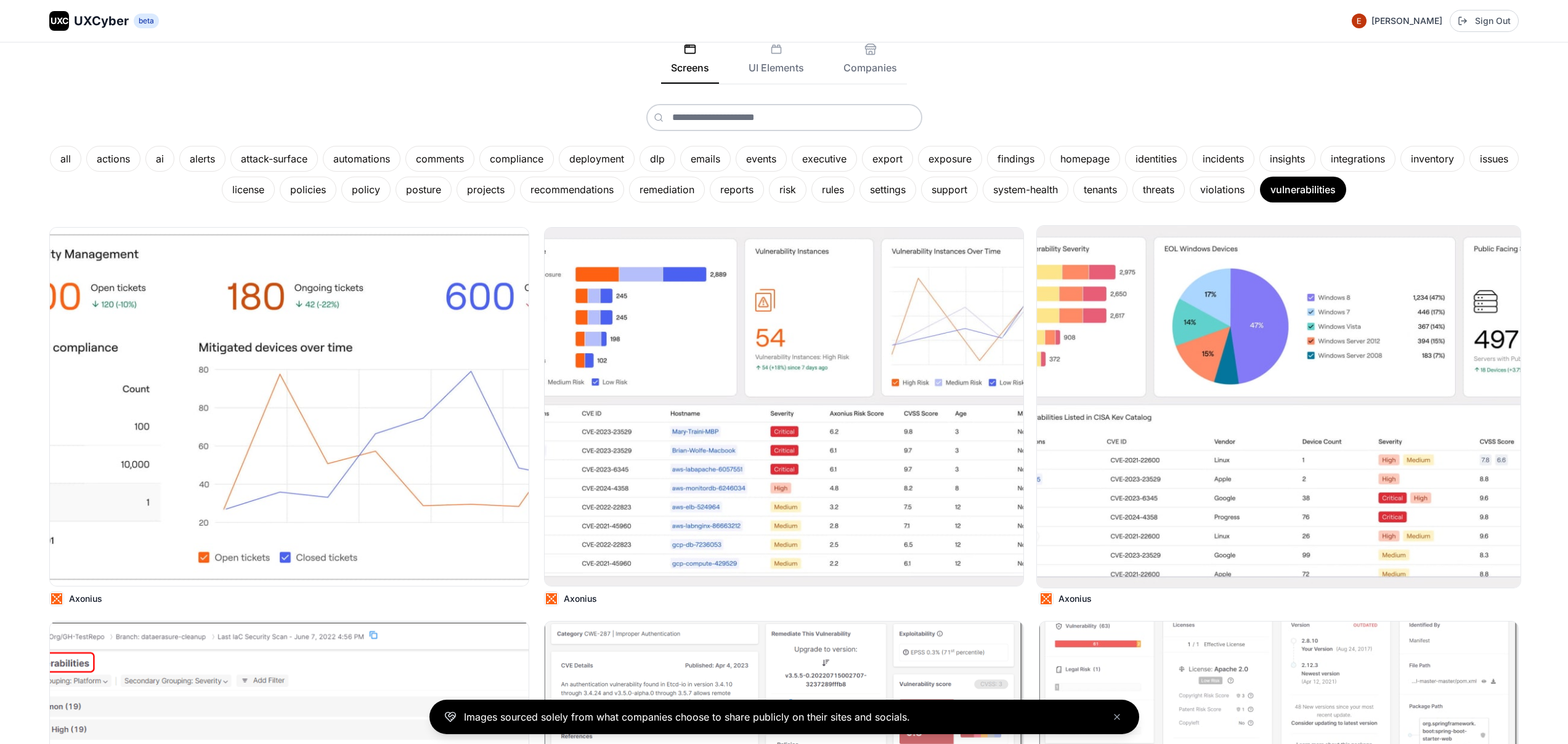
click at [1175, 375] on img at bounding box center [1278, 407] width 483 height 362
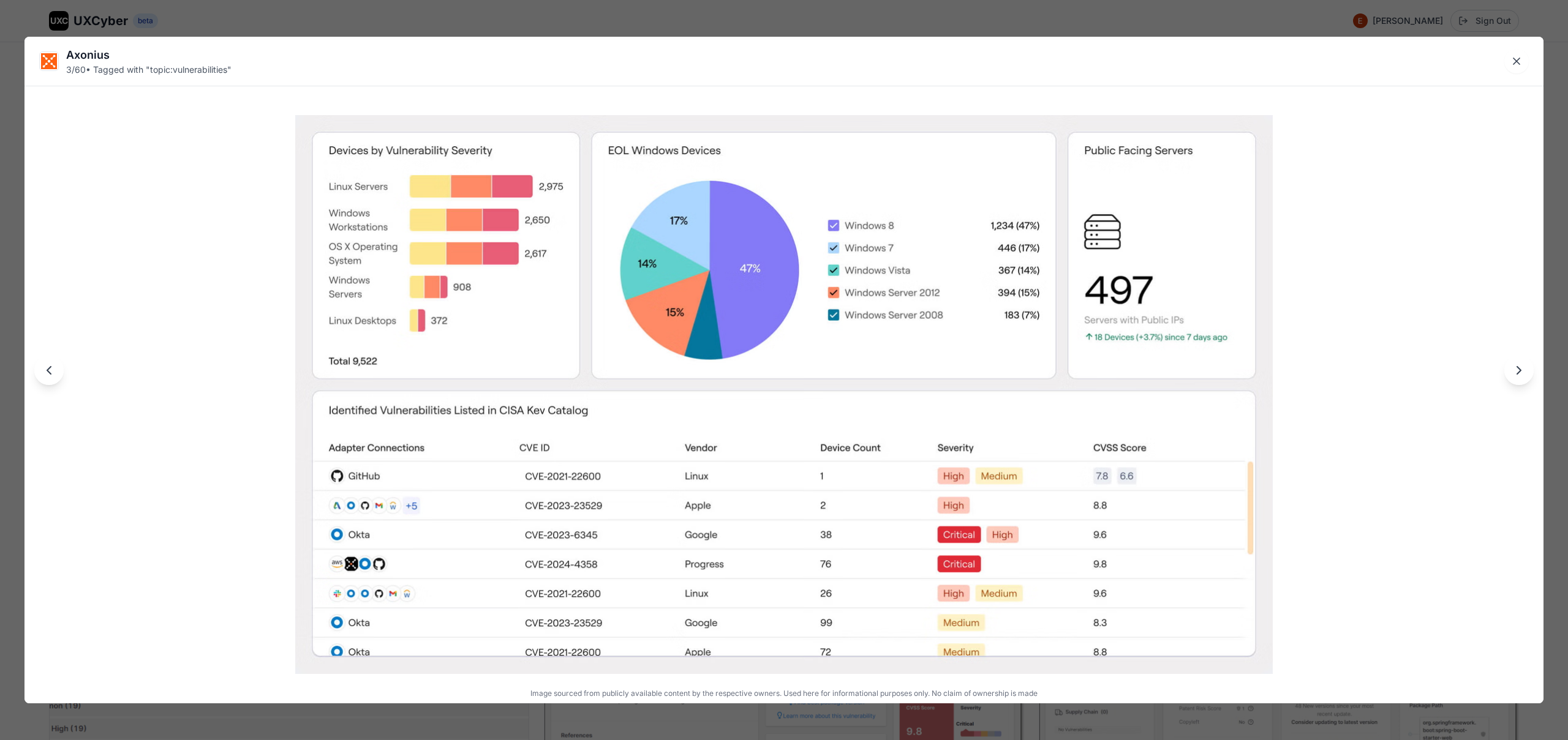
click at [881, 19] on div "Axonius 3 / 60 • Tagged with " topic:vulnerabilities " Image sourced from publi…" at bounding box center [784, 370] width 1568 height 740
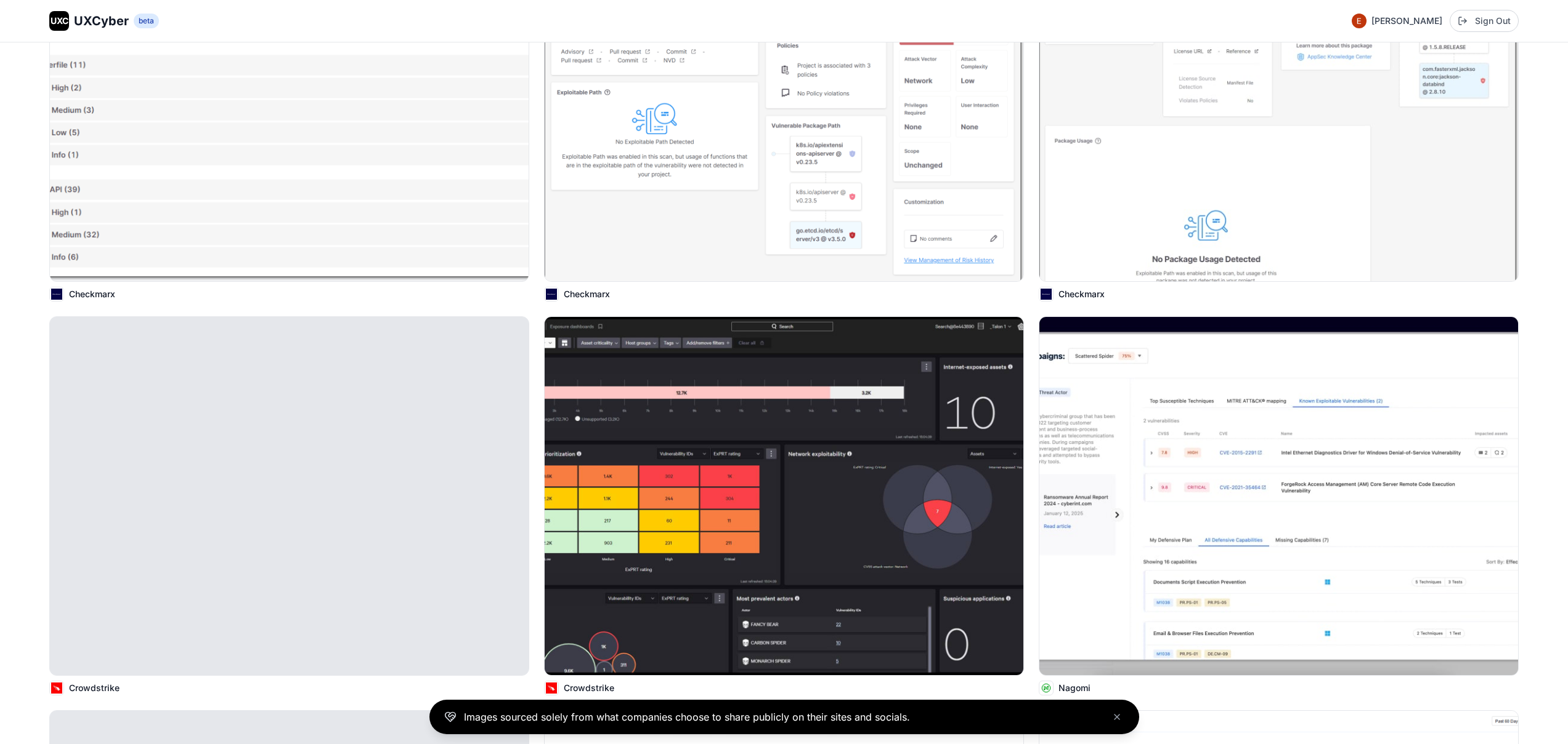
click at [727, 505] on img at bounding box center [784, 496] width 479 height 359
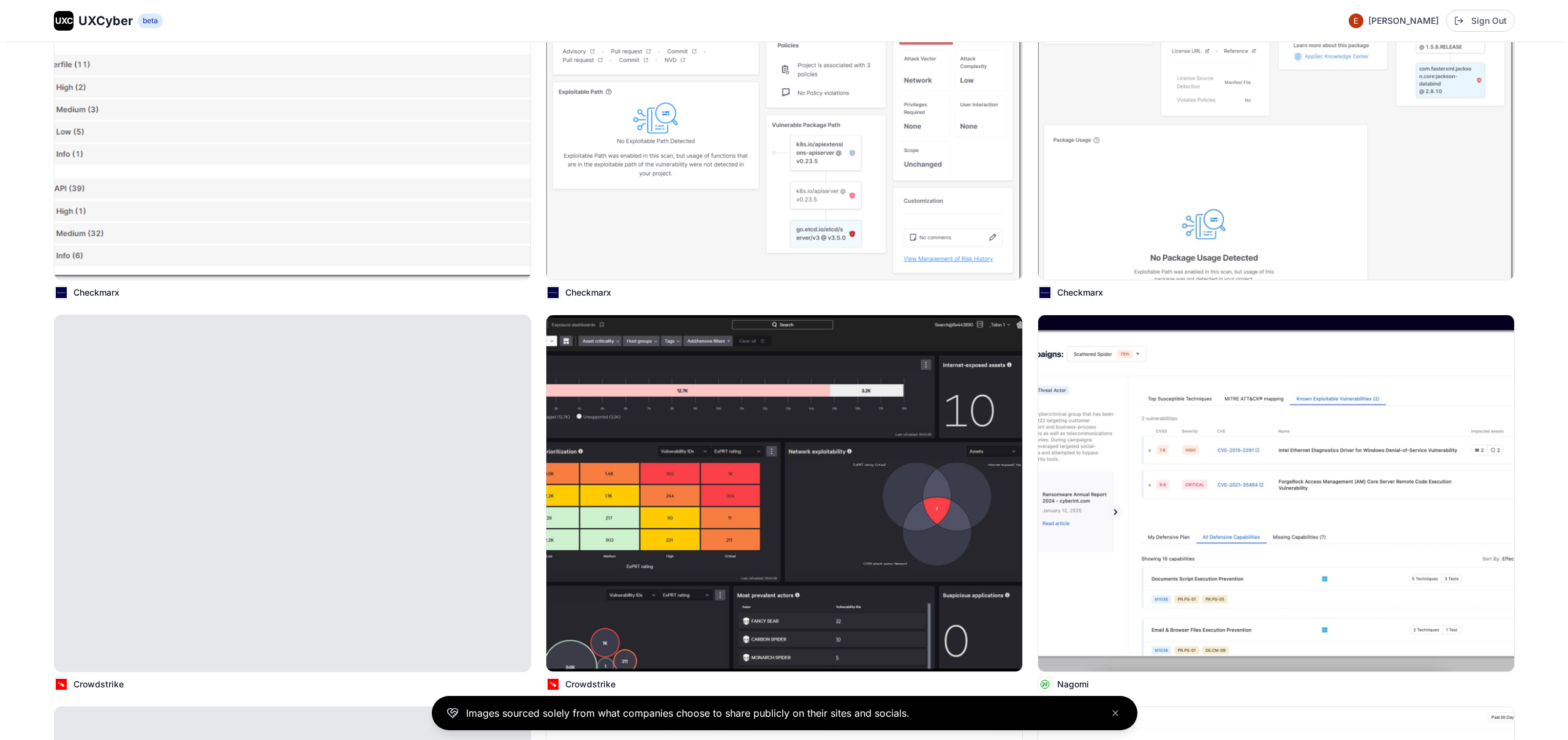
scroll to position [825, 0]
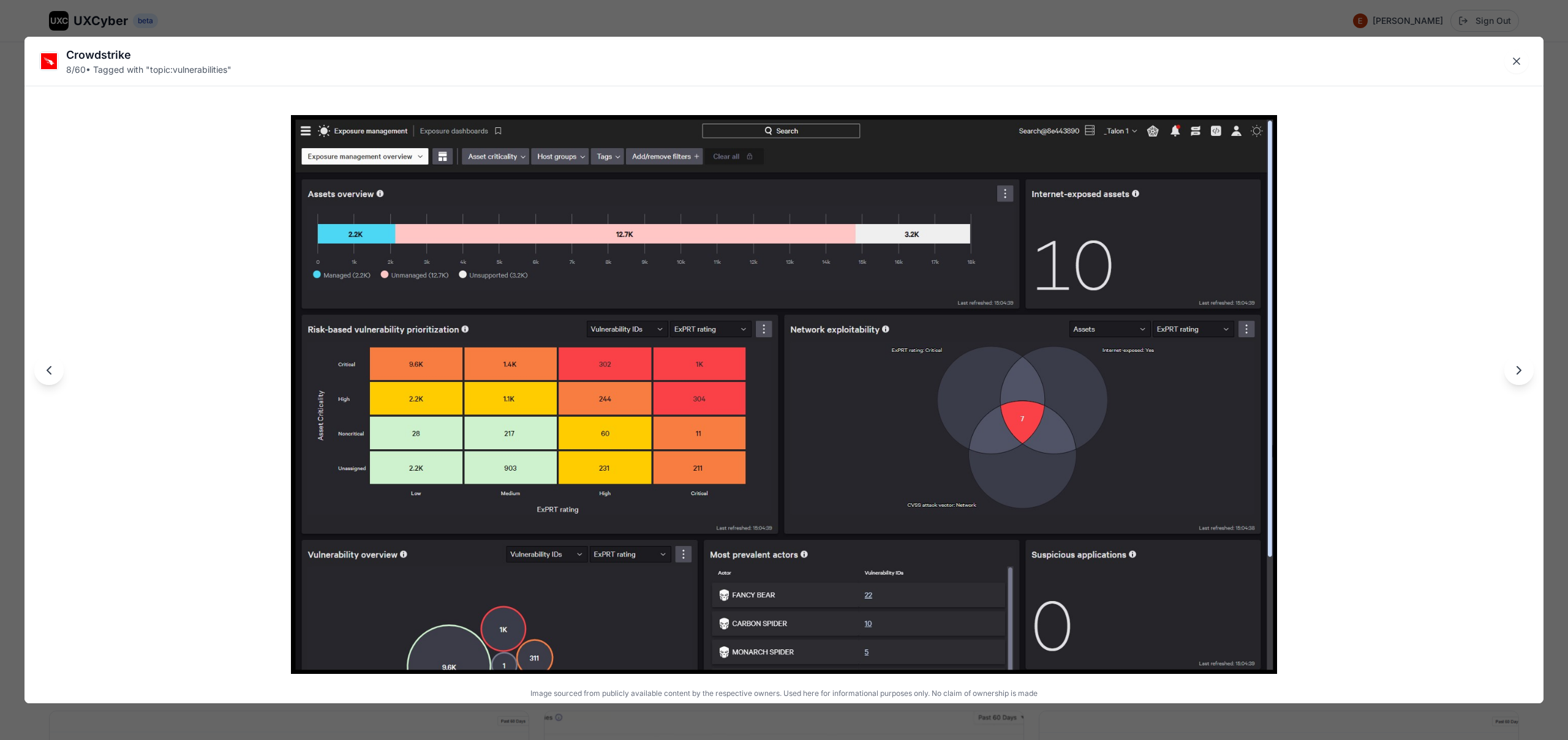
click at [727, 17] on div "Crowdstrike 8 / 60 • Tagged with " topic:vulnerabilities " Image sourced from p…" at bounding box center [784, 370] width 1568 height 740
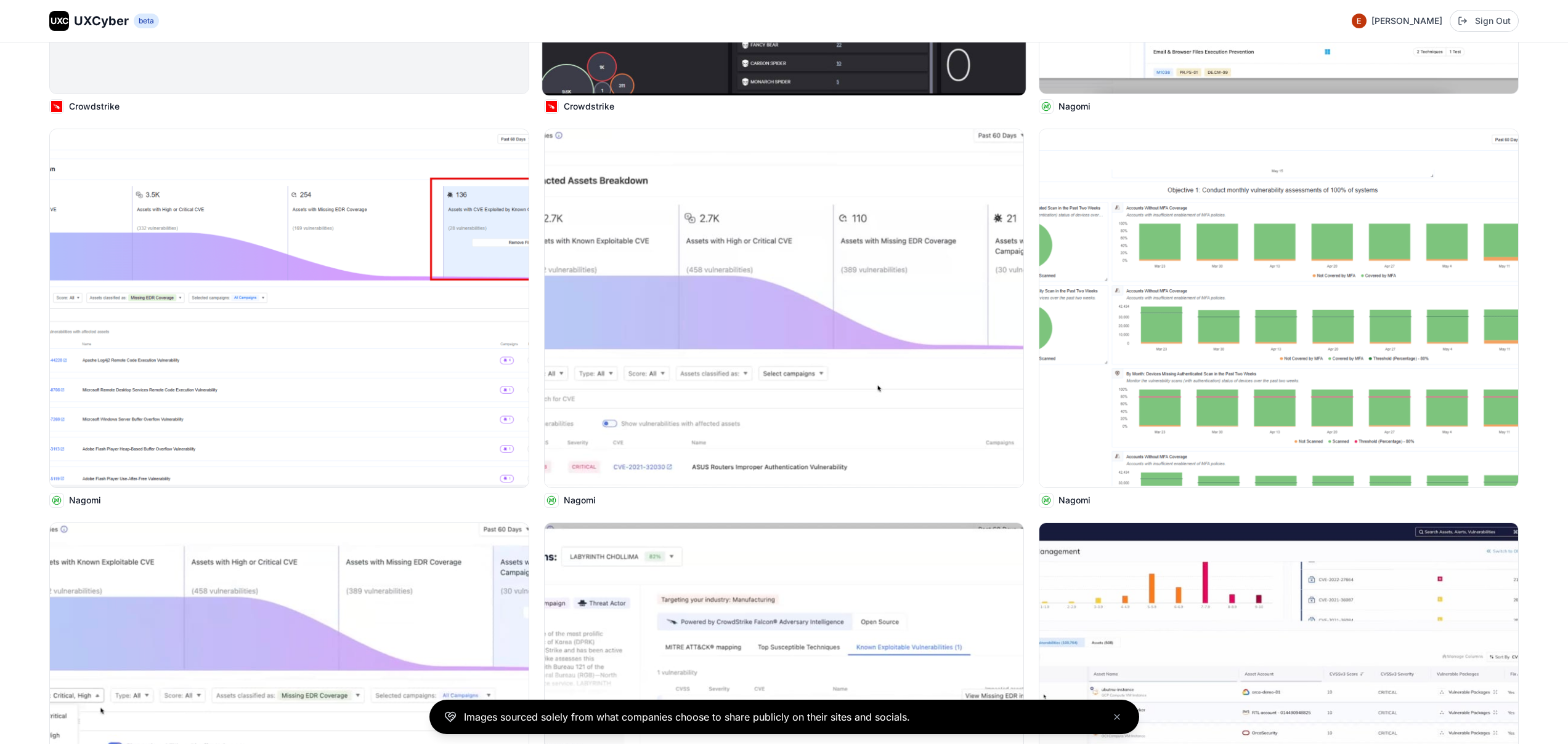
scroll to position [1465, 0]
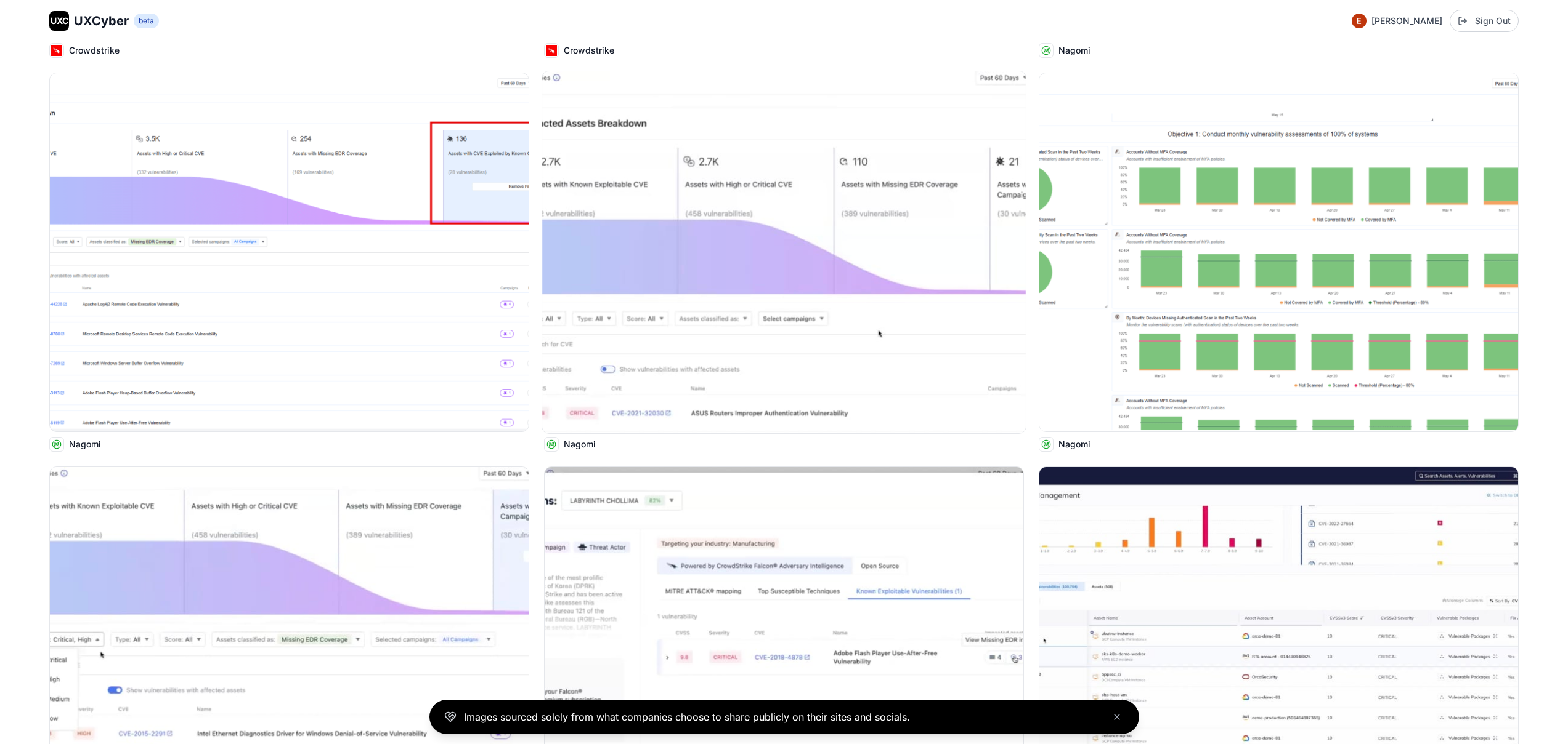
click at [789, 273] on img at bounding box center [784, 252] width 483 height 362
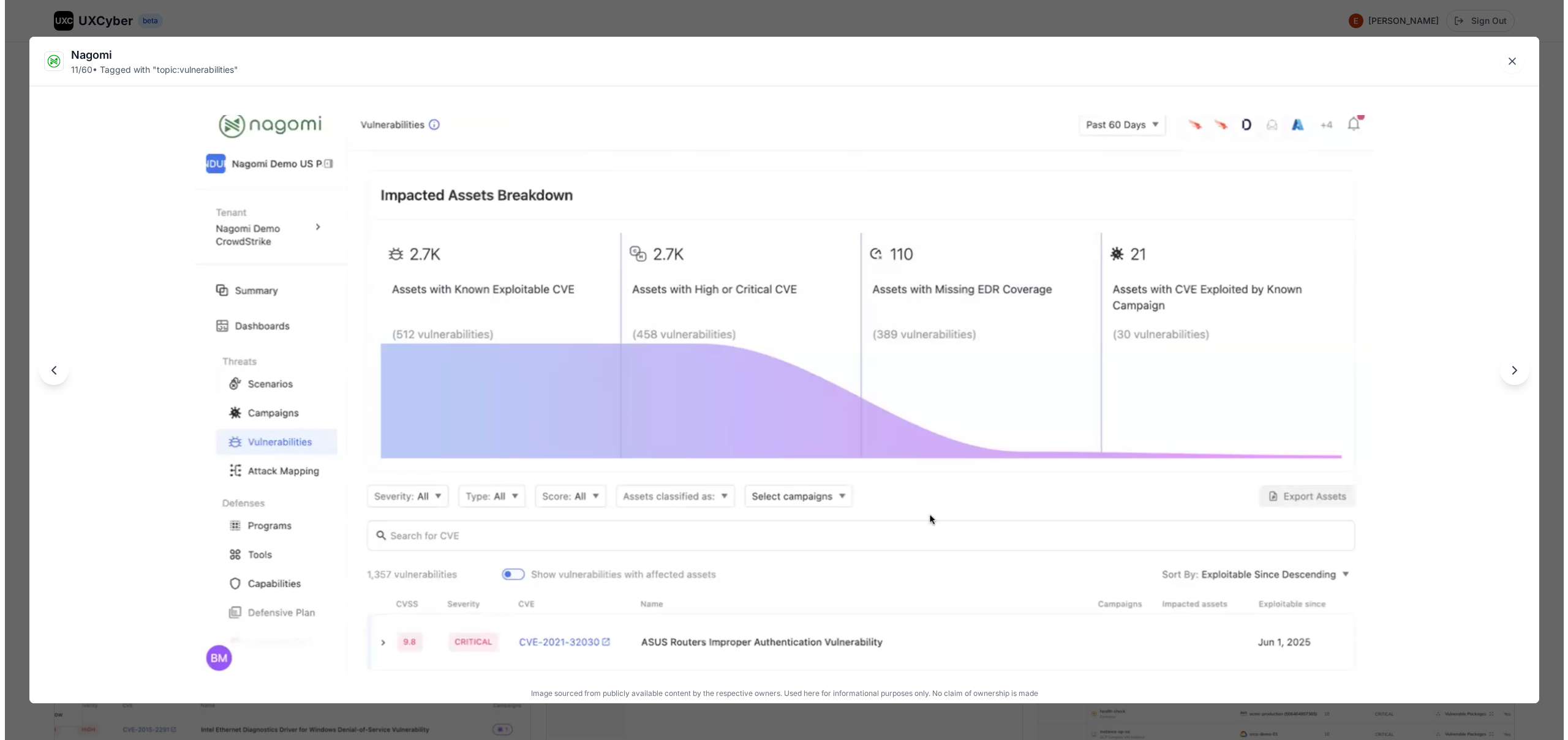
scroll to position [1461, 0]
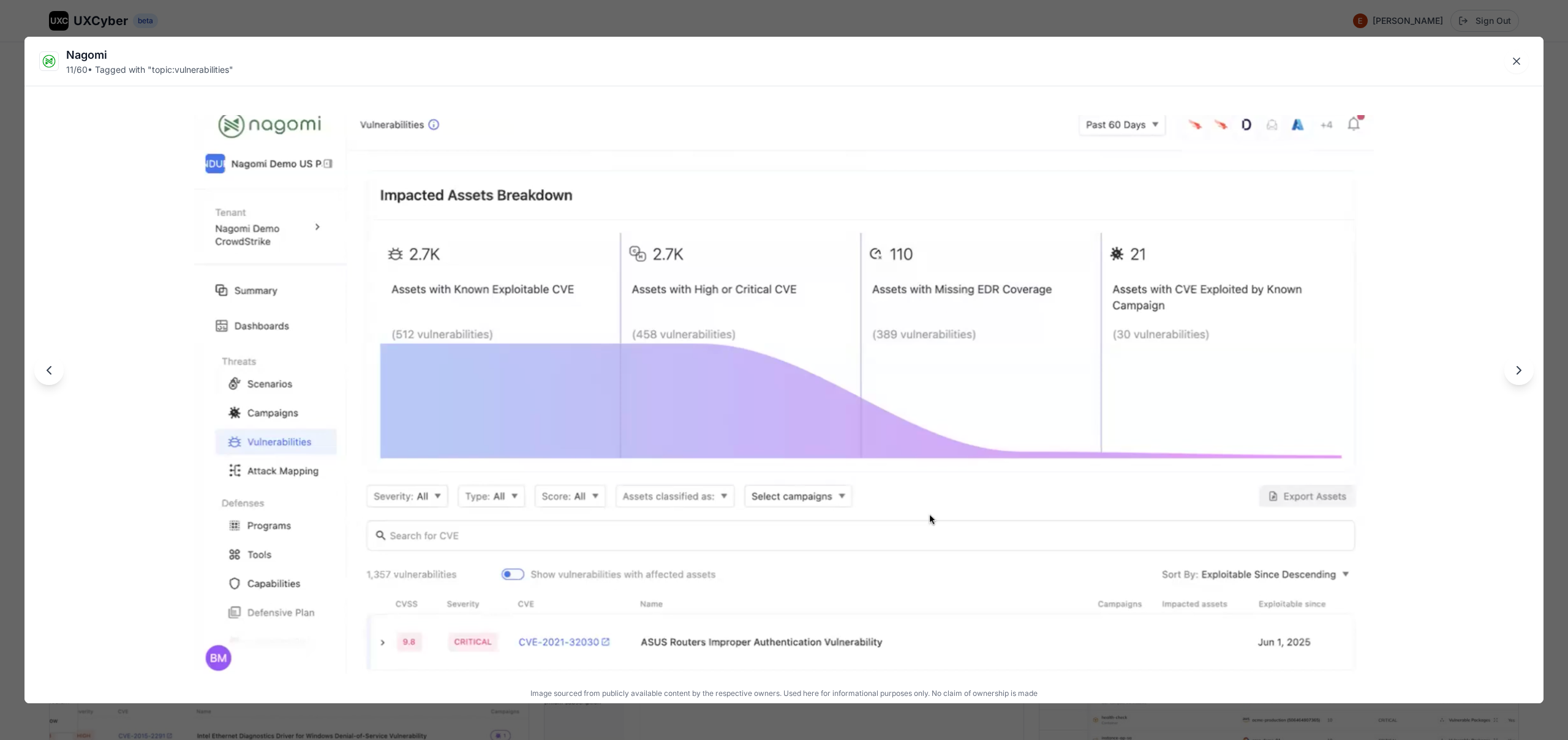
click at [728, 19] on div "Nagomi 11 / 60 • Tagged with " topic:vulnerabilities " Image sourced from publi…" at bounding box center [784, 370] width 1568 height 740
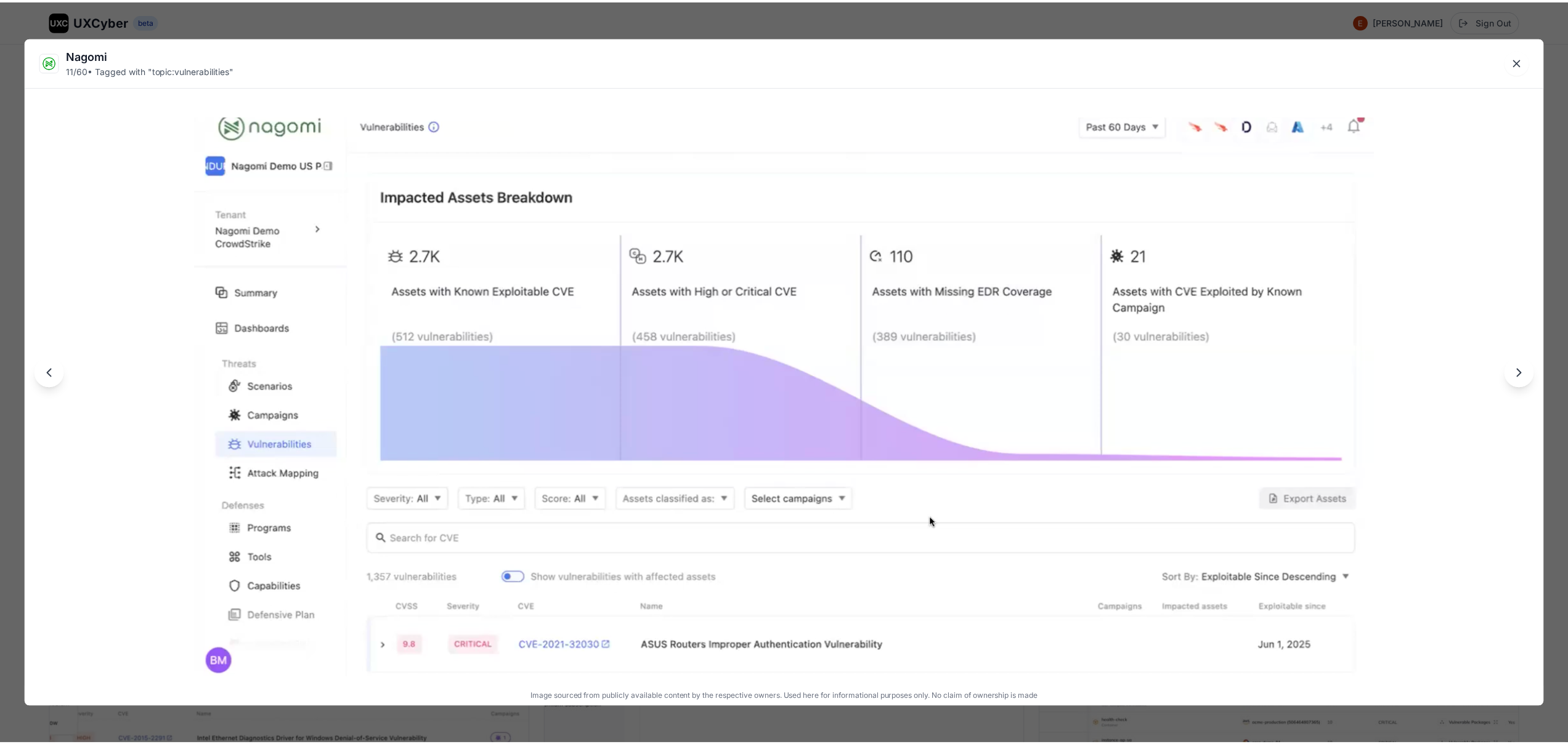
scroll to position [1465, 0]
